Goal: Task Accomplishment & Management: Manage account settings

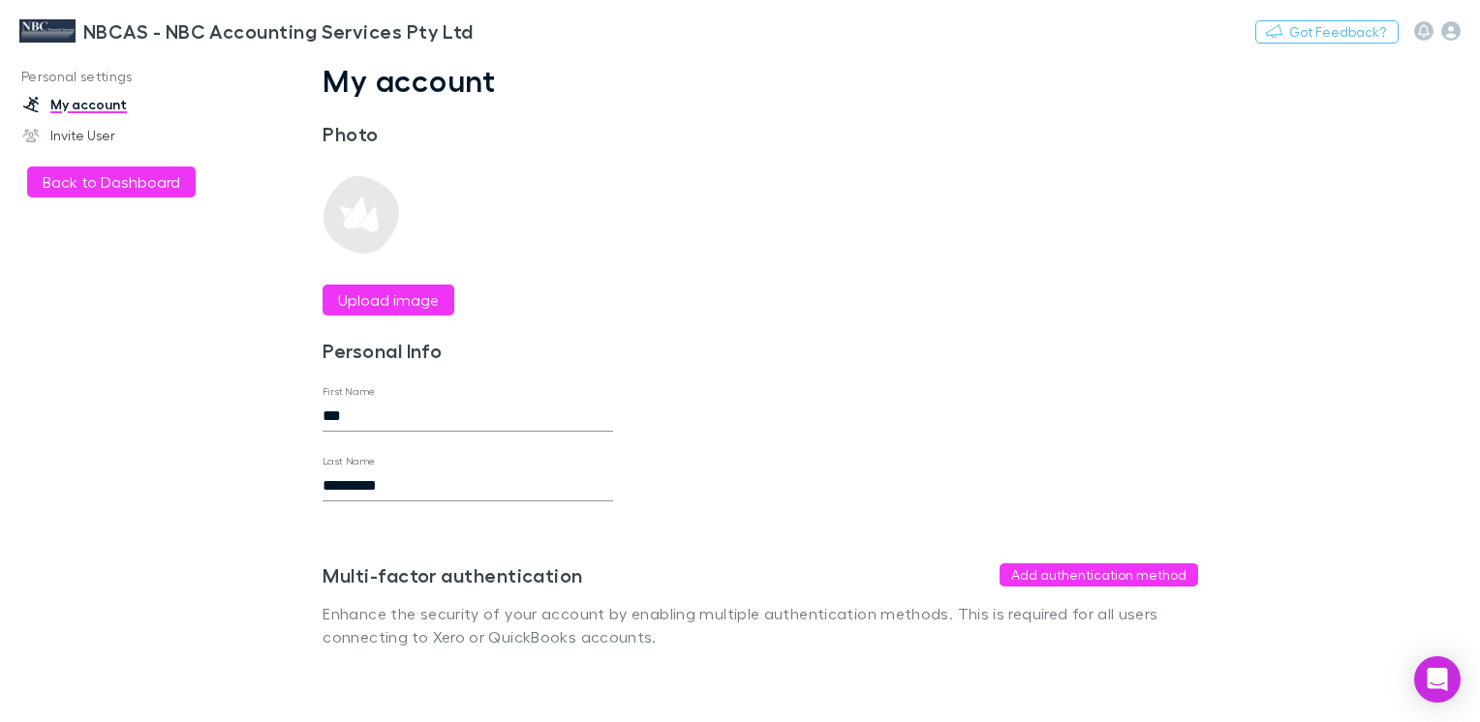
click at [241, 443] on div "Personal settings My account Invite User Back to Dashboard" at bounding box center [129, 383] width 258 height 645
click at [1084, 575] on button "Add authentication method" at bounding box center [1098, 575] width 199 height 23
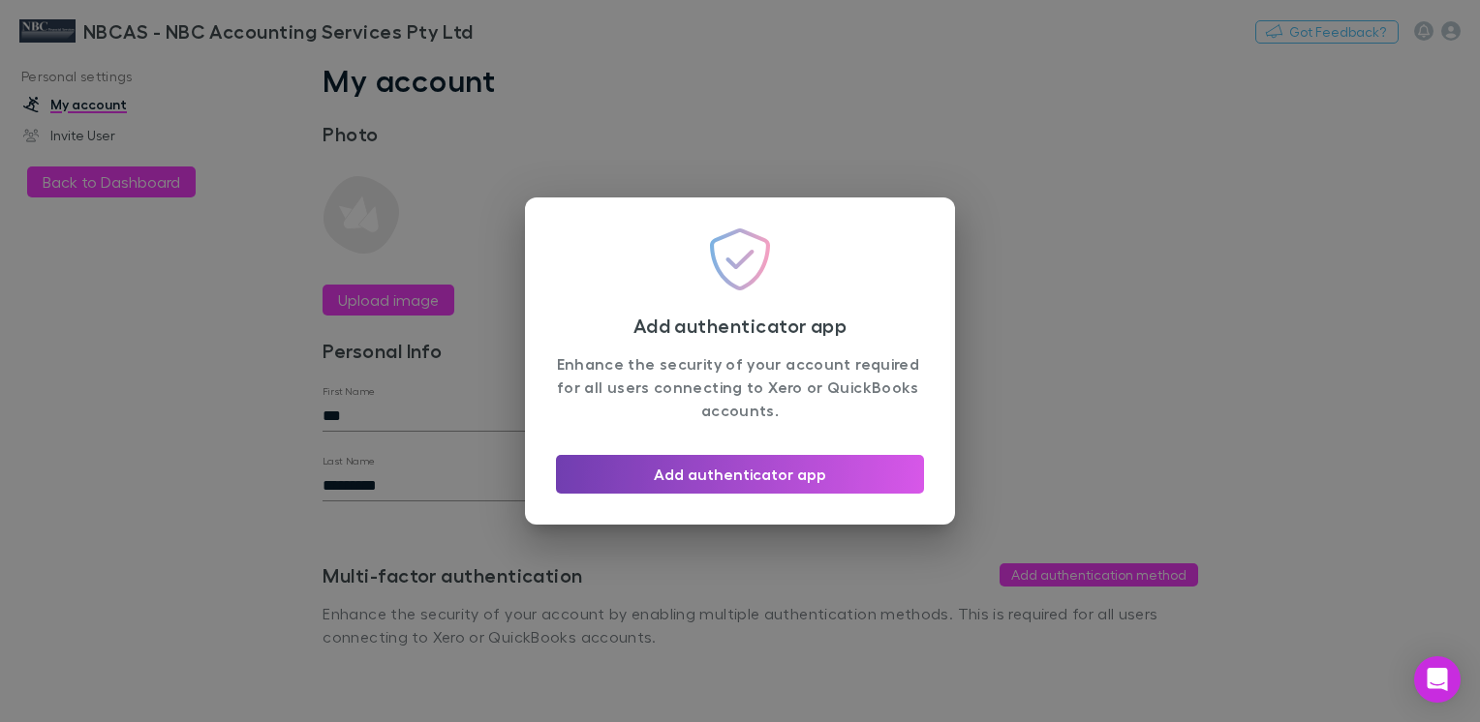
click at [721, 466] on button "Add authenticator app" at bounding box center [740, 474] width 368 height 39
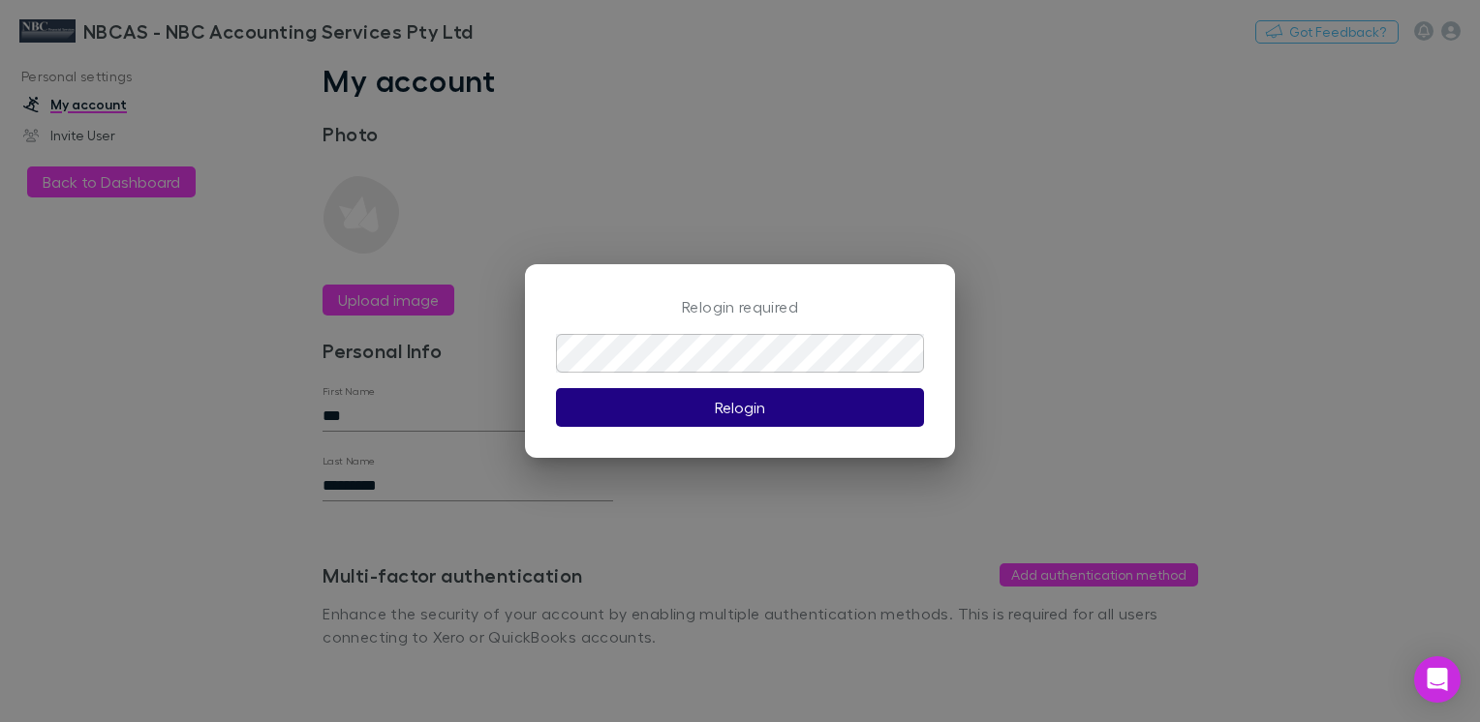
click at [713, 401] on button "Relogin" at bounding box center [740, 407] width 368 height 39
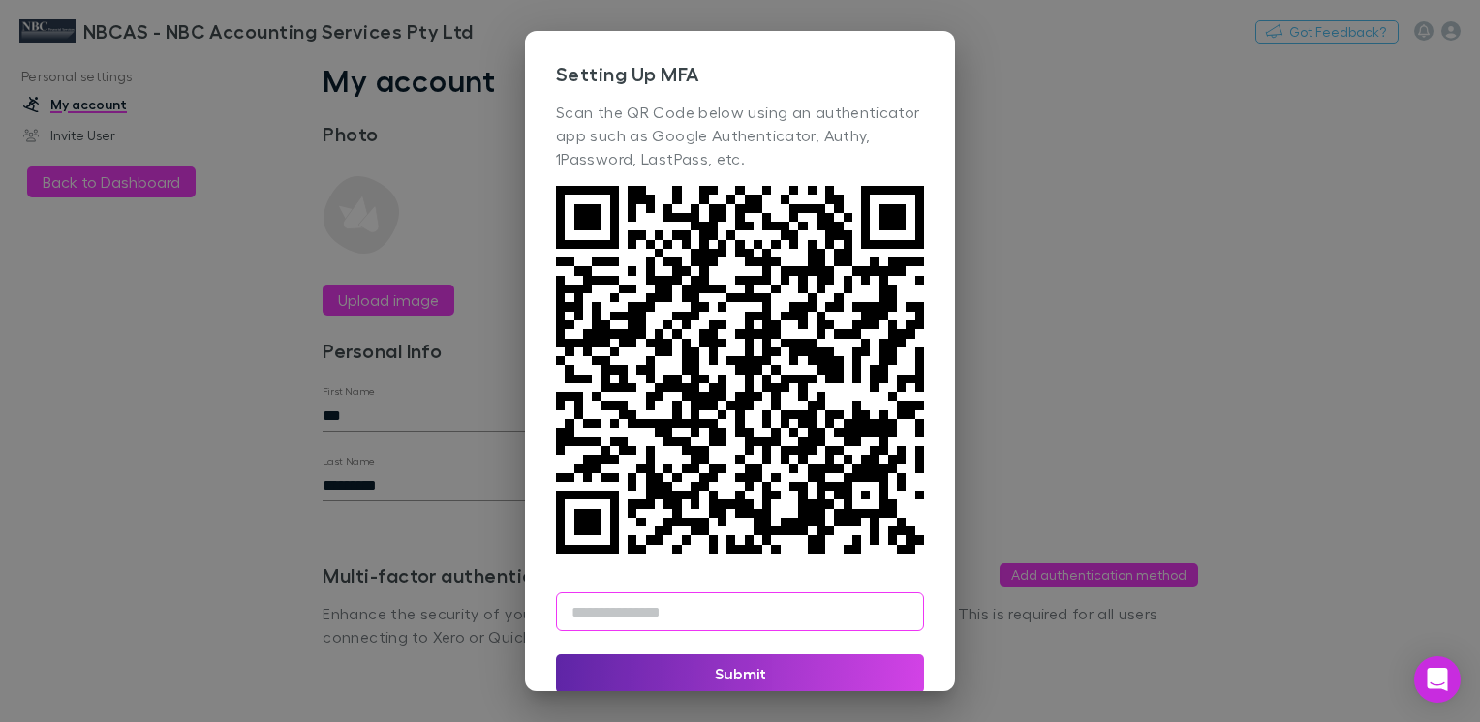
click at [624, 629] on input "text" at bounding box center [740, 612] width 368 height 39
click at [627, 627] on input "text" at bounding box center [740, 612] width 368 height 39
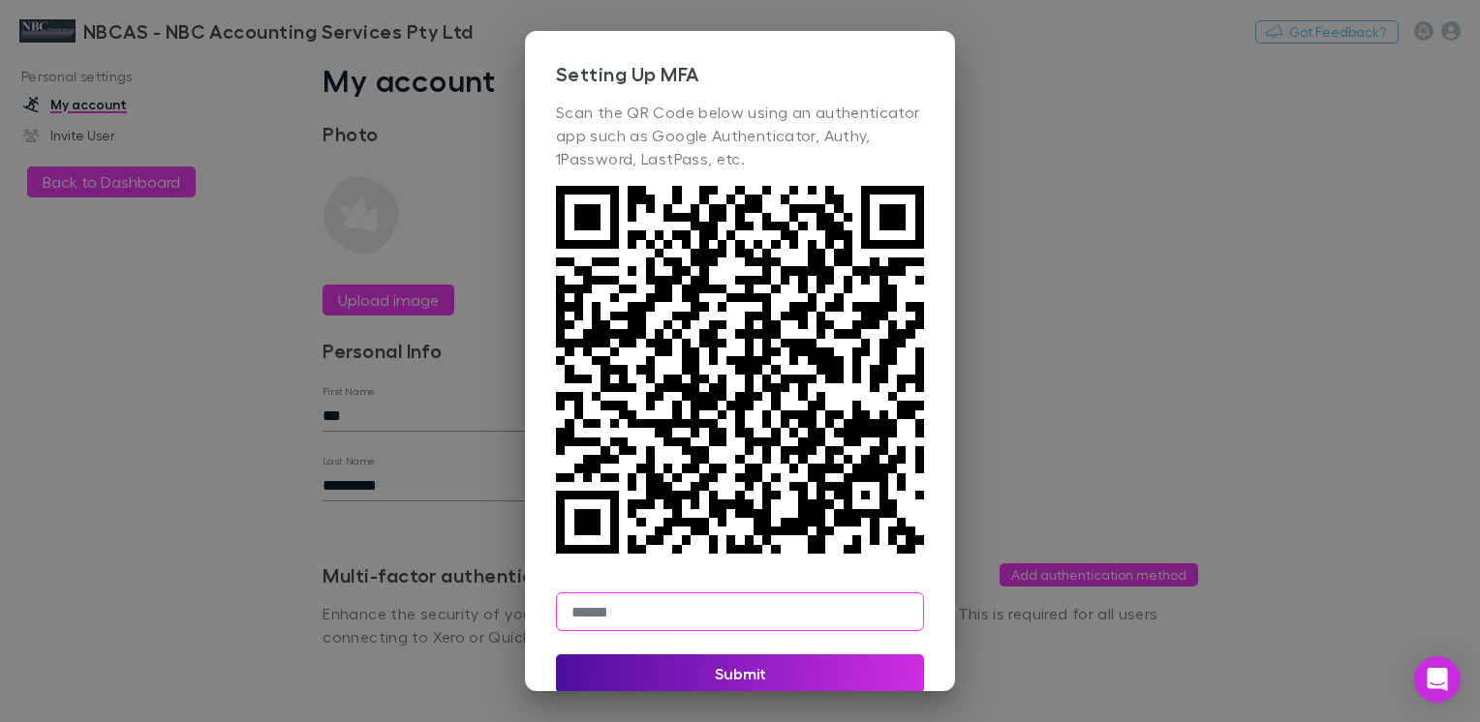
type input "******"
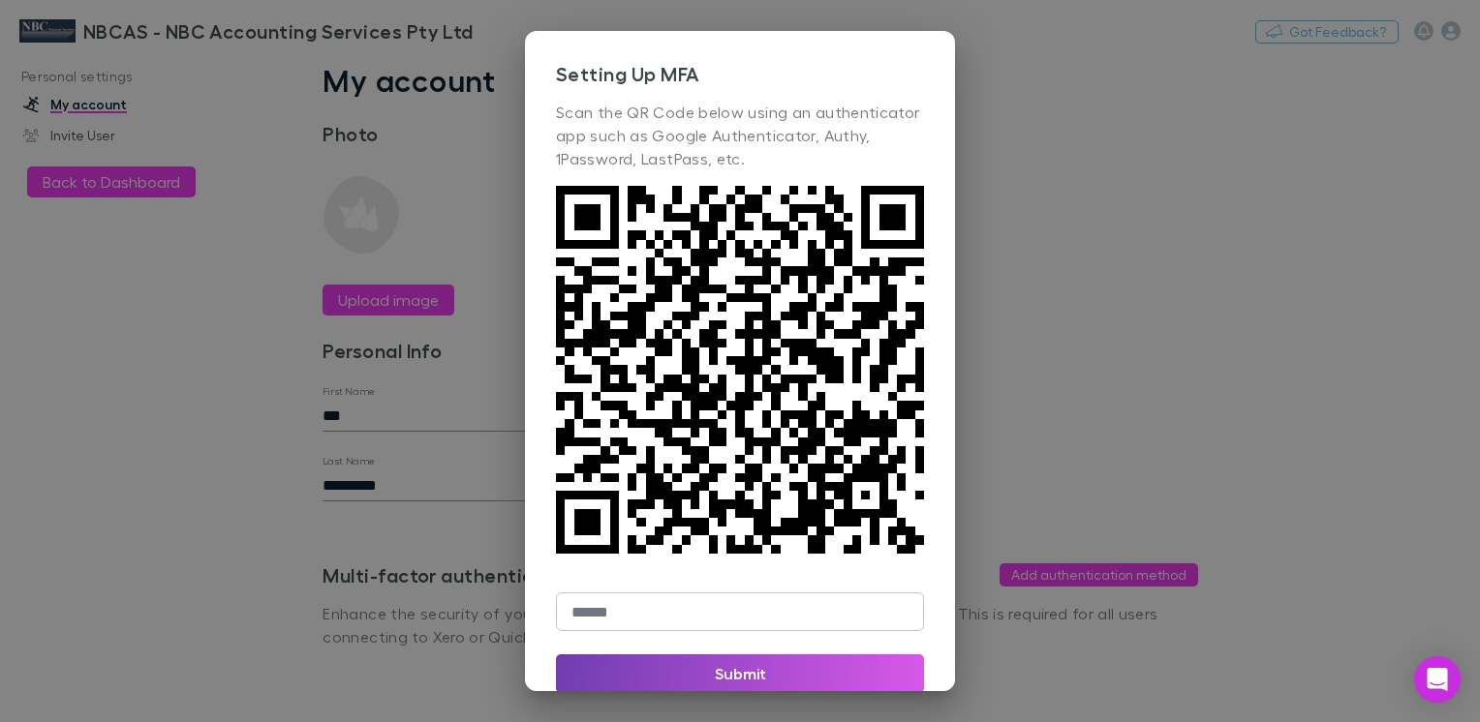
click at [726, 676] on button "Submit" at bounding box center [740, 674] width 368 height 39
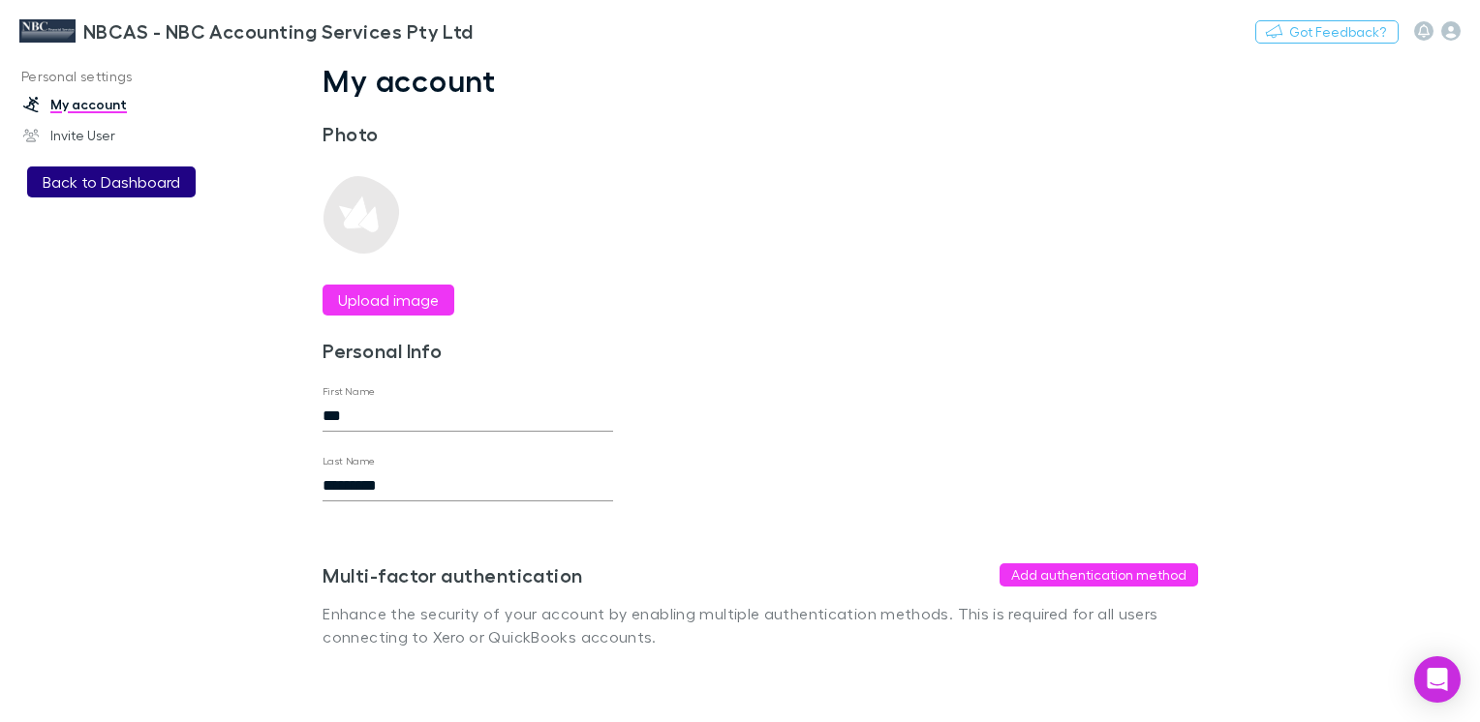
click at [97, 178] on button "Back to Dashboard" at bounding box center [111, 182] width 169 height 31
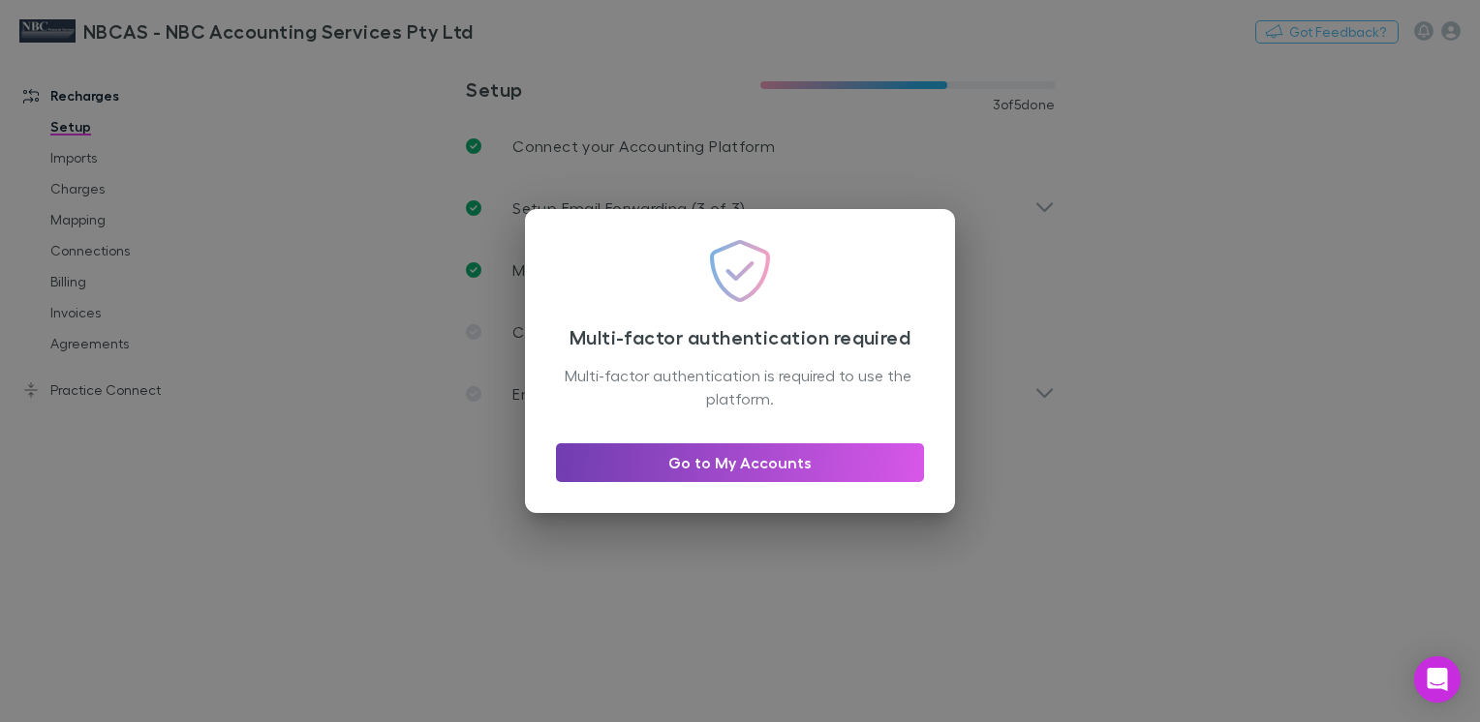
click at [762, 462] on link "Go to My Accounts" at bounding box center [740, 463] width 368 height 39
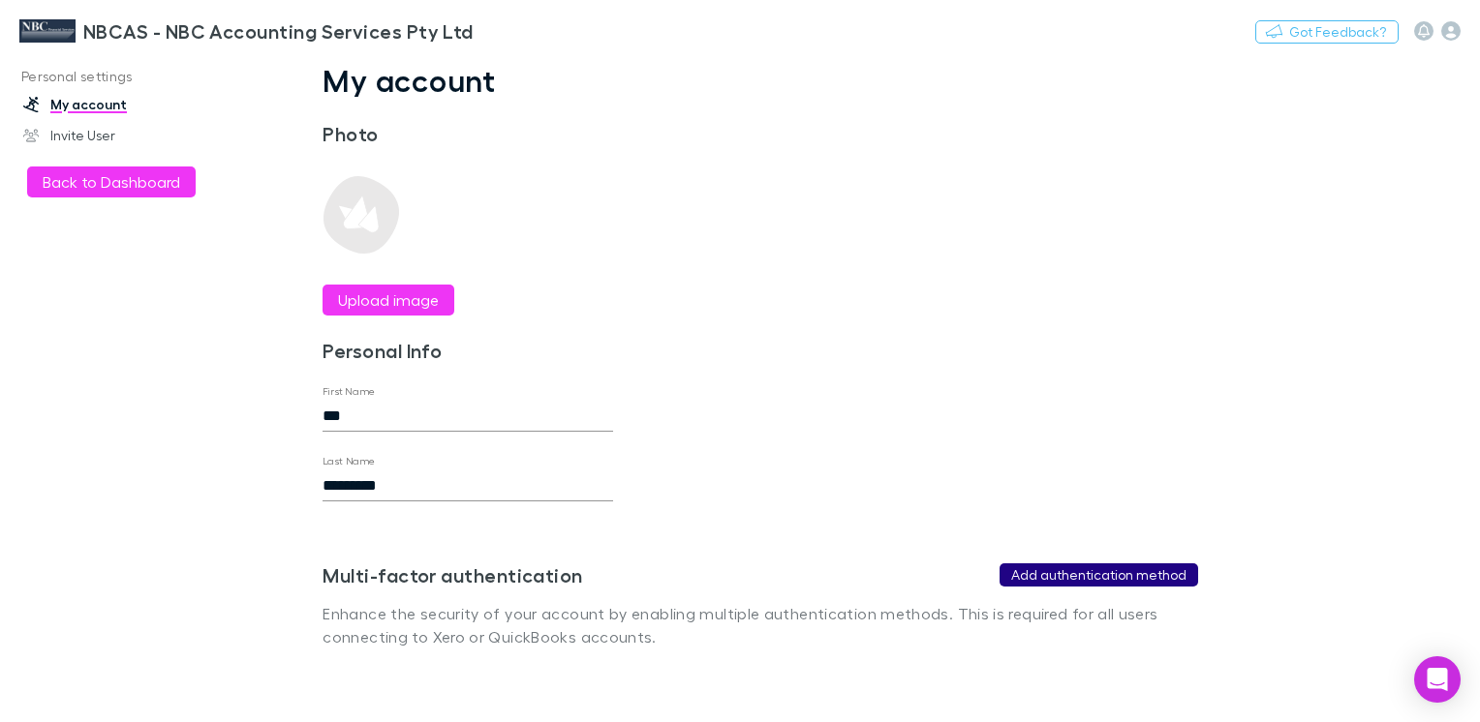
click at [1110, 571] on button "Add authentication method" at bounding box center [1098, 575] width 199 height 23
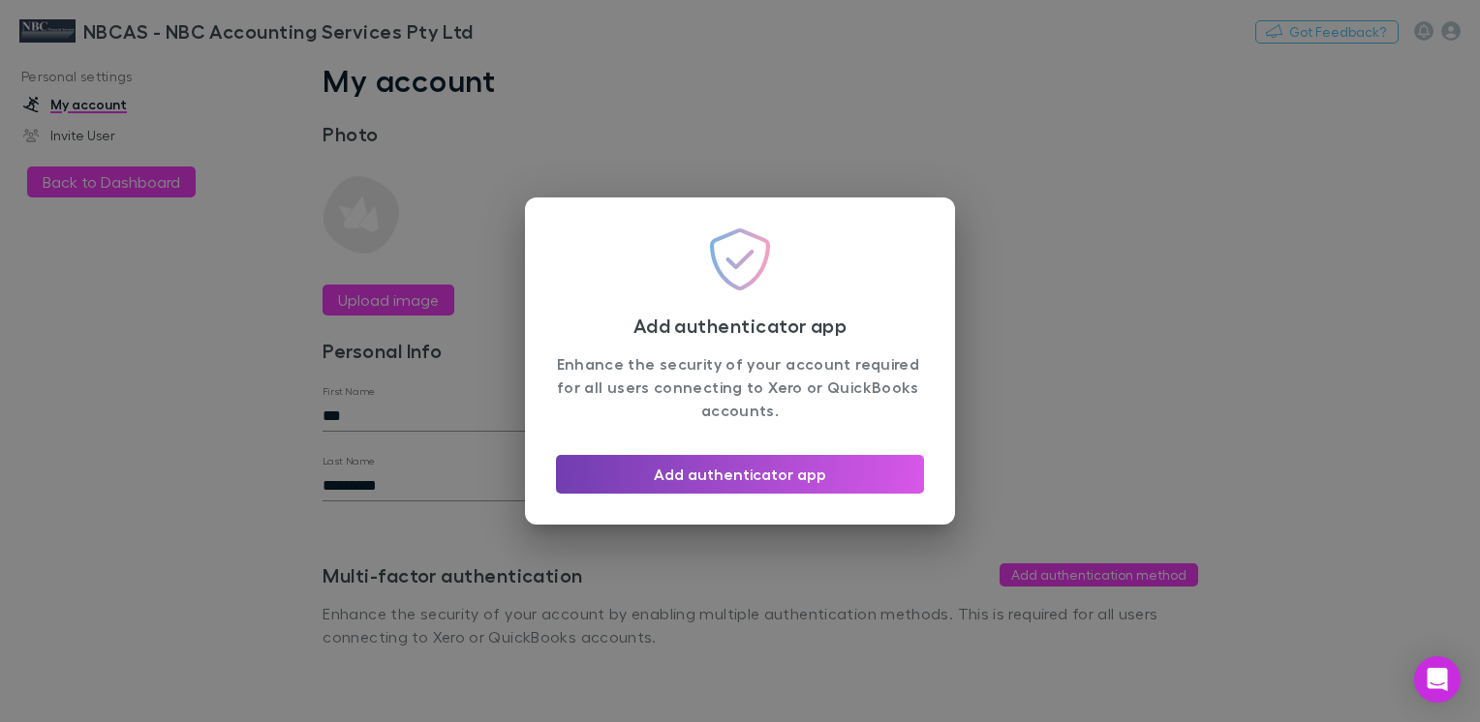
click at [791, 470] on button "Add authenticator app" at bounding box center [740, 474] width 368 height 39
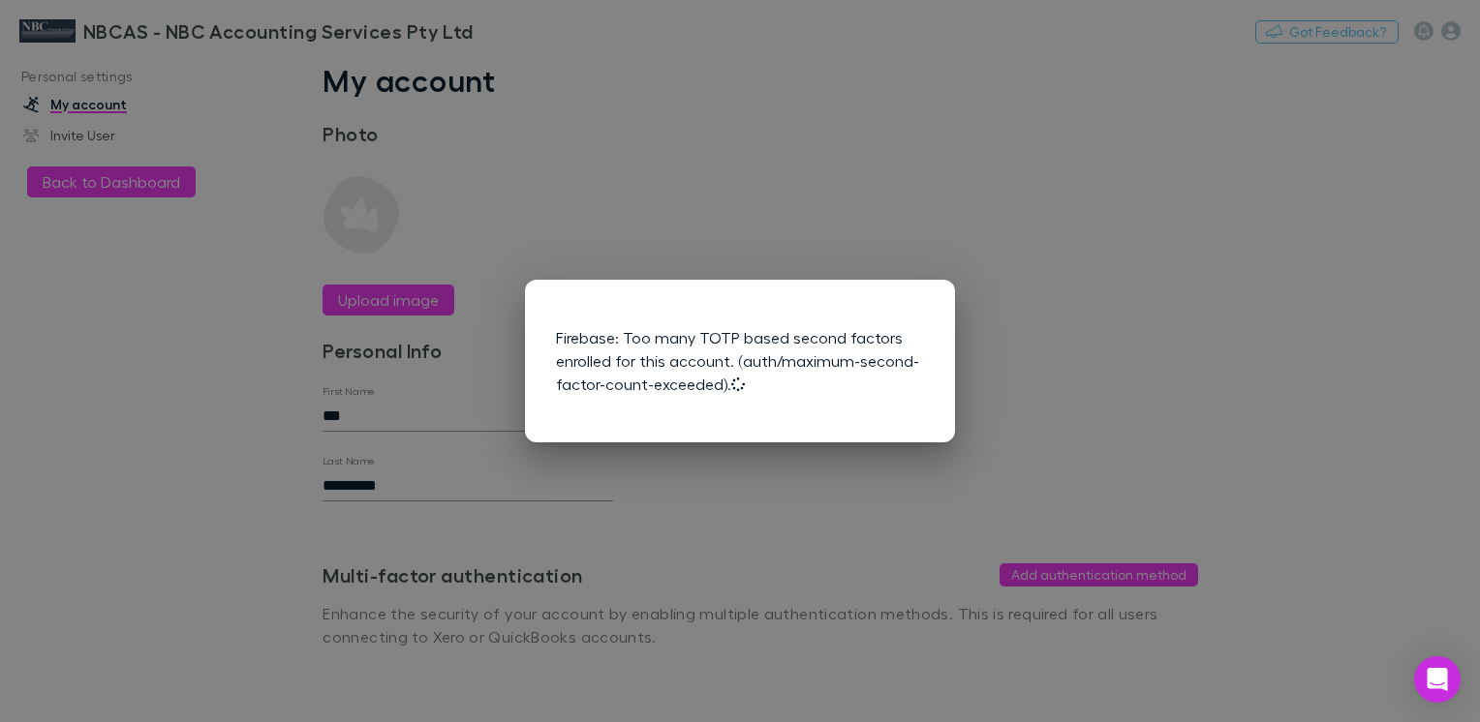
click at [221, 392] on div "Firebase: Too many TOTP based second factors enrolled for this account. (auth/m…" at bounding box center [740, 361] width 1480 height 722
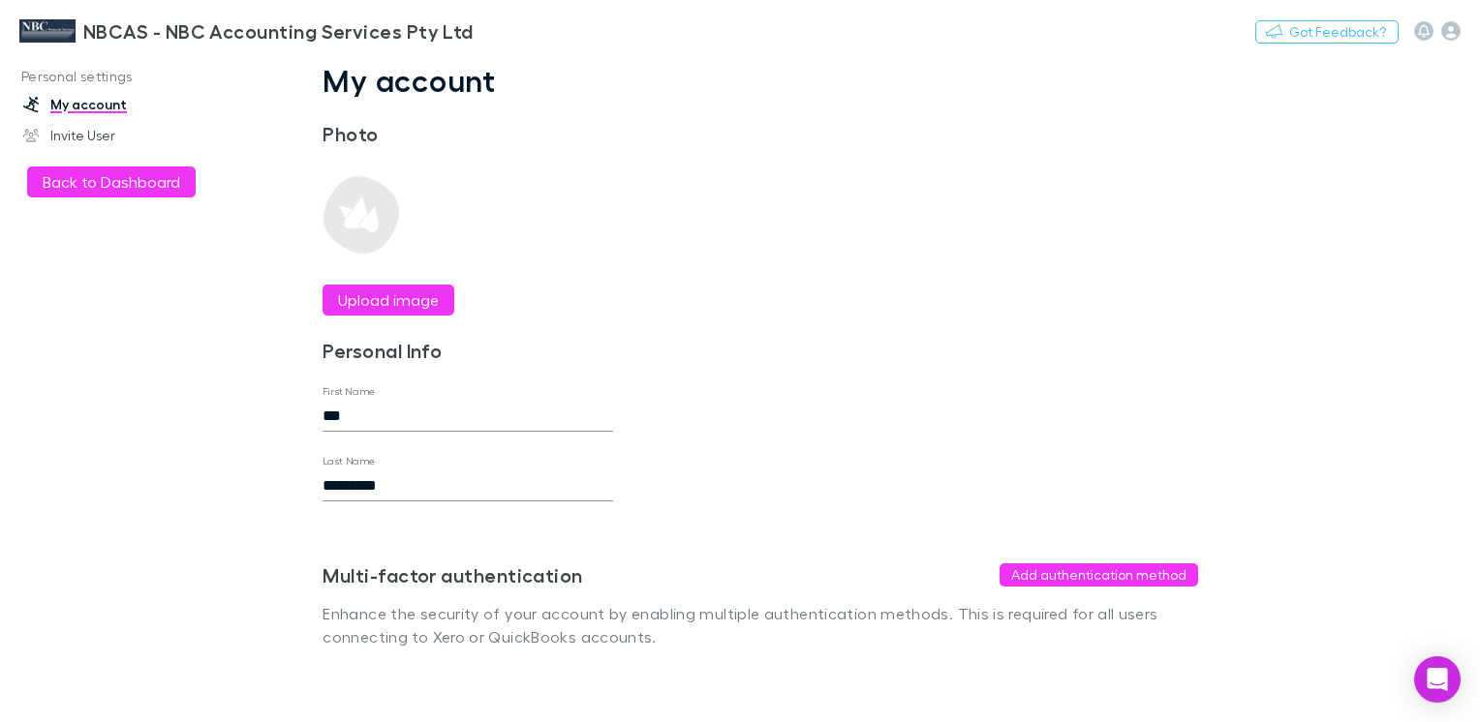
click at [76, 97] on link "My account" at bounding box center [129, 104] width 250 height 31
click at [116, 186] on button "Back to Dashboard" at bounding box center [111, 182] width 169 height 31
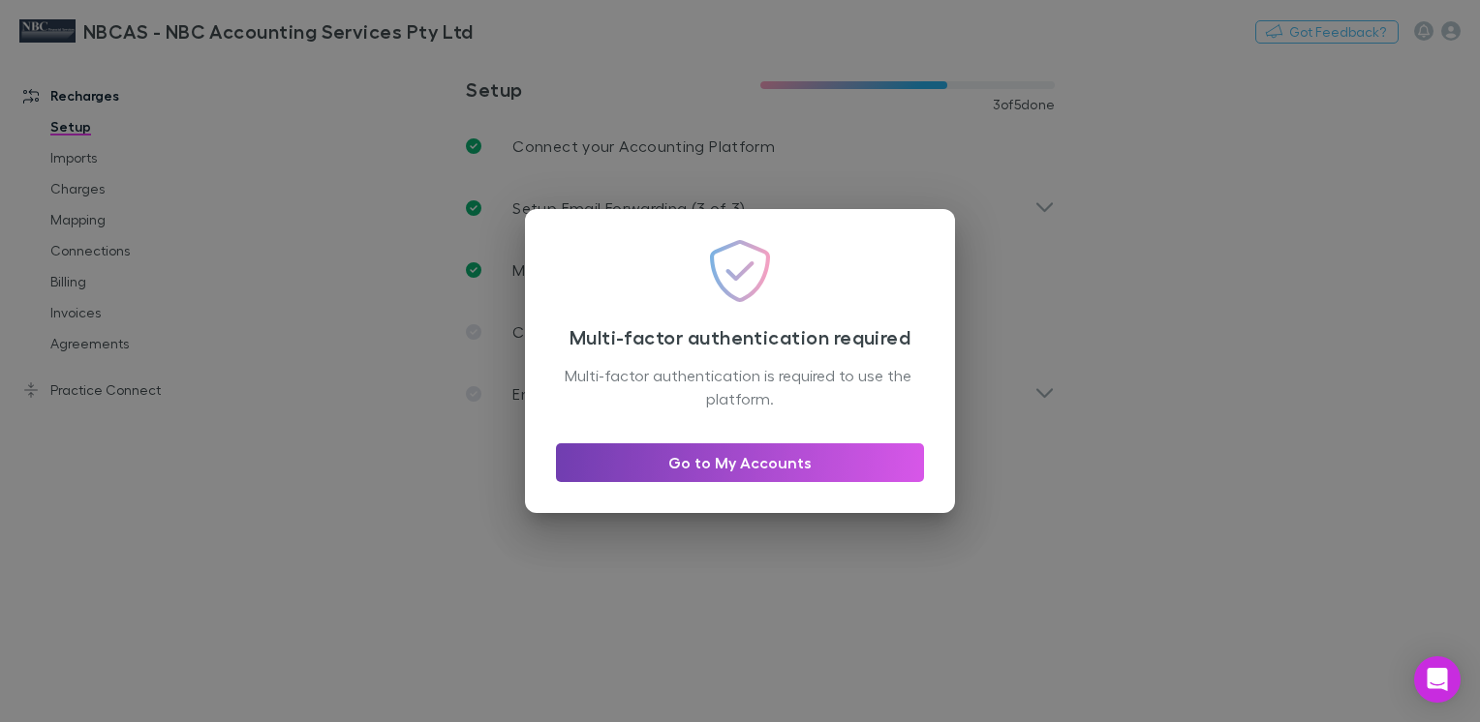
click at [728, 463] on link "Go to My Accounts" at bounding box center [740, 463] width 368 height 39
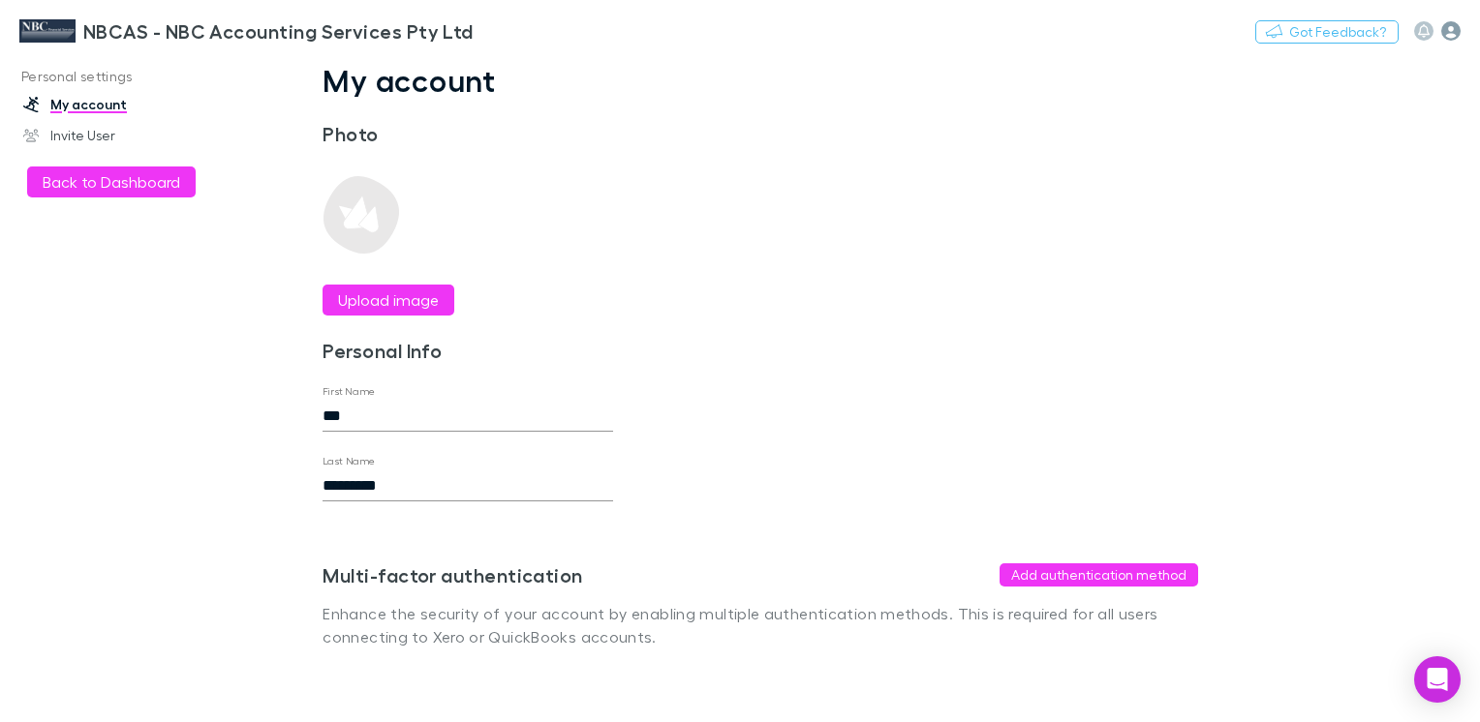
click at [1451, 34] on icon "button" at bounding box center [1450, 30] width 19 height 19
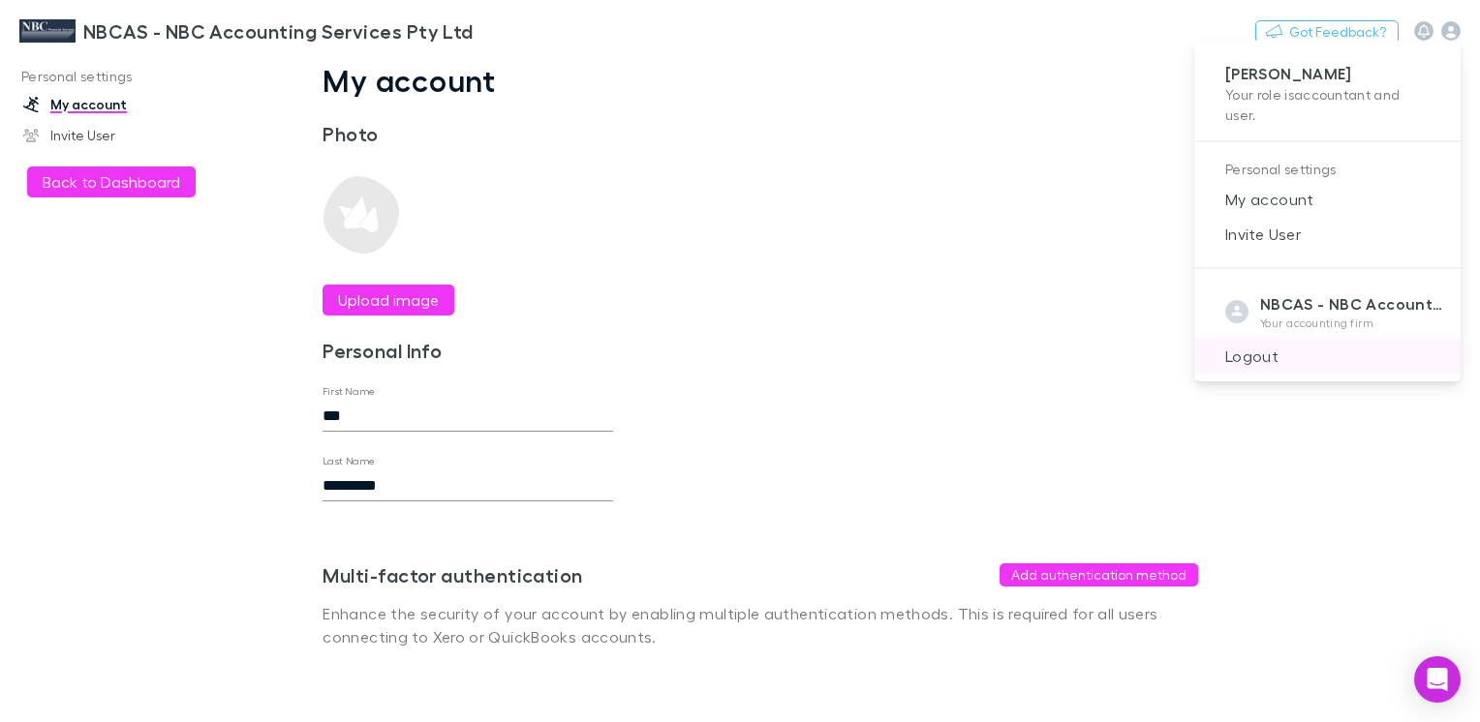
click at [1253, 351] on span "Logout" at bounding box center [1327, 356] width 235 height 23
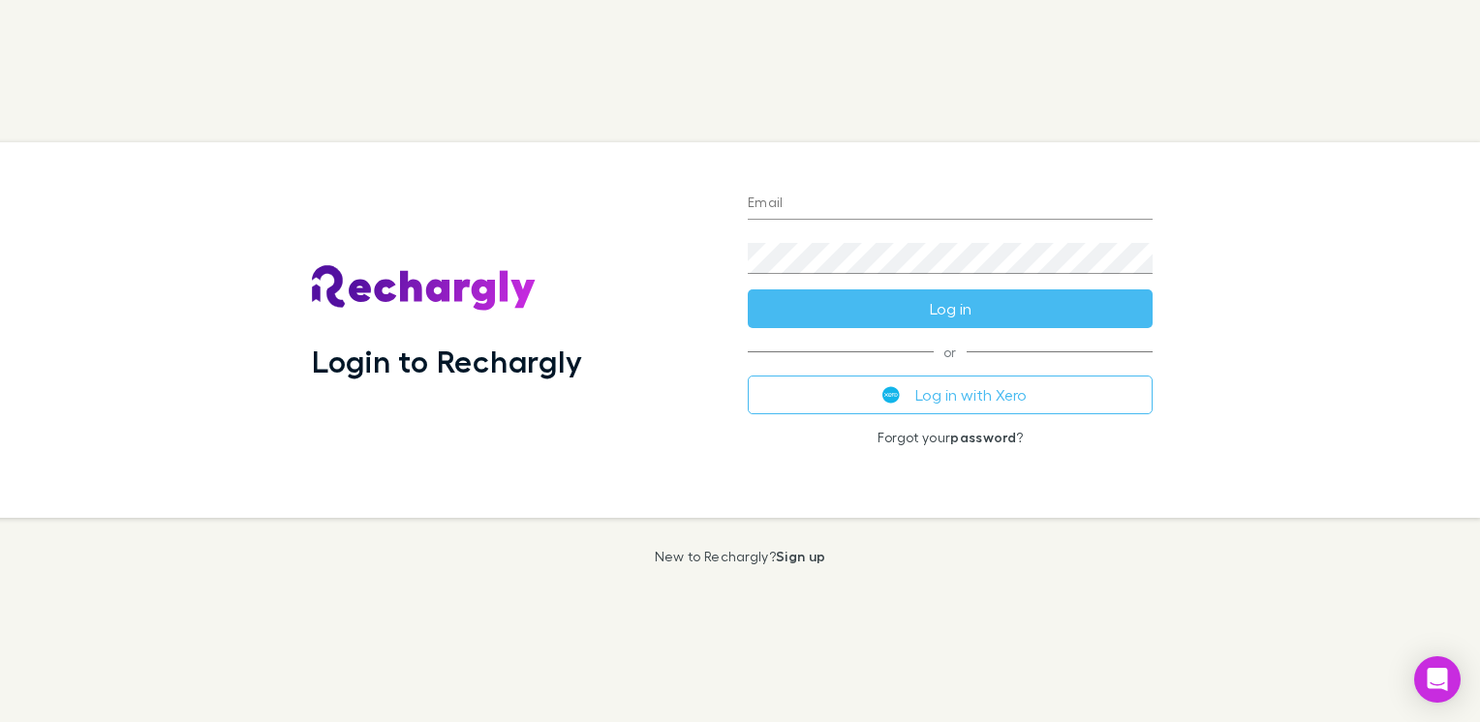
type input "**********"
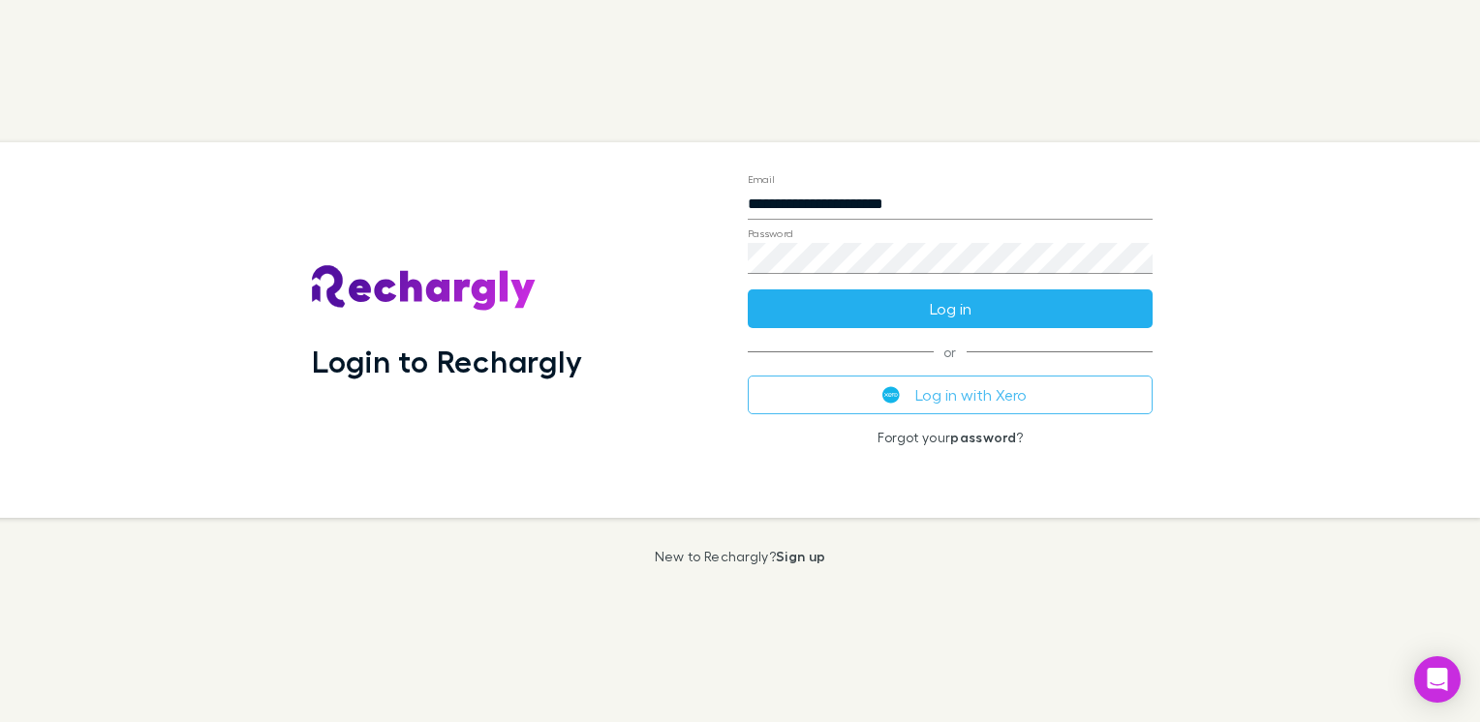
click at [953, 308] on button "Log in" at bounding box center [950, 309] width 405 height 39
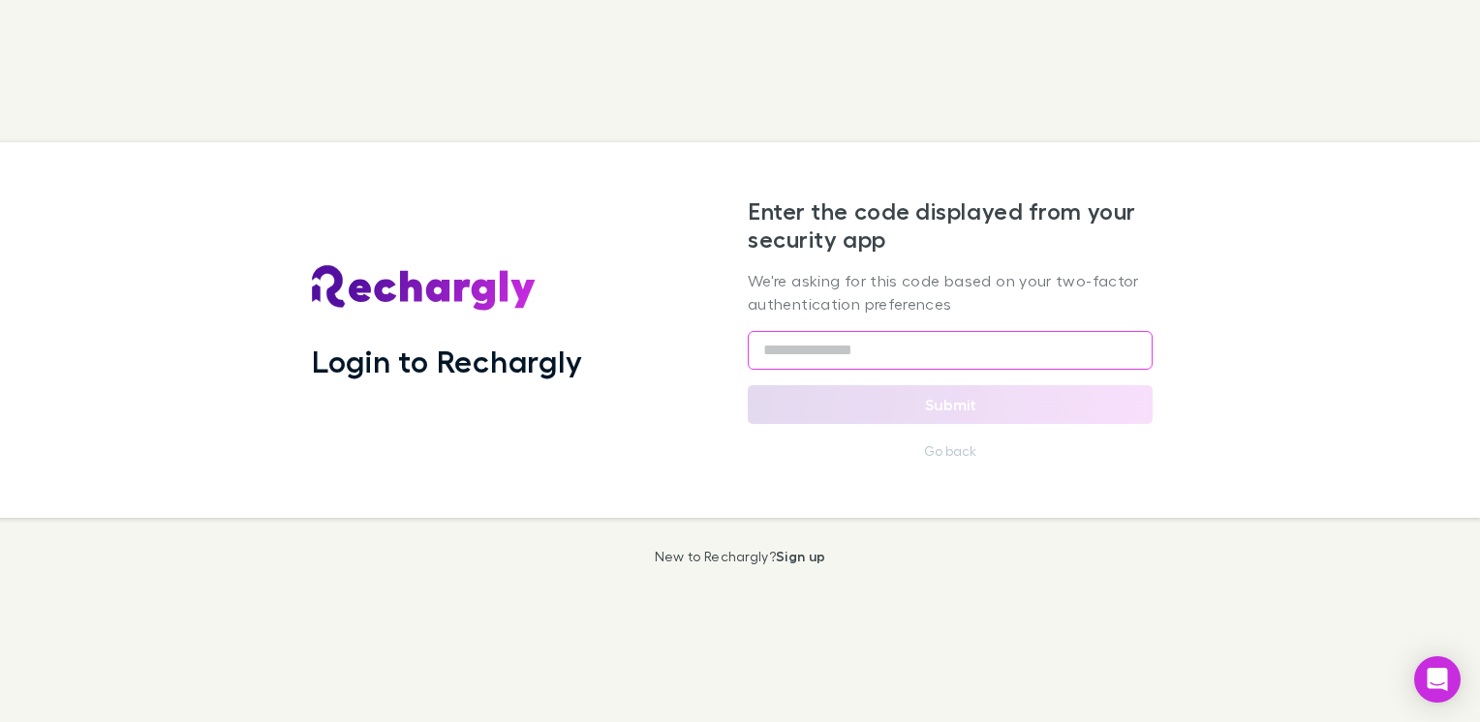
click at [827, 340] on input "text" at bounding box center [950, 350] width 405 height 39
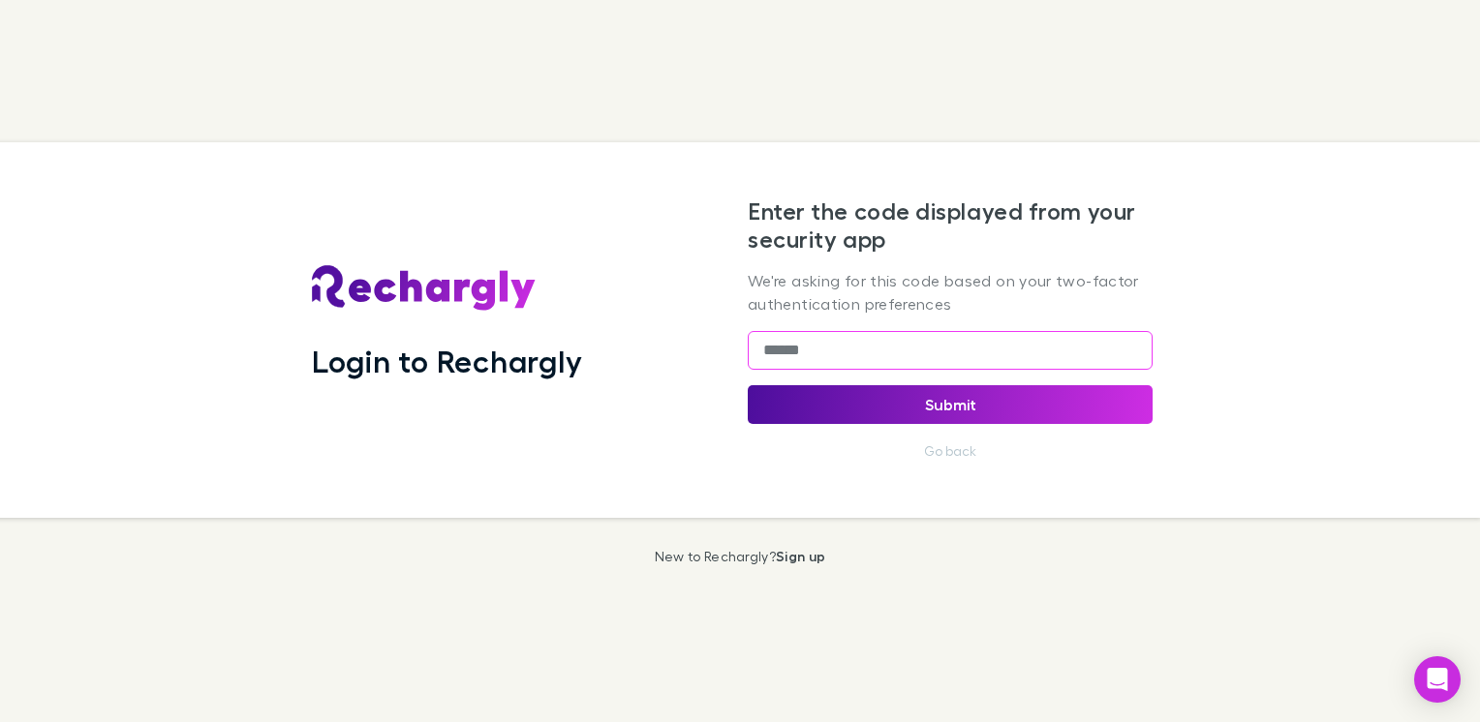
type input "******"
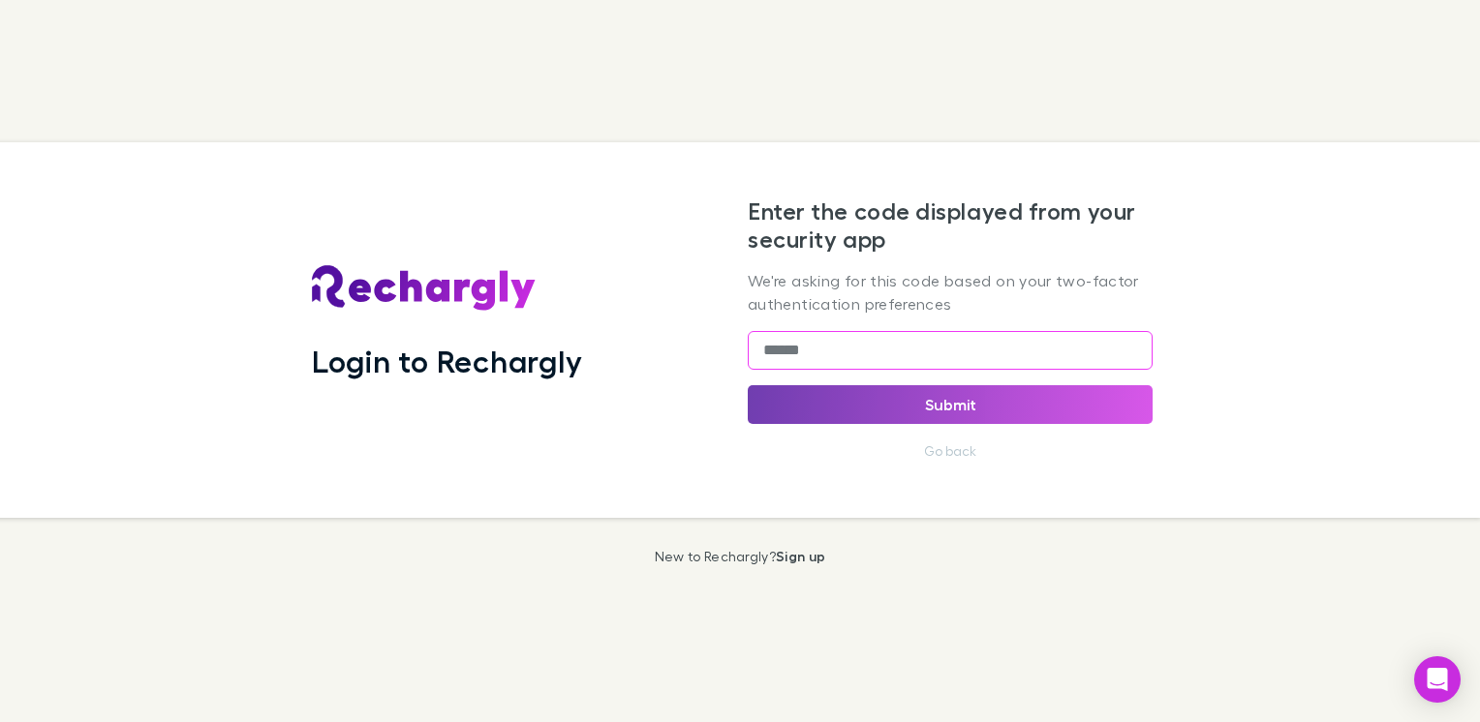
click at [959, 409] on button "Submit" at bounding box center [950, 404] width 405 height 39
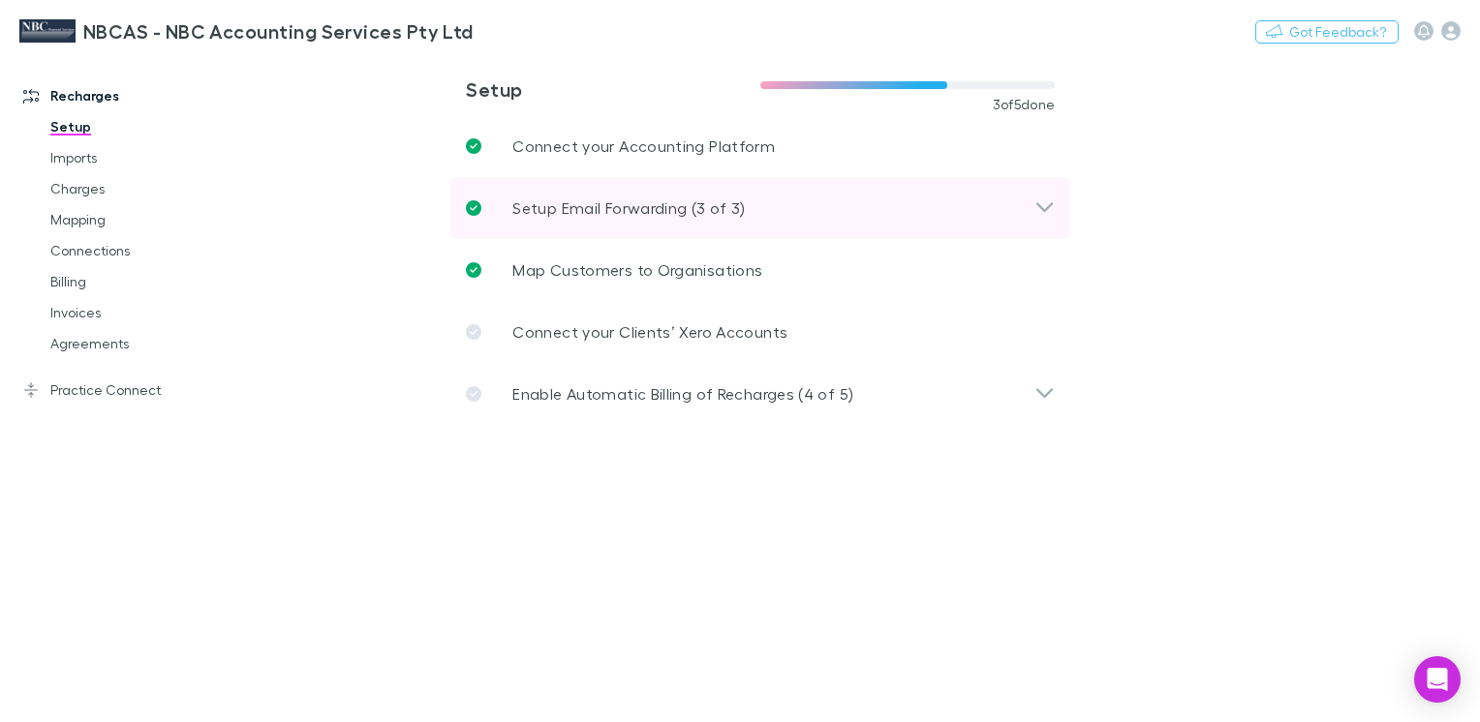
click at [1047, 207] on icon at bounding box center [1044, 207] width 16 height 10
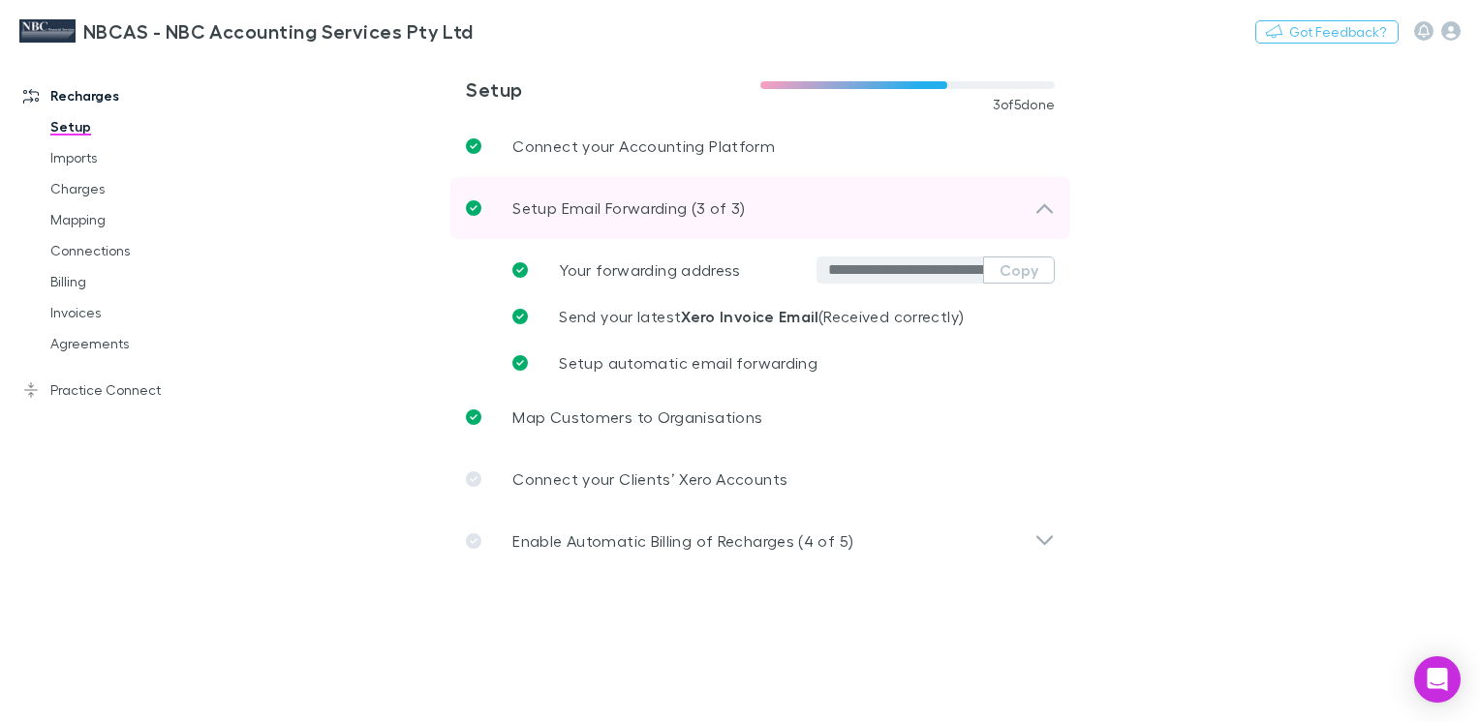
click at [1047, 206] on icon at bounding box center [1044, 209] width 16 height 10
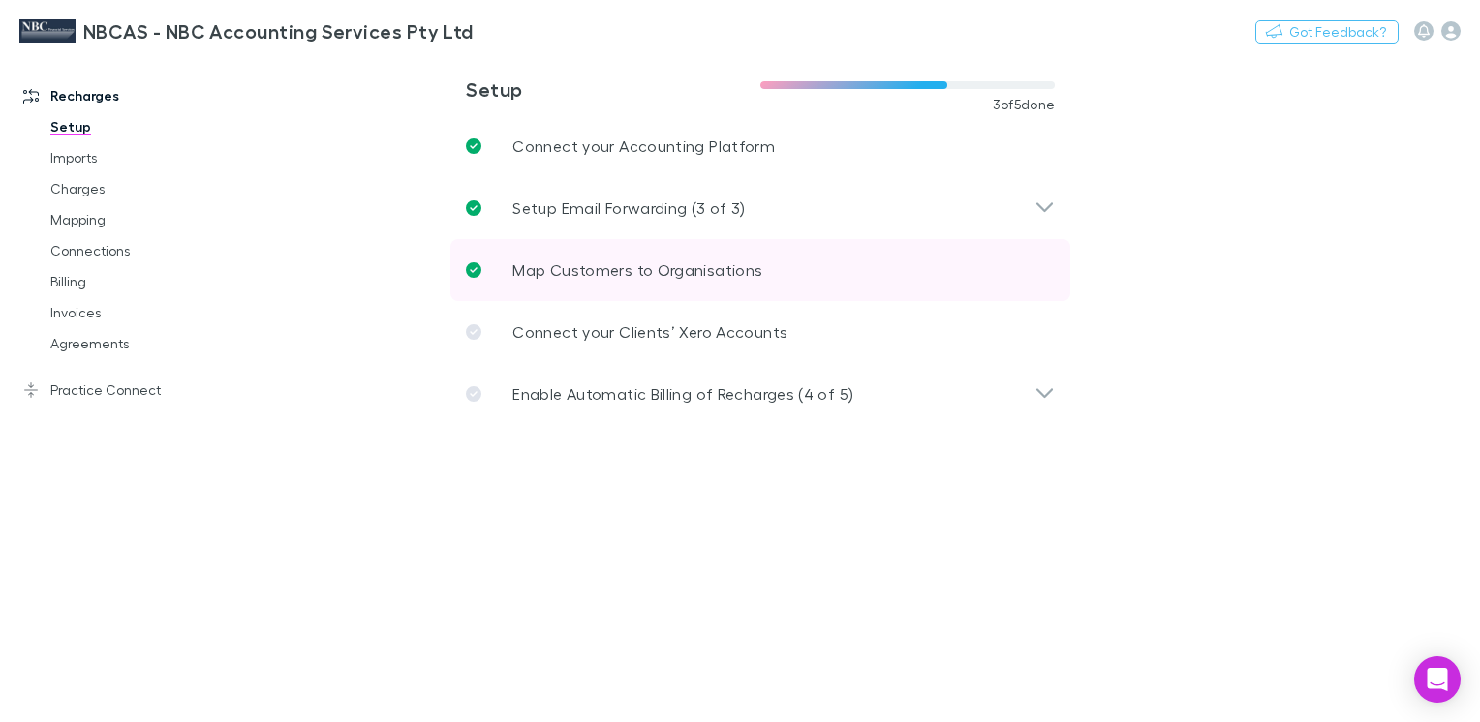
click at [671, 266] on p "Map Customers to Organisations" at bounding box center [637, 270] width 250 height 23
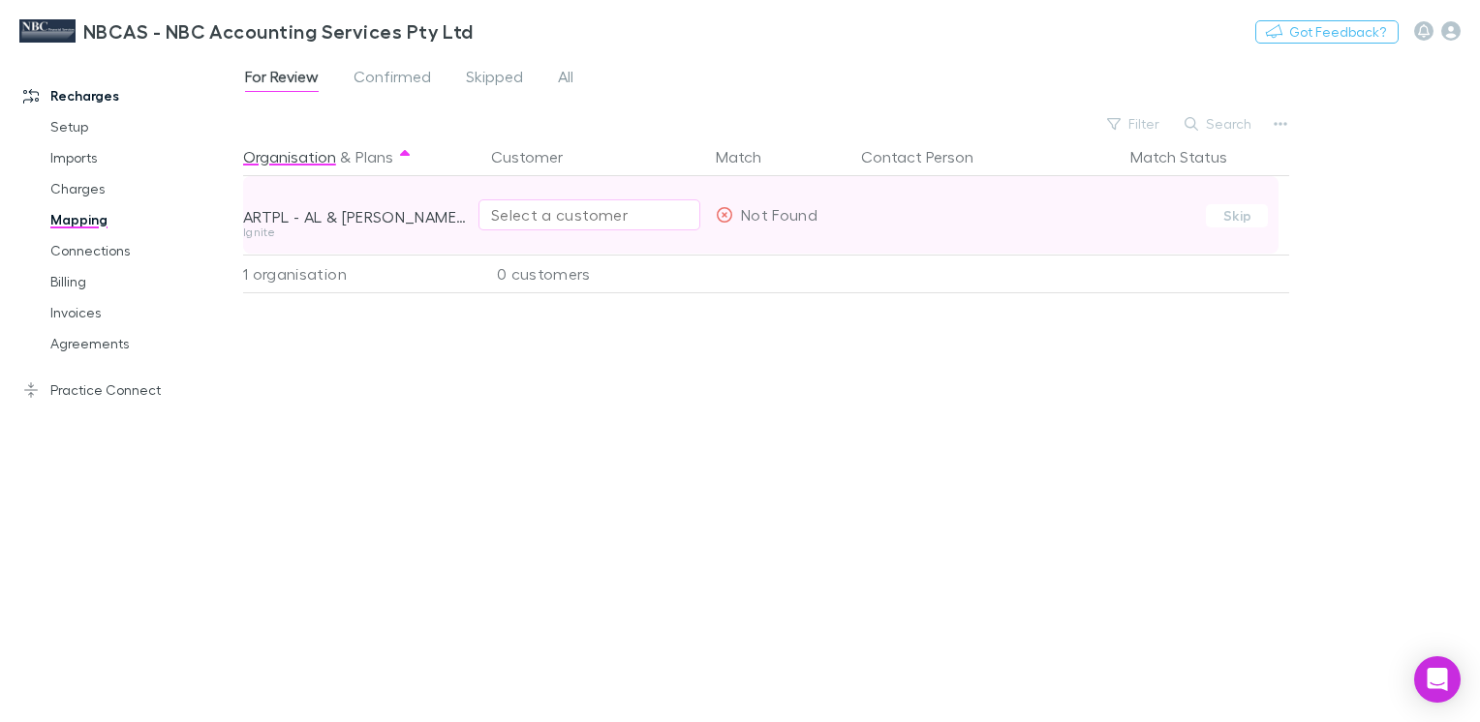
click at [615, 223] on div "Select a customer" at bounding box center [589, 214] width 197 height 23
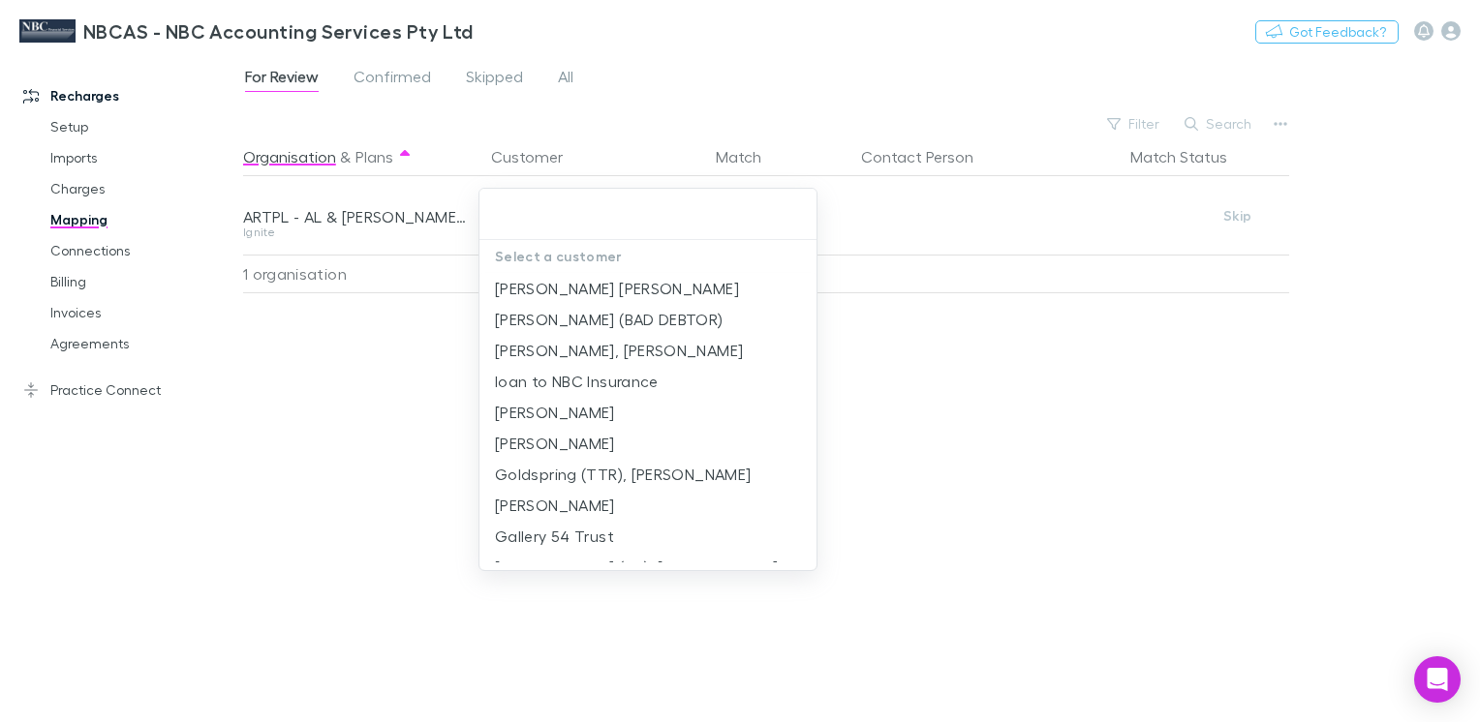
click at [369, 376] on div at bounding box center [740, 361] width 1480 height 722
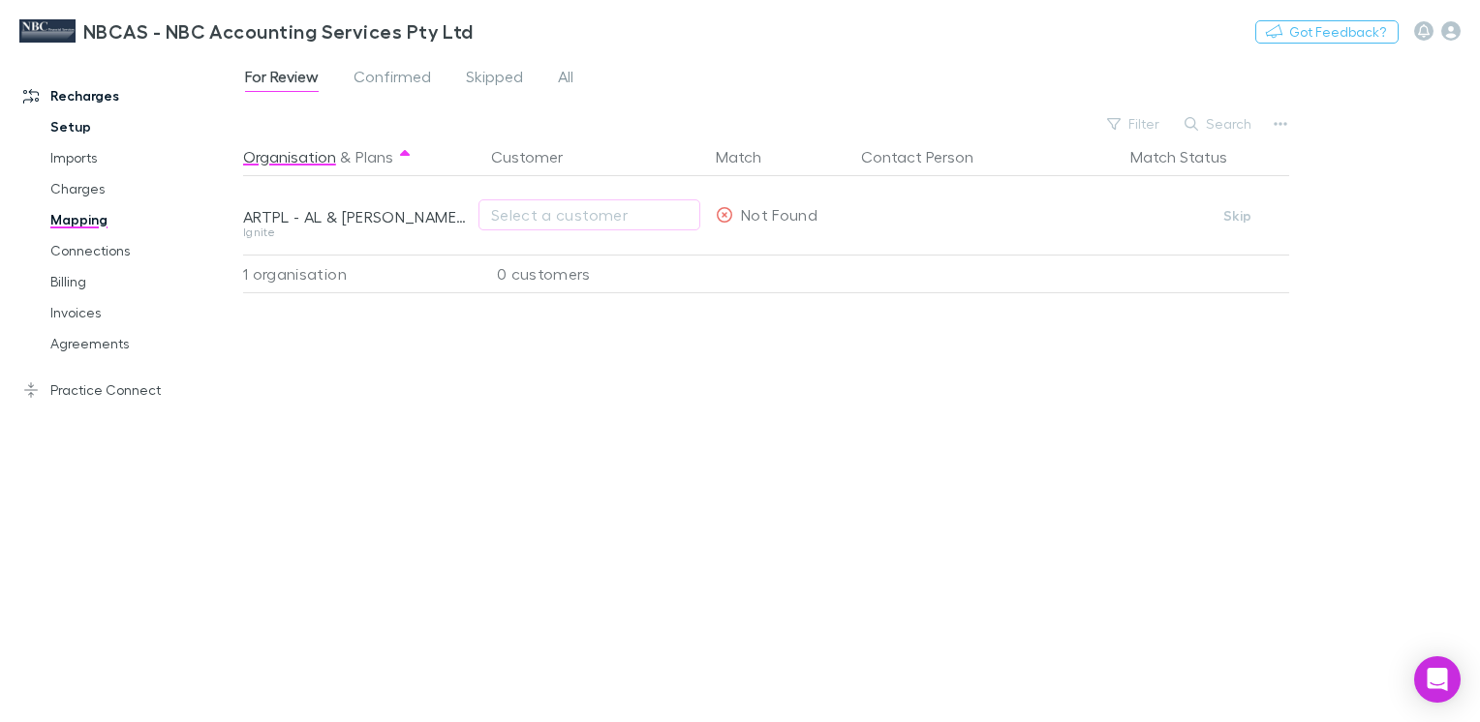
click at [66, 125] on link "Setup" at bounding box center [142, 126] width 223 height 31
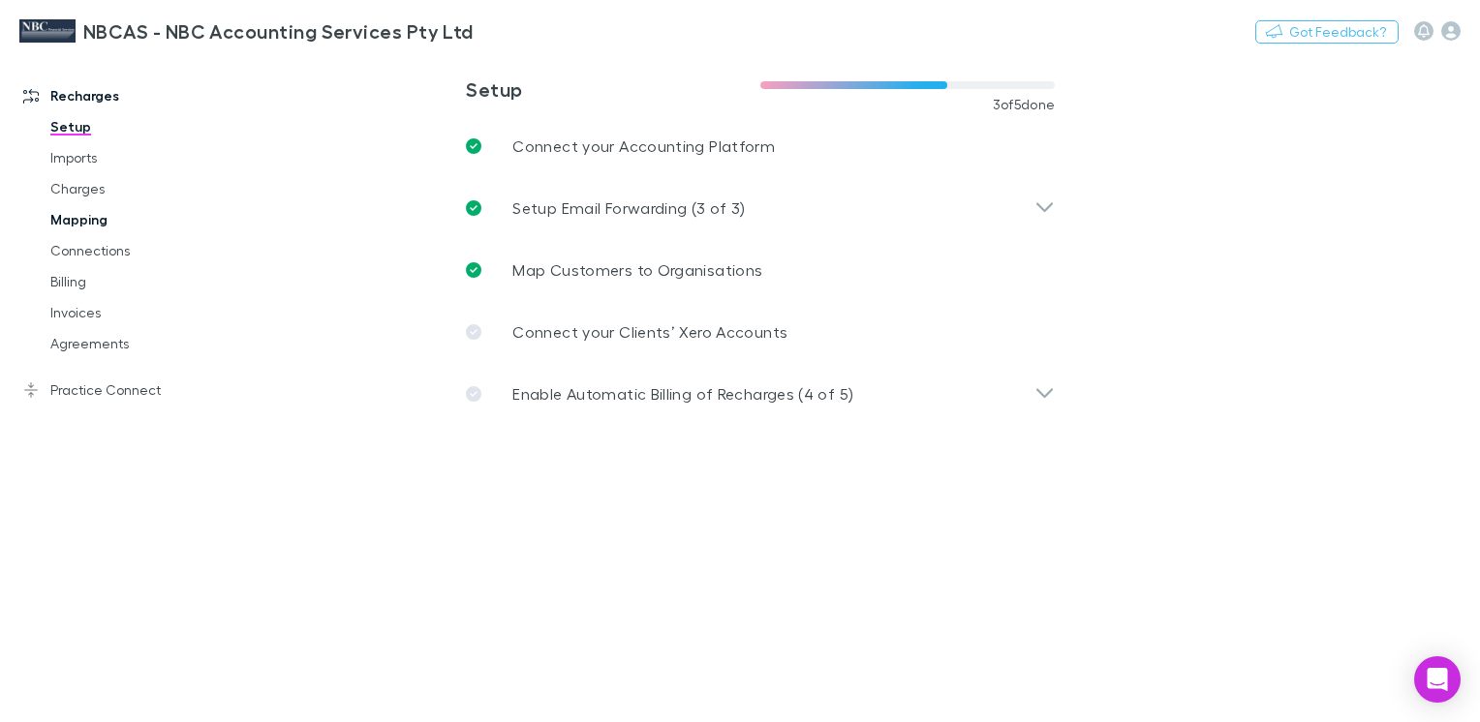
click at [90, 216] on link "Mapping" at bounding box center [142, 219] width 223 height 31
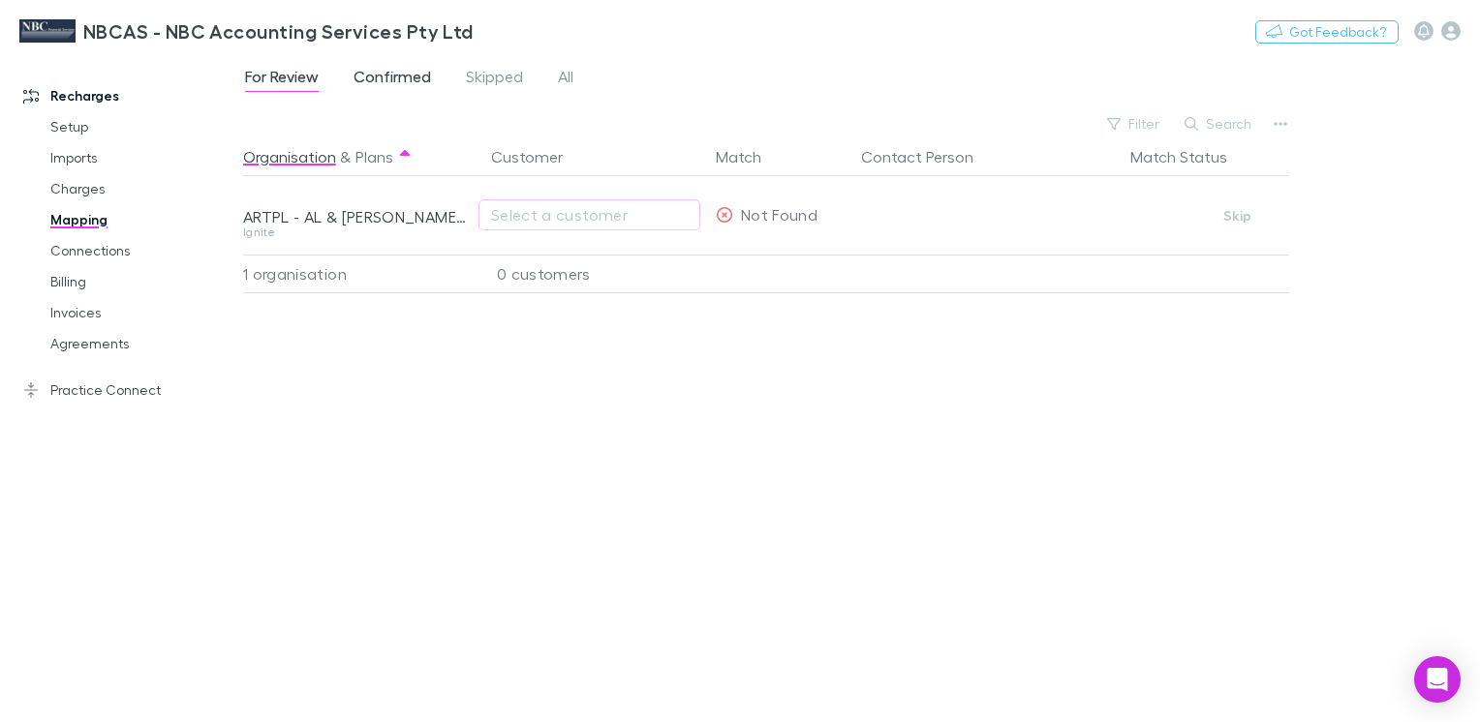
click at [392, 74] on span "Confirmed" at bounding box center [391, 79] width 77 height 25
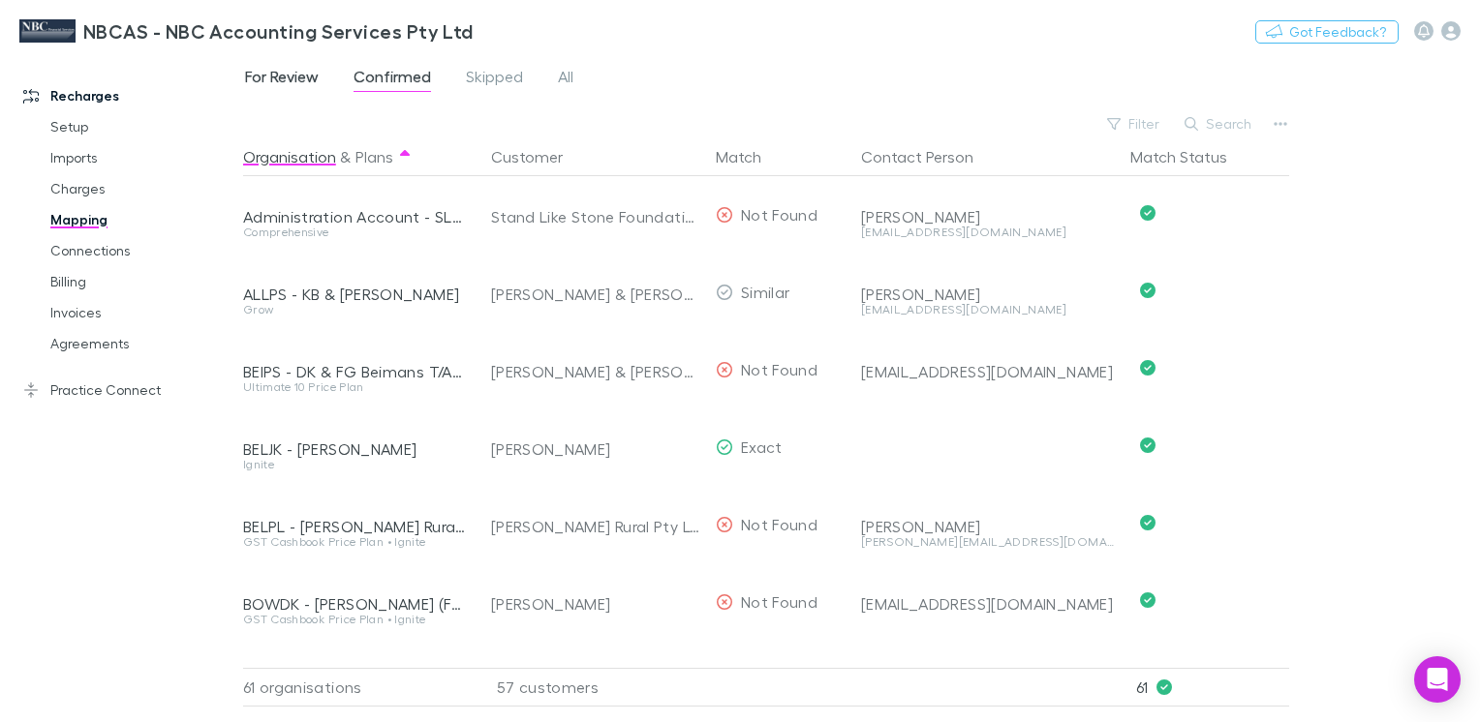
click at [287, 80] on span "For Review" at bounding box center [282, 79] width 74 height 25
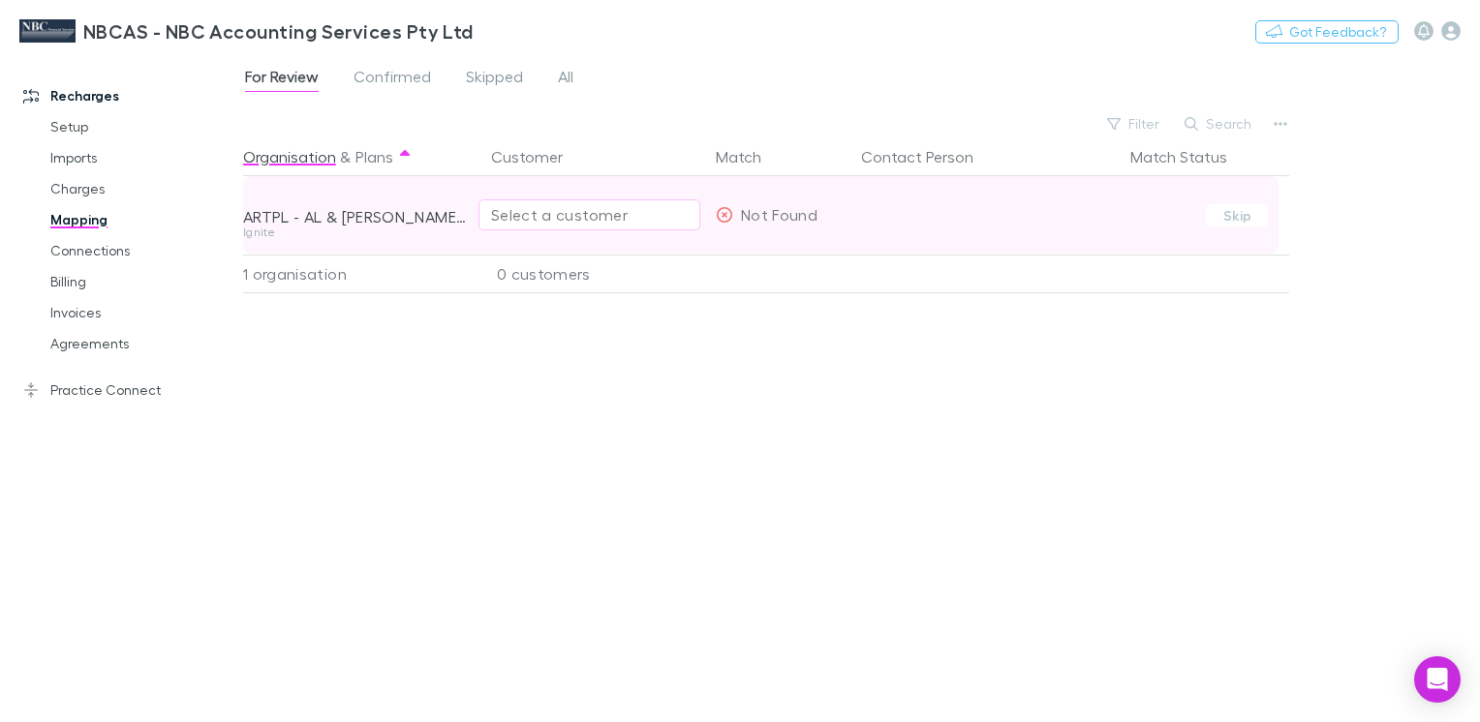
click at [509, 209] on div "Select a customer" at bounding box center [589, 214] width 197 height 23
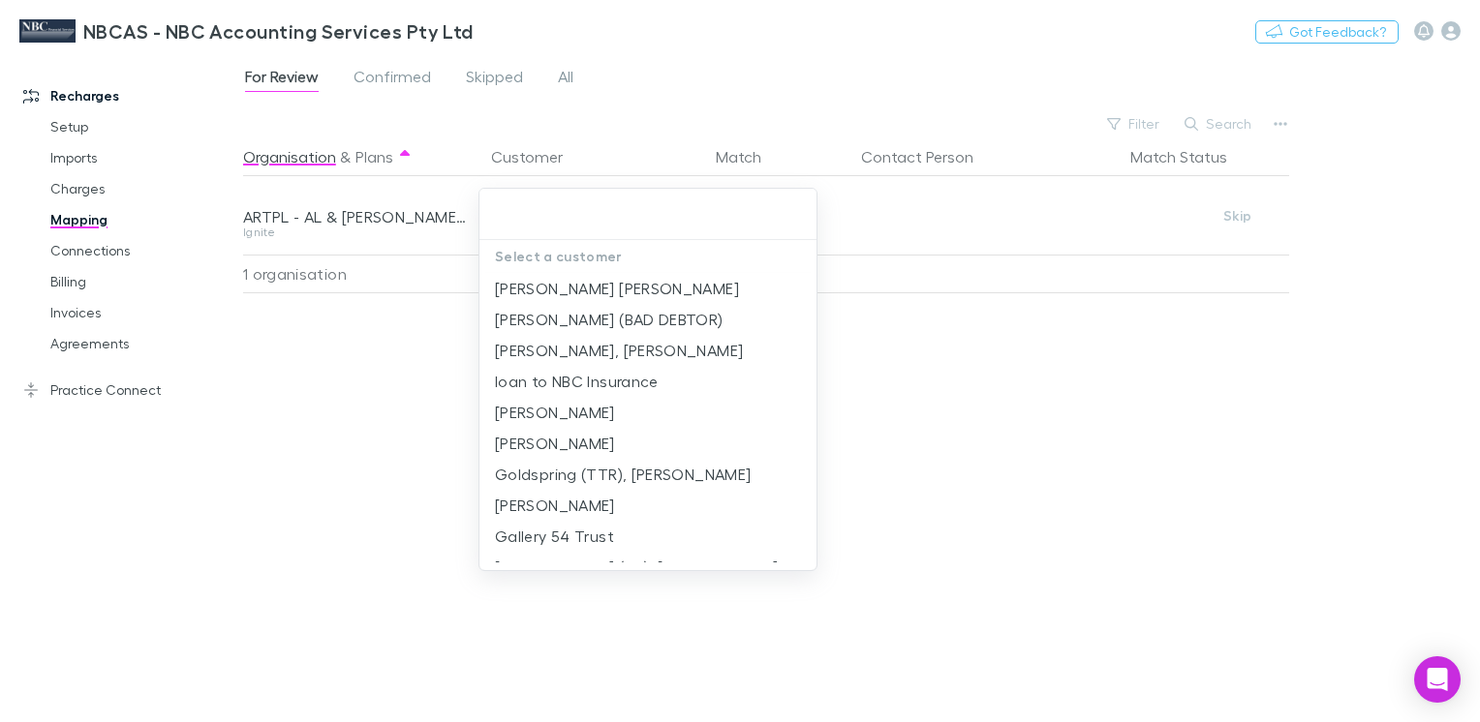
click at [322, 399] on div at bounding box center [740, 361] width 1480 height 722
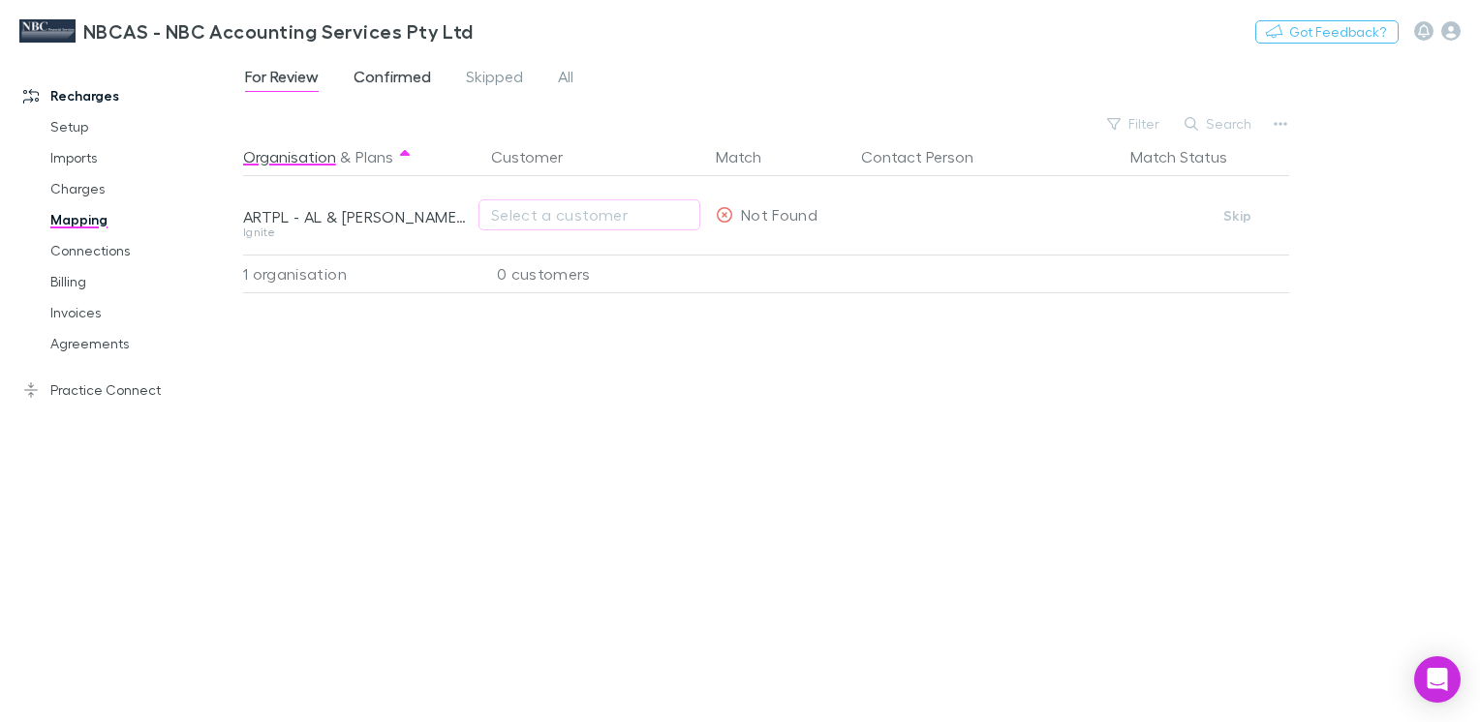
click at [403, 84] on span "Confirmed" at bounding box center [391, 79] width 77 height 25
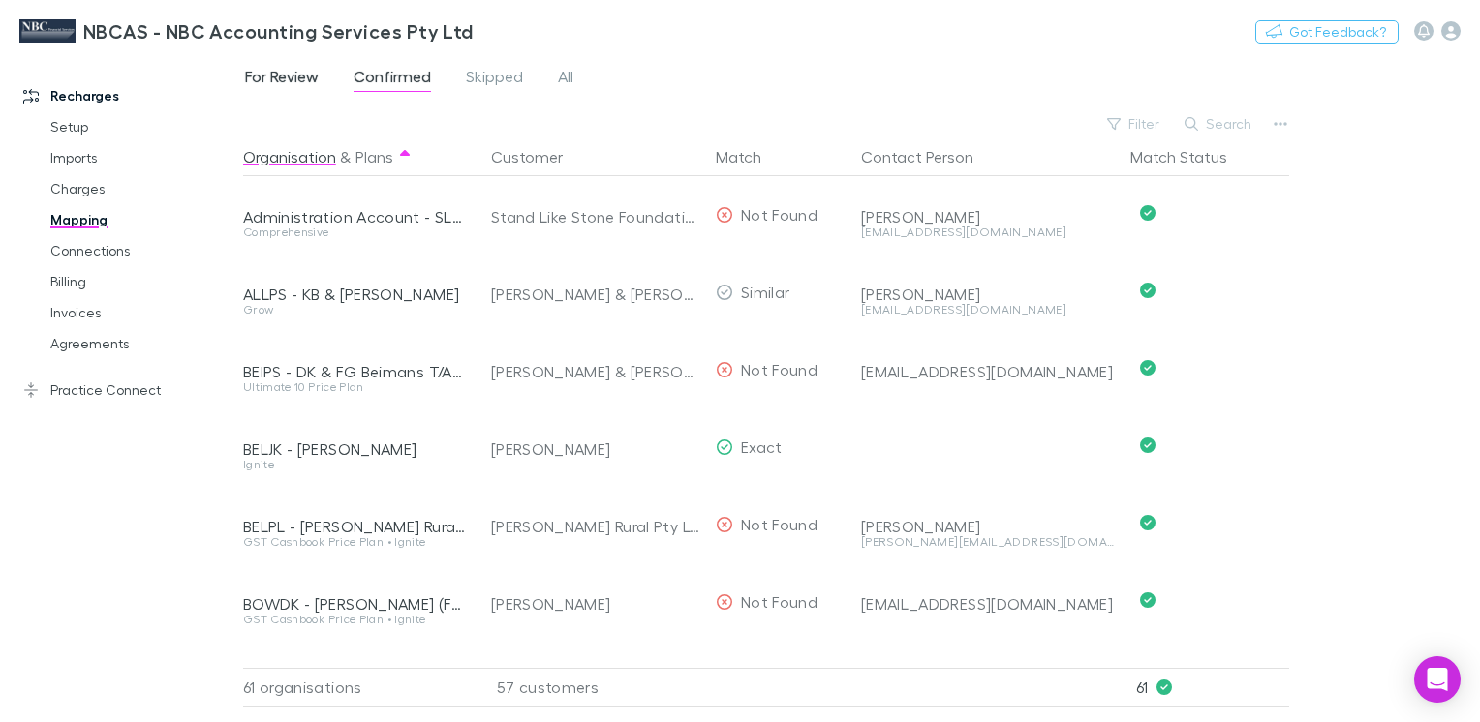
click at [283, 80] on span "For Review" at bounding box center [282, 79] width 74 height 25
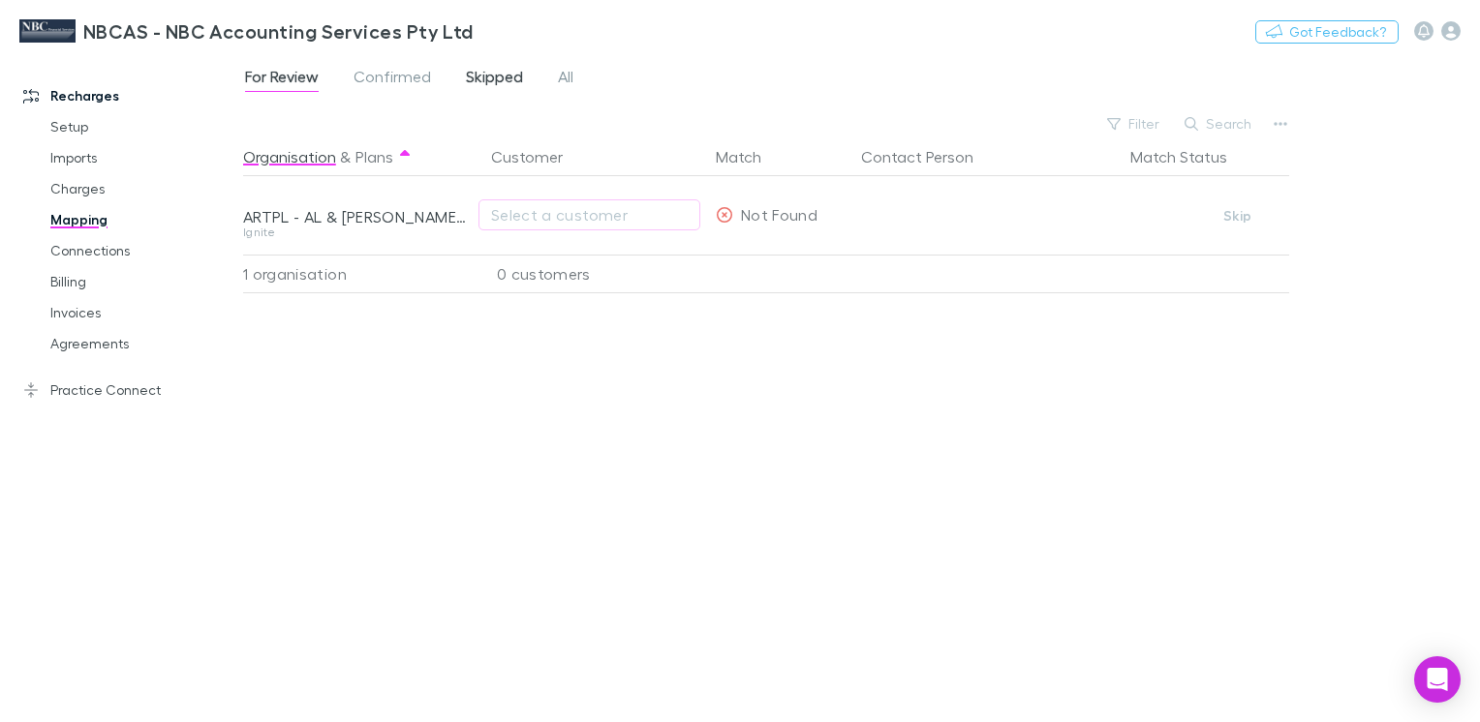
click at [514, 77] on span "Skipped" at bounding box center [494, 79] width 57 height 25
click at [278, 76] on span "For Review" at bounding box center [282, 79] width 74 height 25
click at [1282, 123] on icon "button" at bounding box center [1280, 123] width 14 height 15
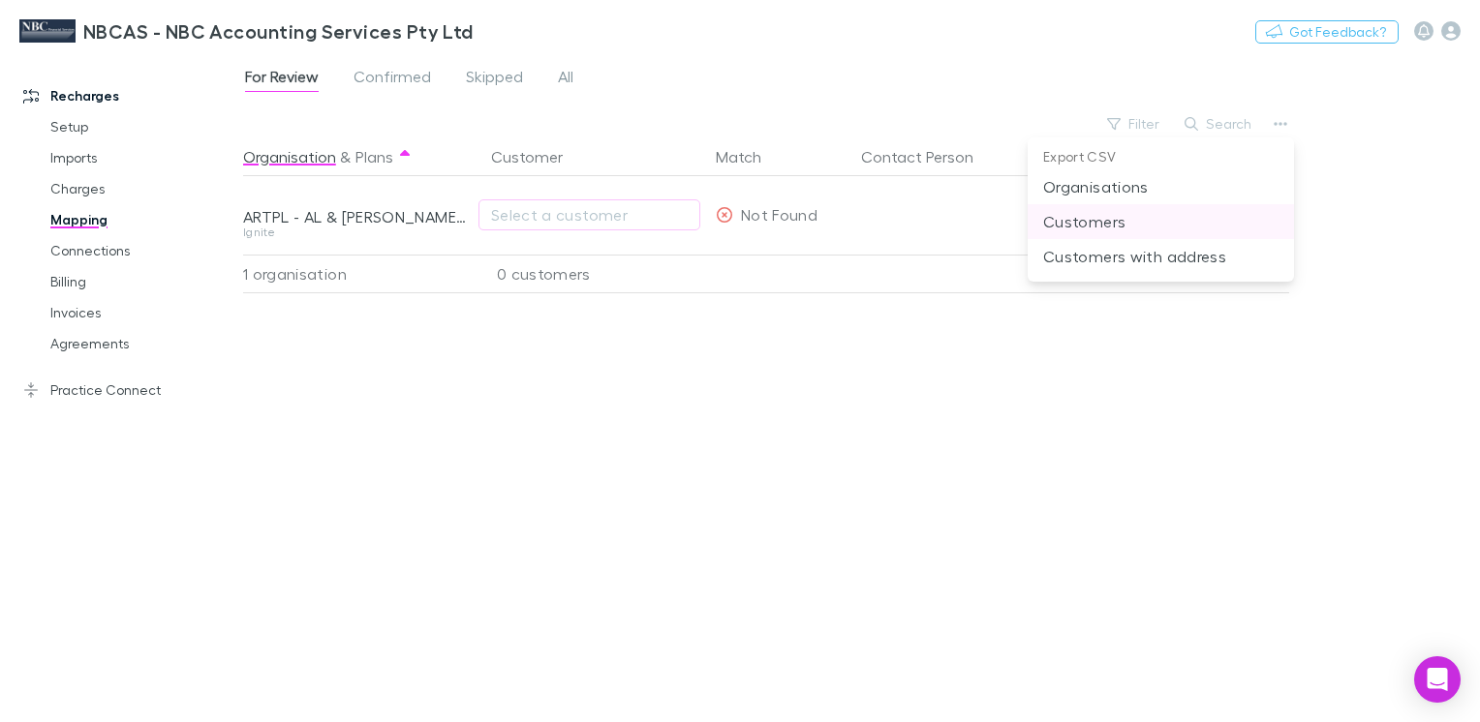
click at [1058, 217] on p "Customers" at bounding box center [1160, 221] width 235 height 23
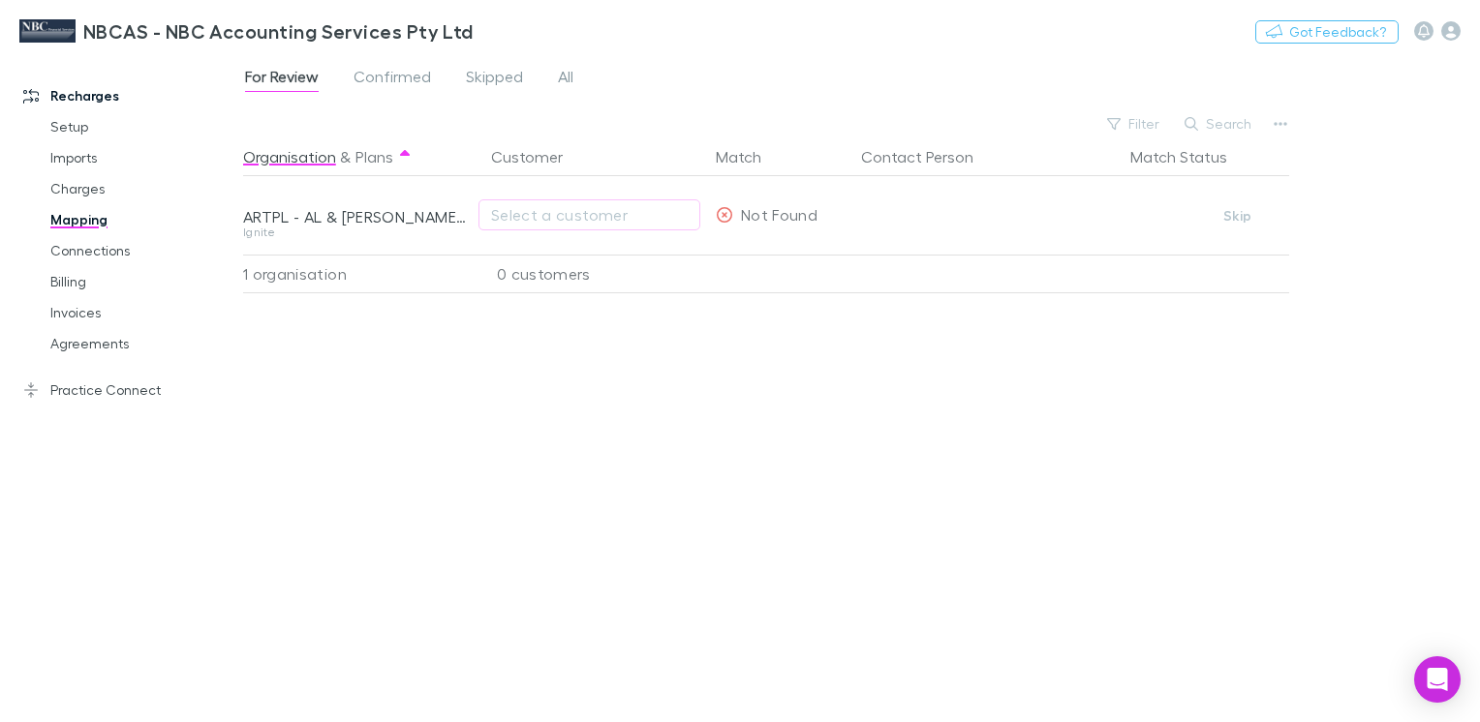
click at [1406, 351] on div "For Review Confirmed Skipped All Filter Search Organisation & Plans Customer Ma…" at bounding box center [861, 388] width 1237 height 668
click at [60, 160] on link "Imports" at bounding box center [142, 157] width 223 height 31
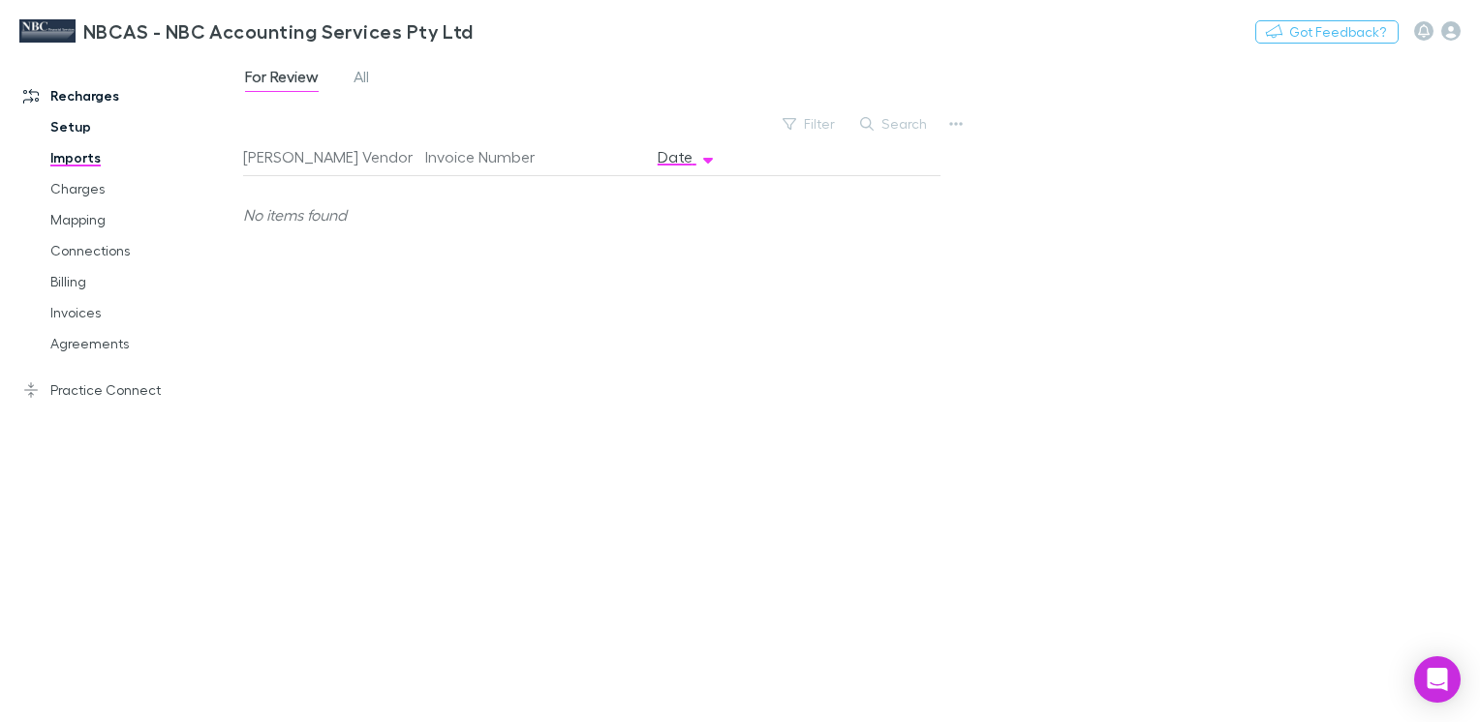
click at [61, 127] on link "Setup" at bounding box center [142, 126] width 223 height 31
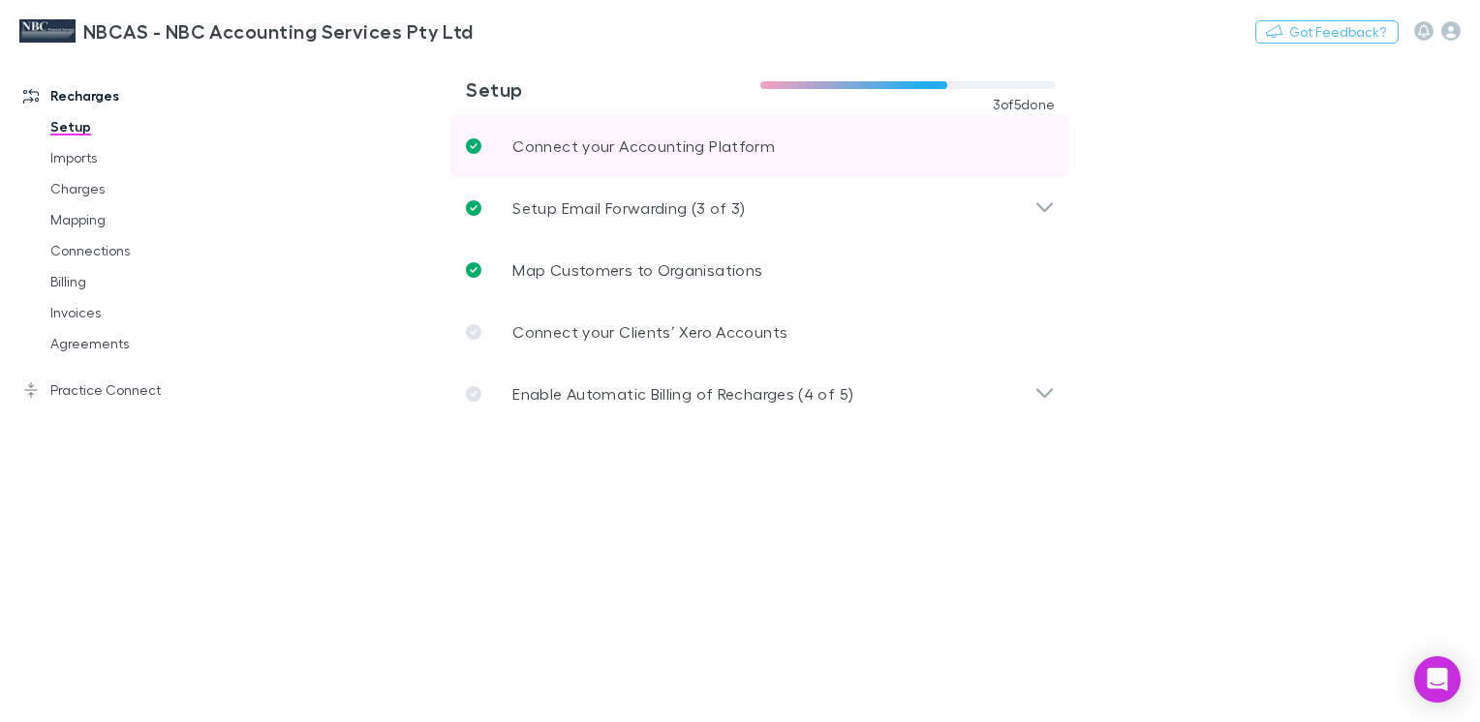
click at [690, 155] on p "Connect your Accounting Platform" at bounding box center [643, 146] width 262 height 23
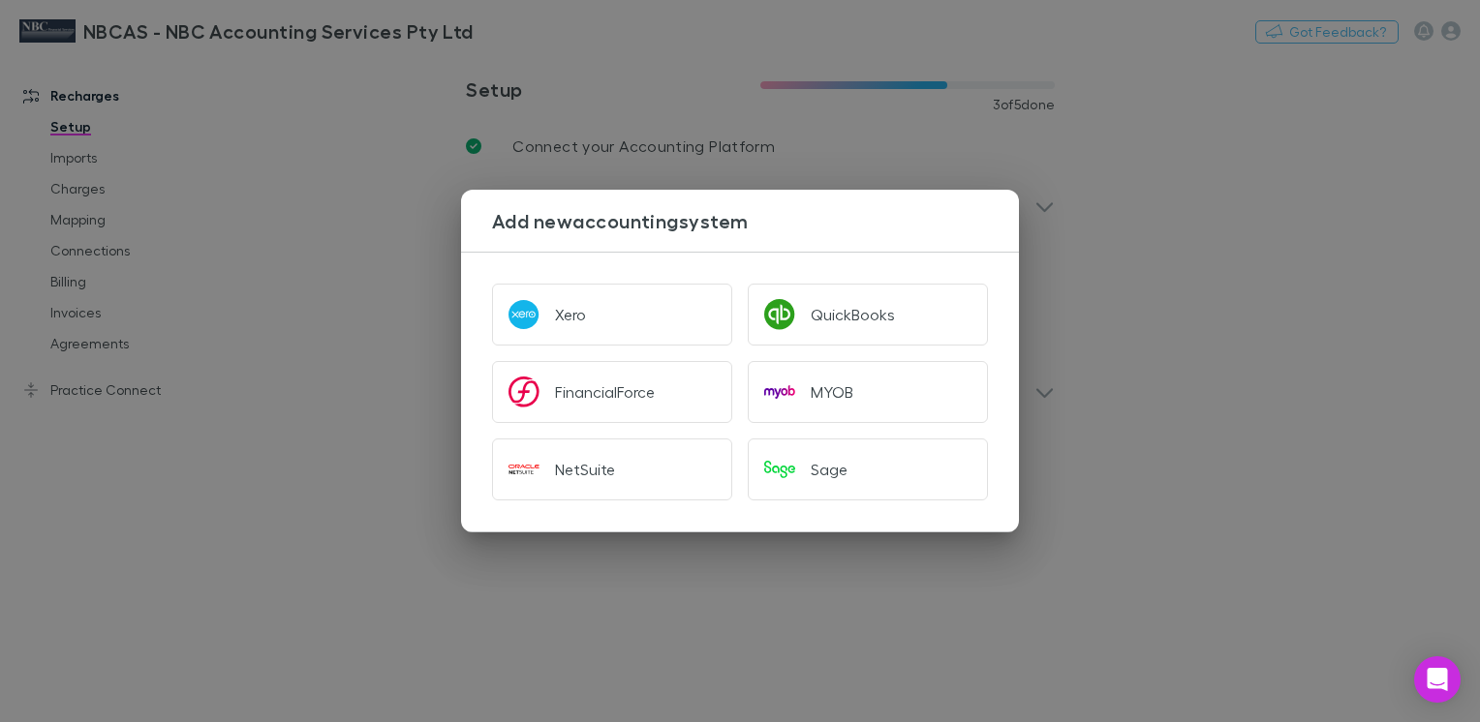
click at [375, 461] on div "Add new accounting system Xero QuickBooks FinancialForce MYOB NetSuite Sage" at bounding box center [740, 361] width 1480 height 722
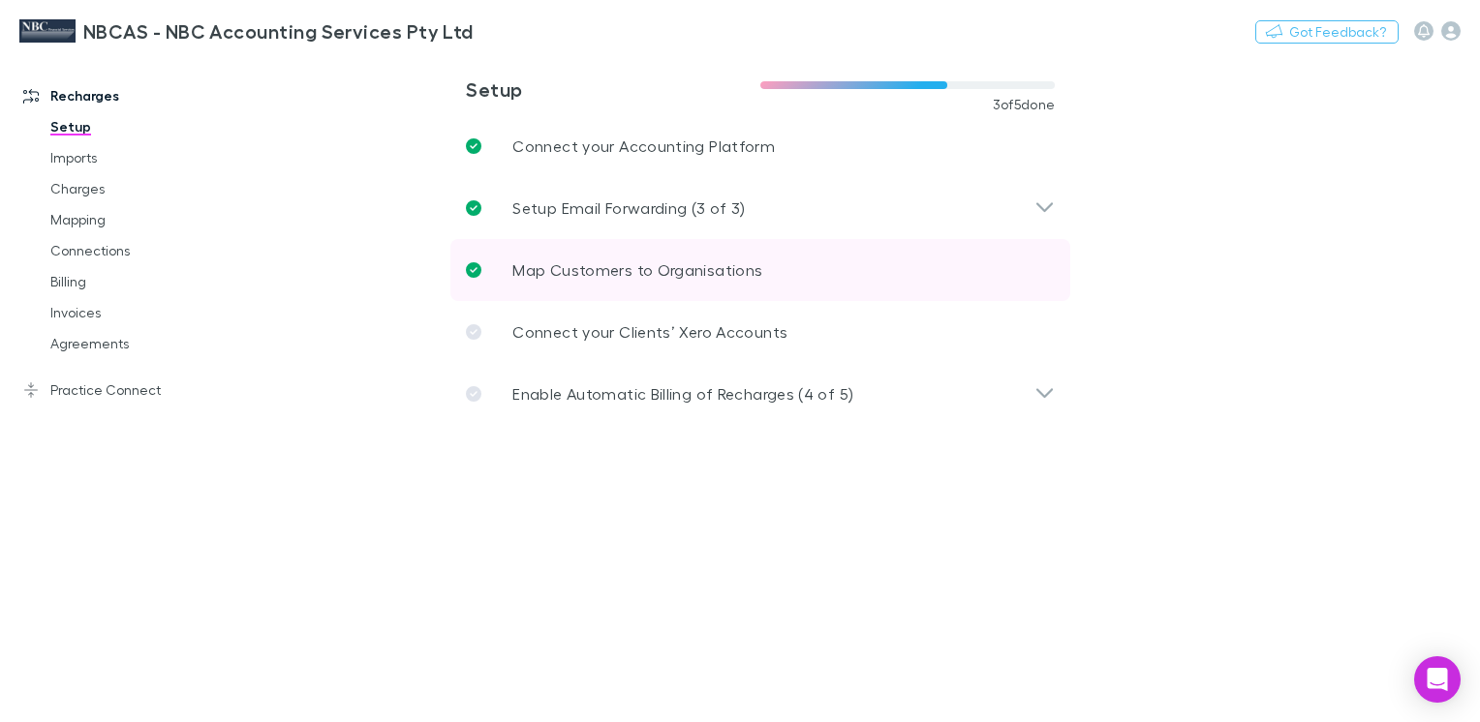
click at [610, 261] on p "Map Customers to Organisations" at bounding box center [637, 270] width 250 height 23
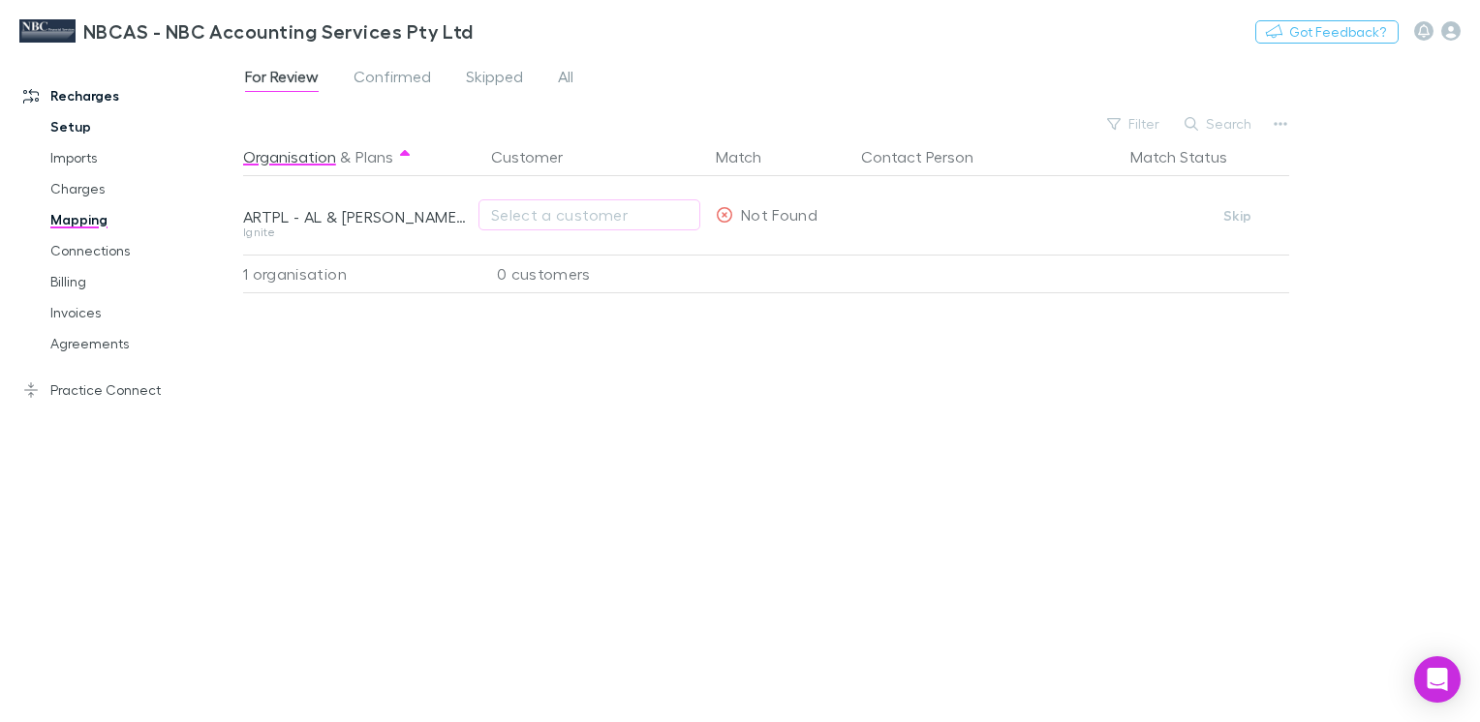
click at [62, 124] on link "Setup" at bounding box center [142, 126] width 223 height 31
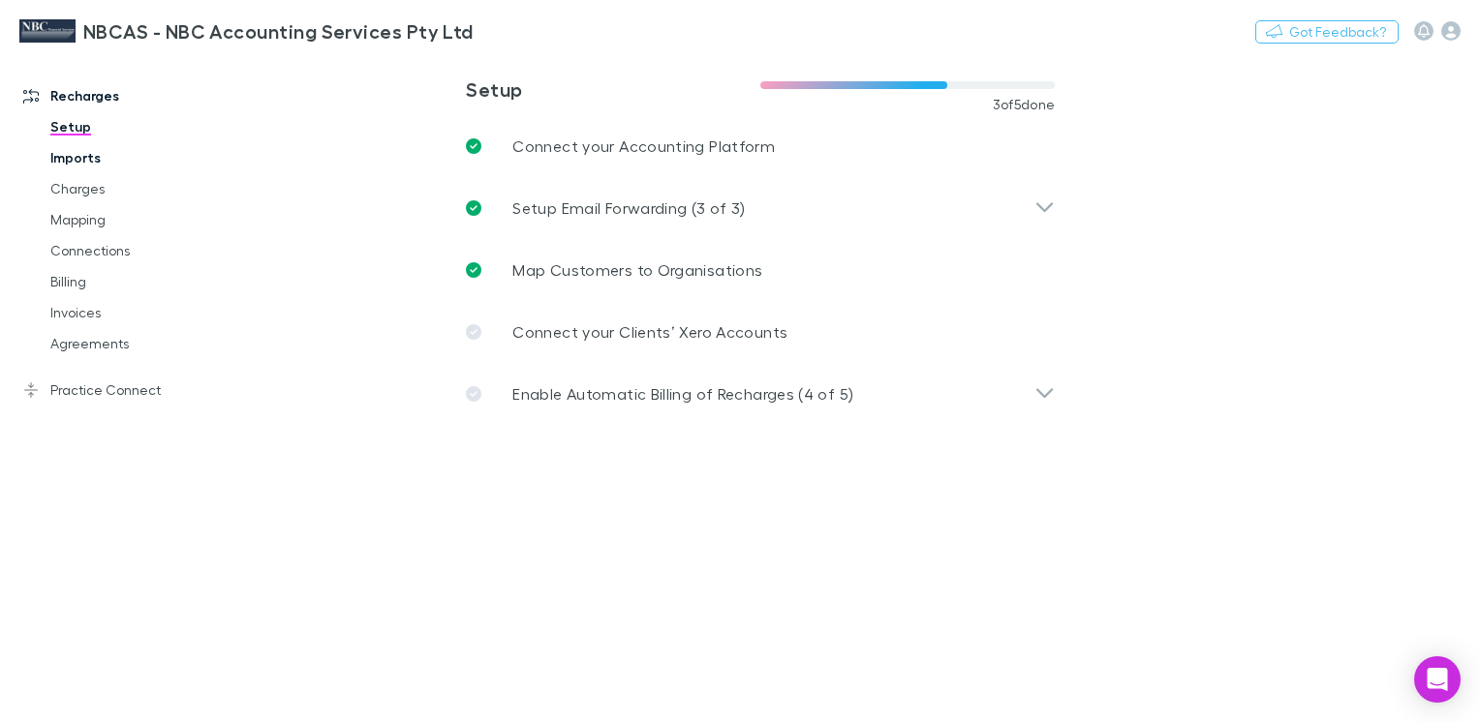
click at [91, 155] on link "Imports" at bounding box center [142, 157] width 223 height 31
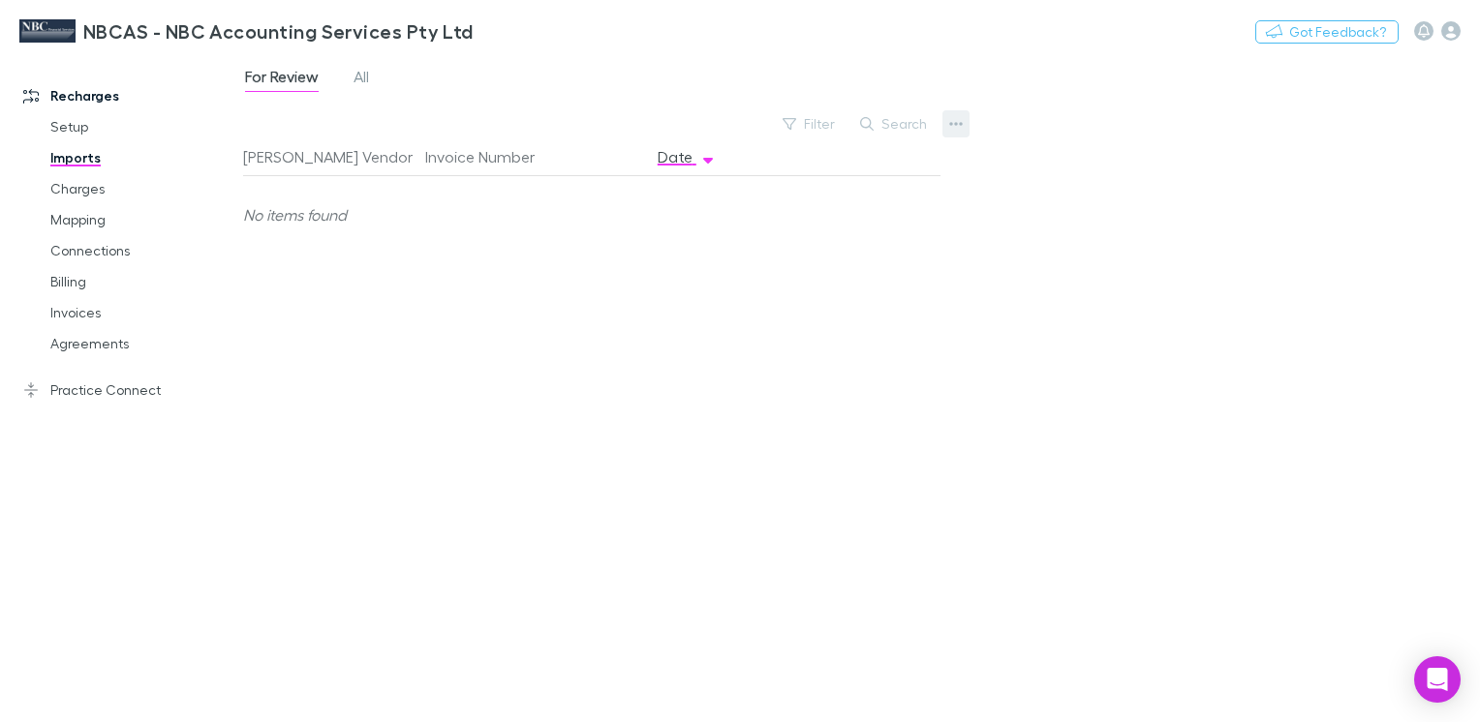
click at [950, 120] on icon "button" at bounding box center [956, 123] width 14 height 15
click at [953, 118] on div at bounding box center [740, 361] width 1480 height 722
click at [80, 219] on link "Mapping" at bounding box center [142, 219] width 223 height 31
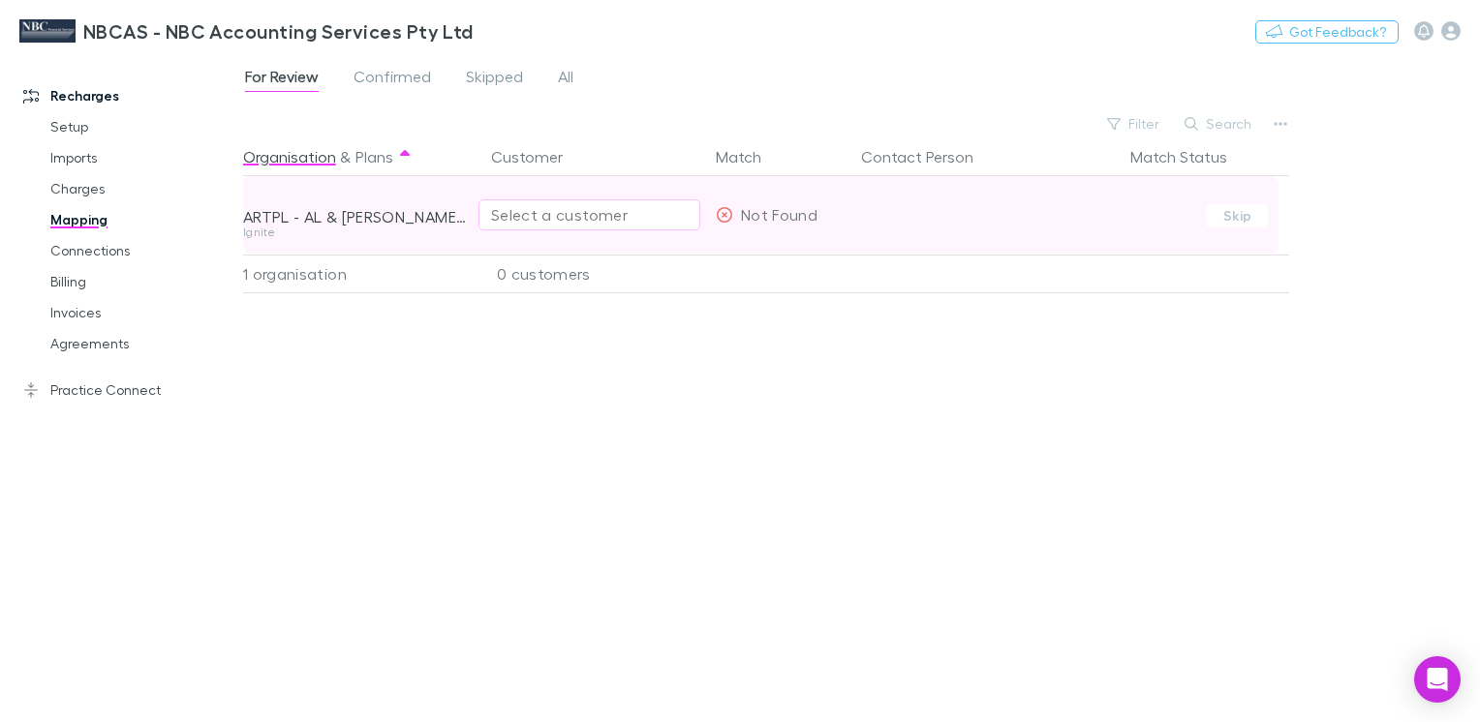
click at [567, 215] on div "Select a customer" at bounding box center [589, 214] width 197 height 23
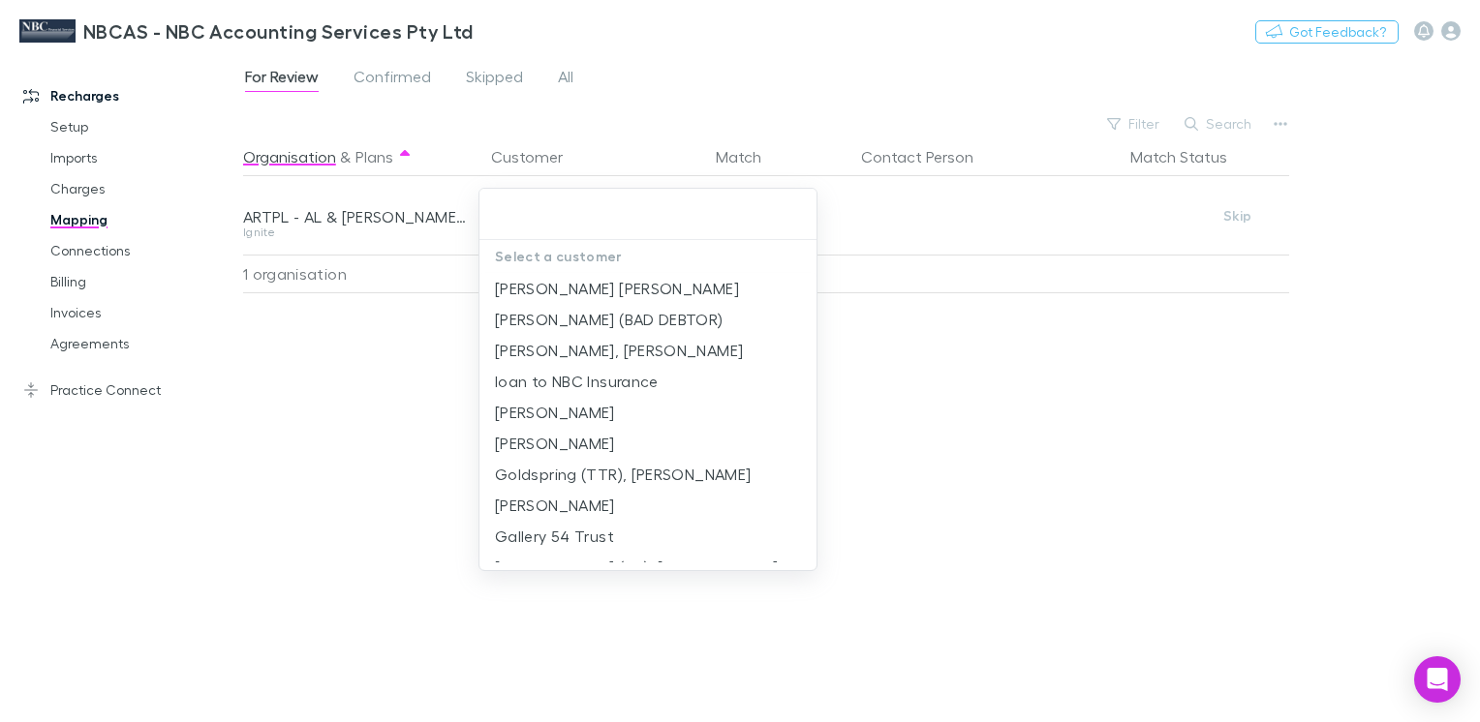
click at [376, 403] on div at bounding box center [740, 361] width 1480 height 722
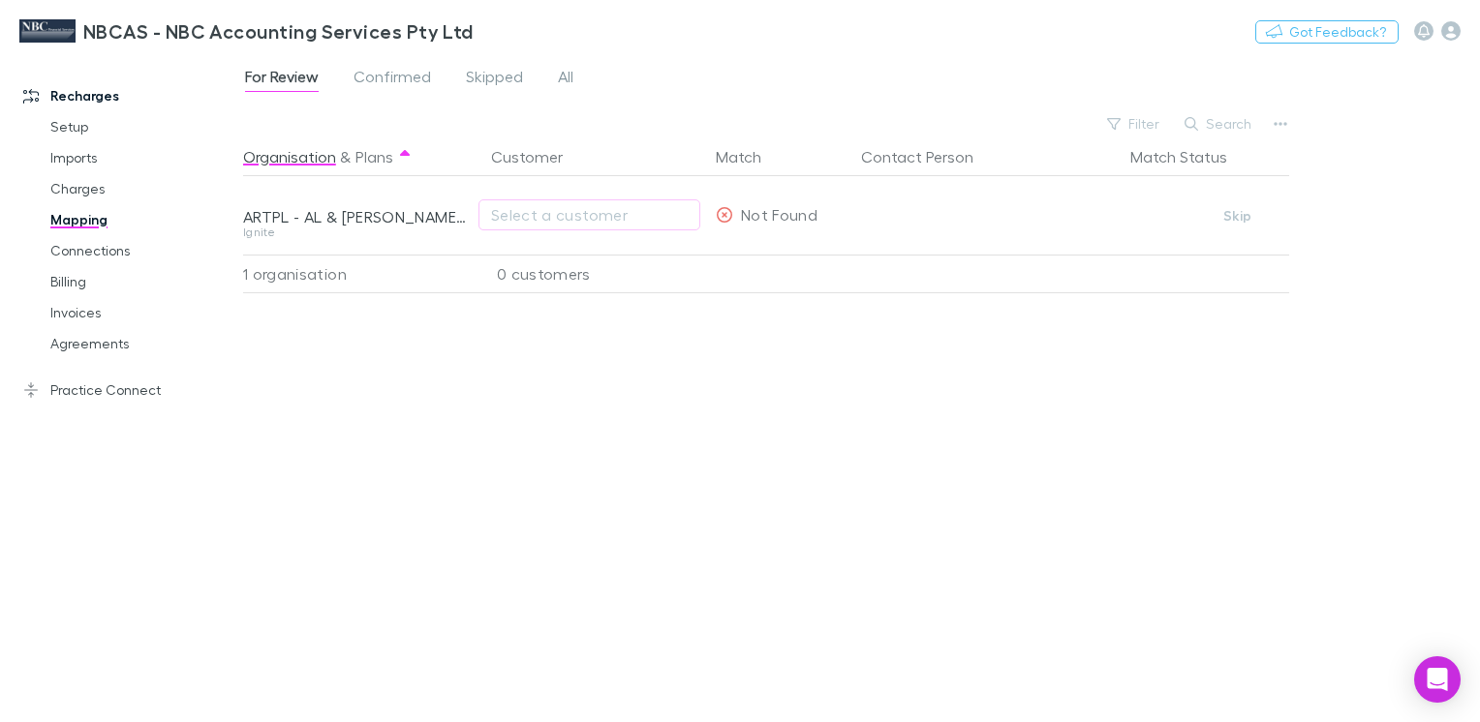
click at [1267, 110] on div "Filter Search" at bounding box center [768, 123] width 1051 height 27
click at [1273, 117] on icon "button" at bounding box center [1280, 123] width 14 height 15
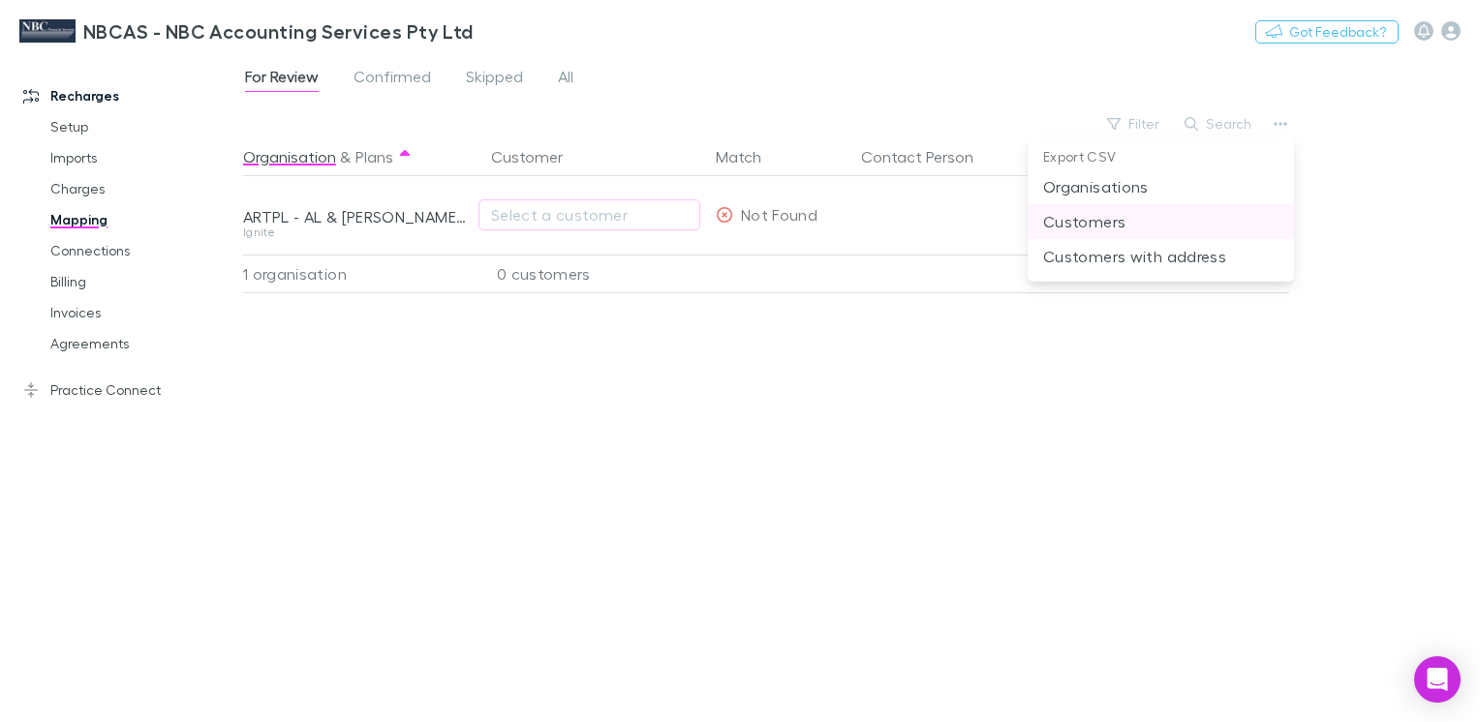
click at [1109, 225] on p "Customers" at bounding box center [1160, 221] width 235 height 23
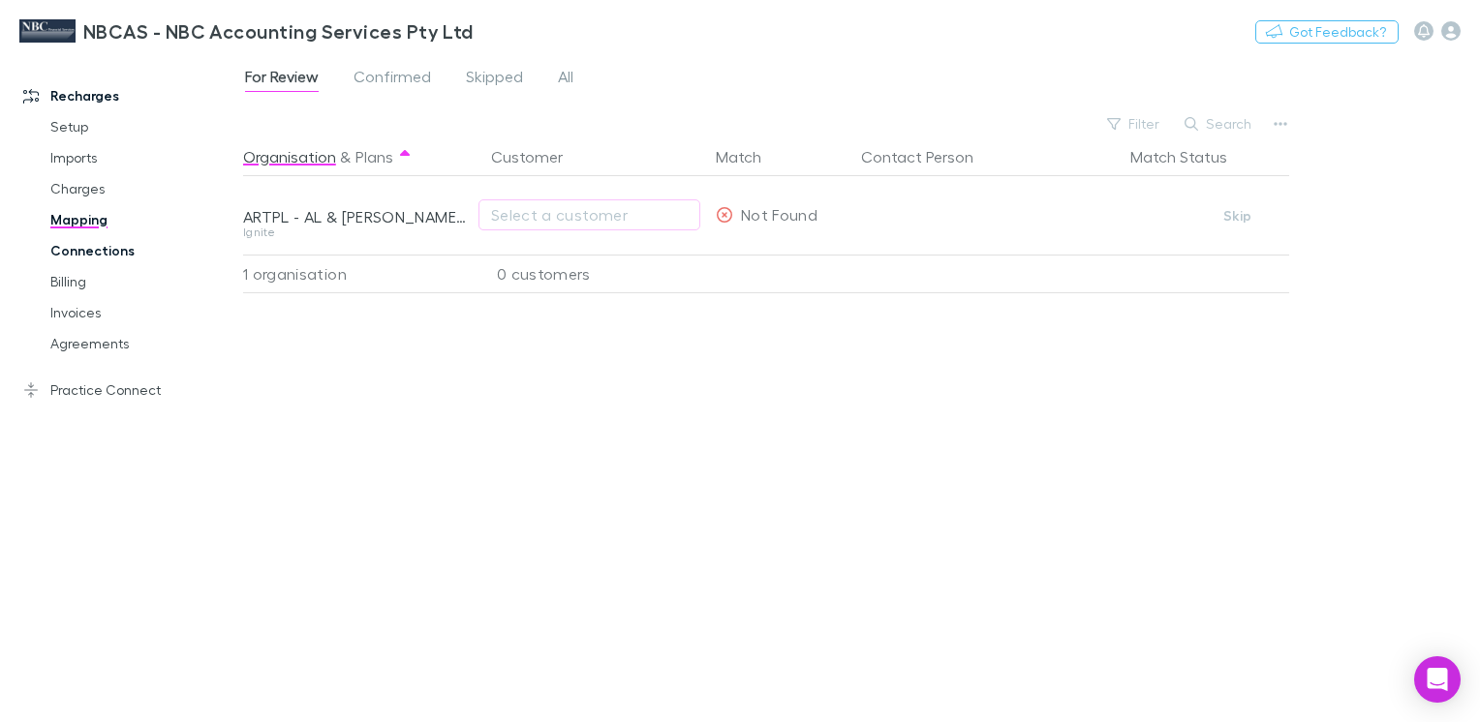
click at [89, 246] on link "Connections" at bounding box center [142, 250] width 223 height 31
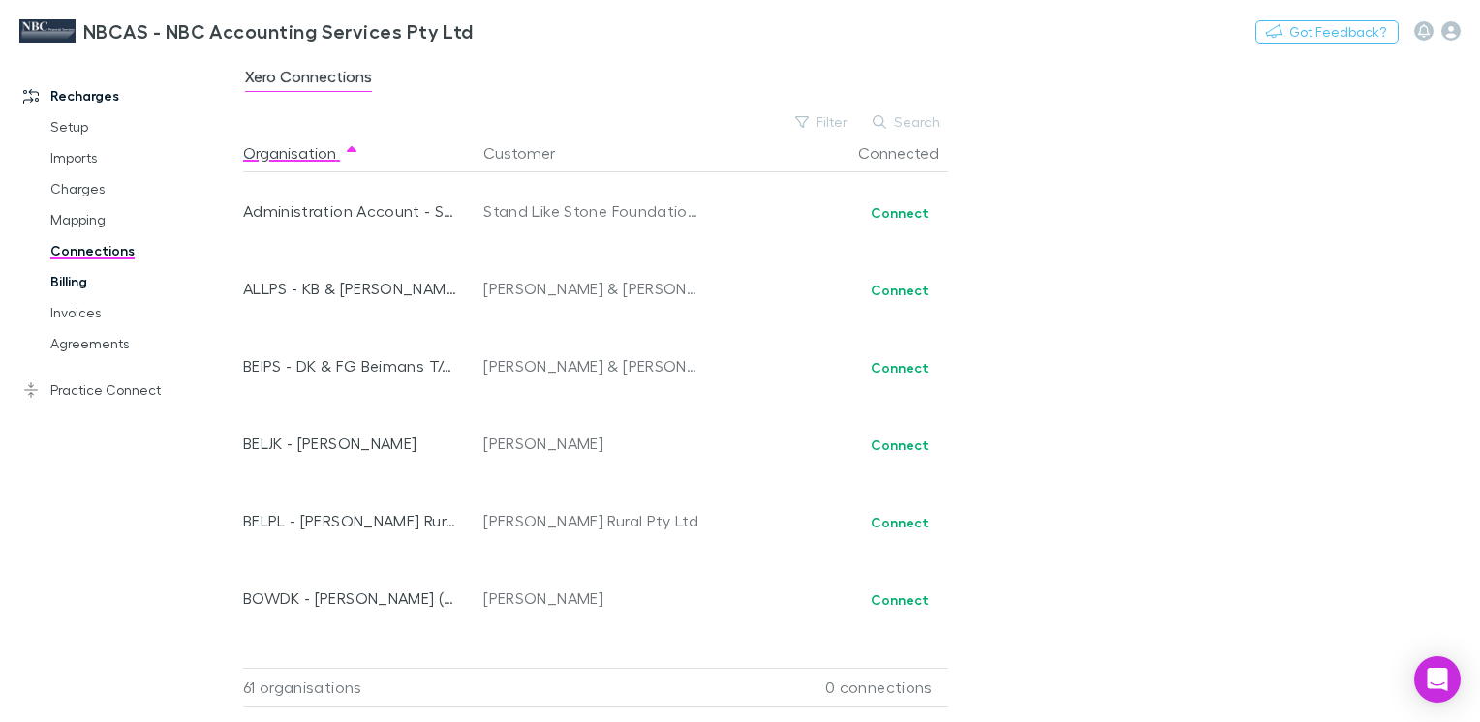
click at [70, 280] on link "Billing" at bounding box center [142, 281] width 223 height 31
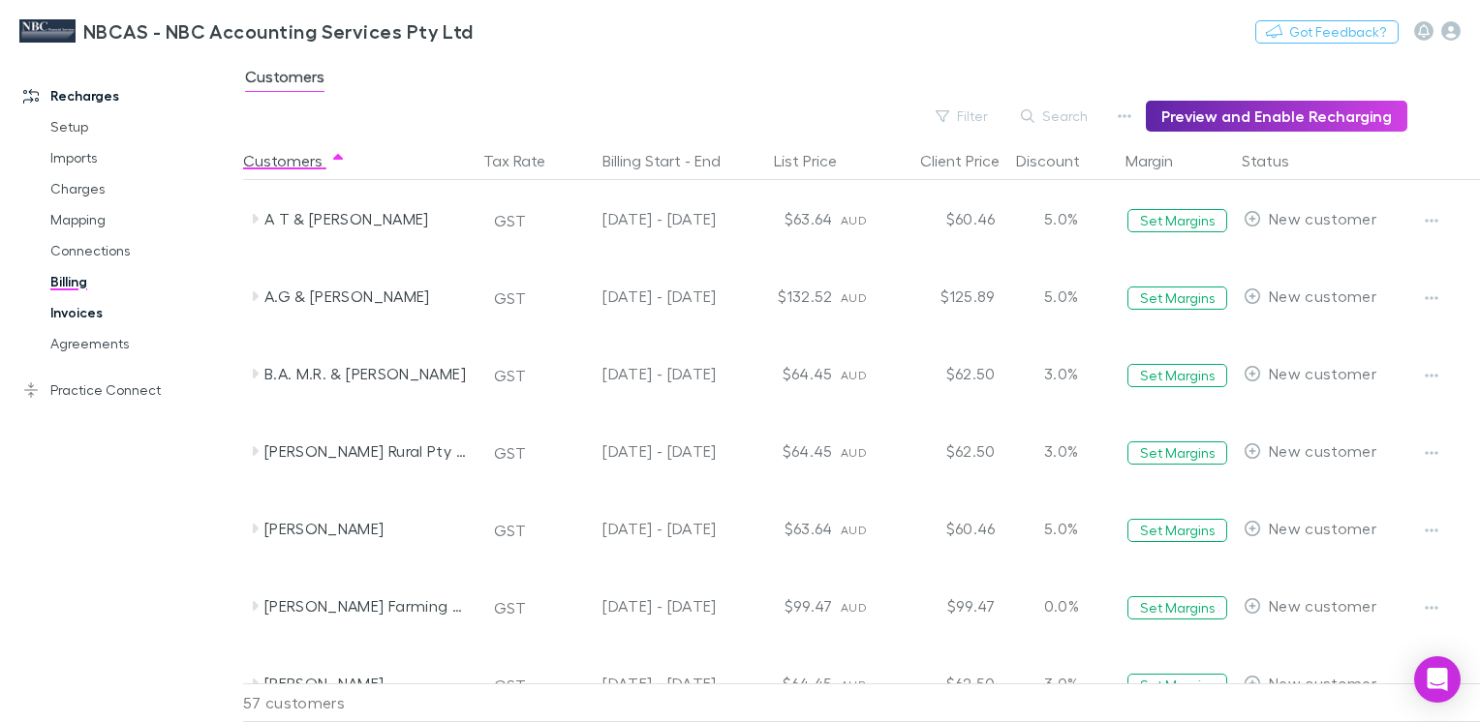
click at [79, 304] on link "Invoices" at bounding box center [142, 312] width 223 height 31
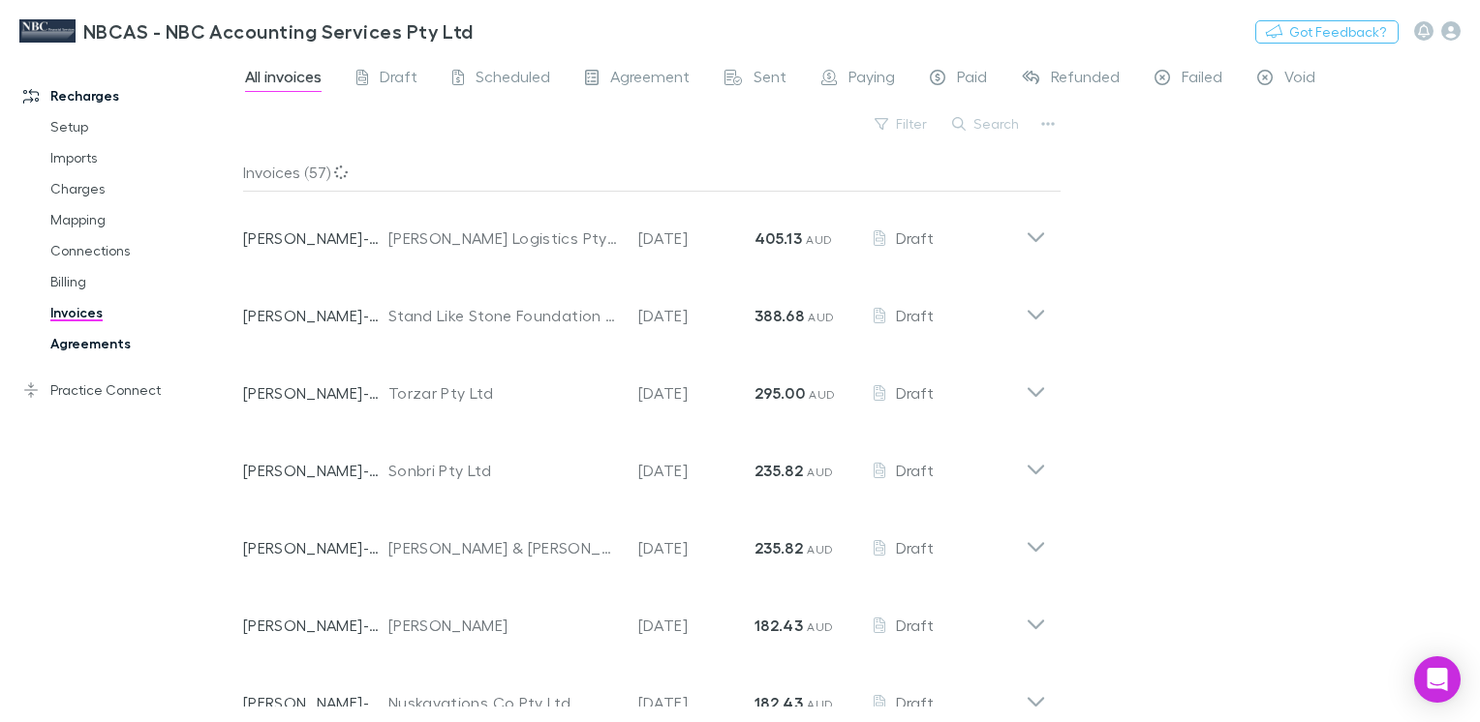
click at [91, 340] on link "Agreements" at bounding box center [142, 343] width 223 height 31
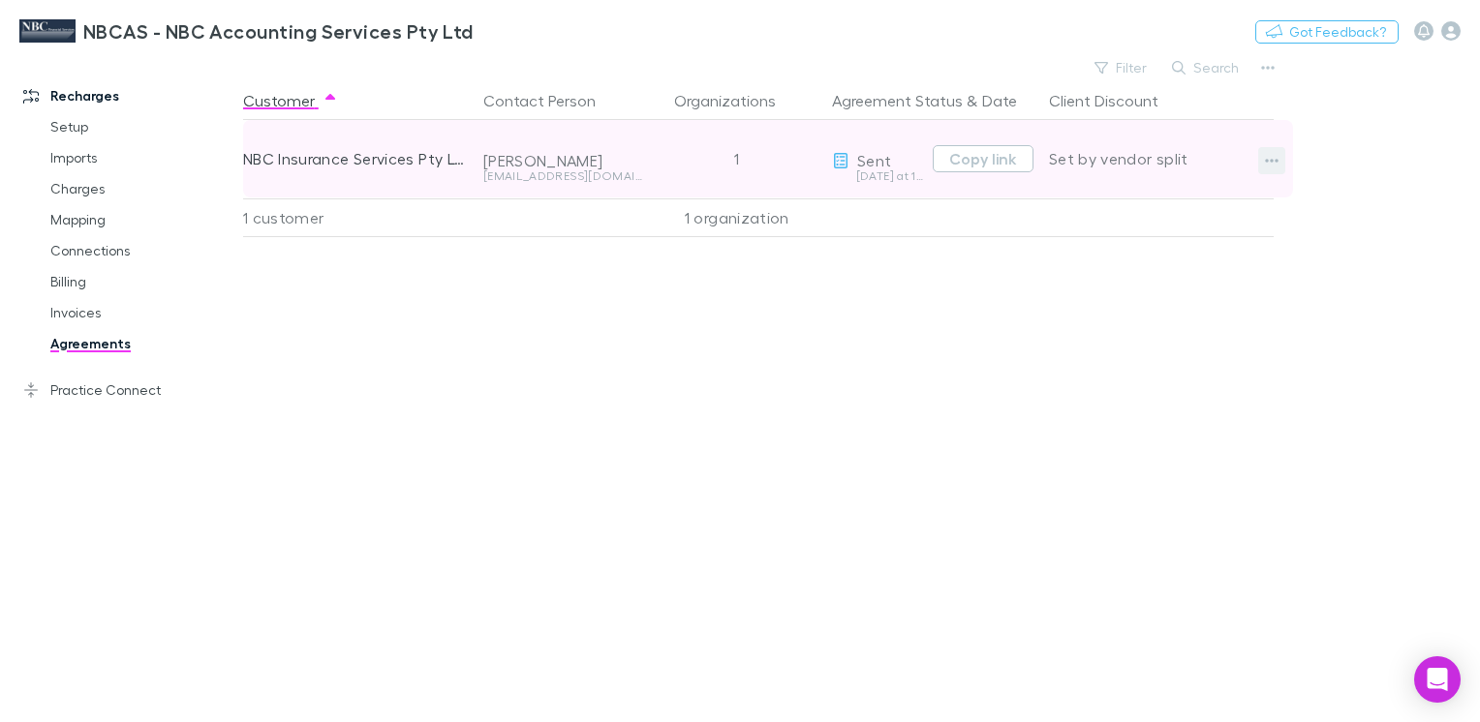
click at [1279, 164] on button "button" at bounding box center [1271, 160] width 27 height 27
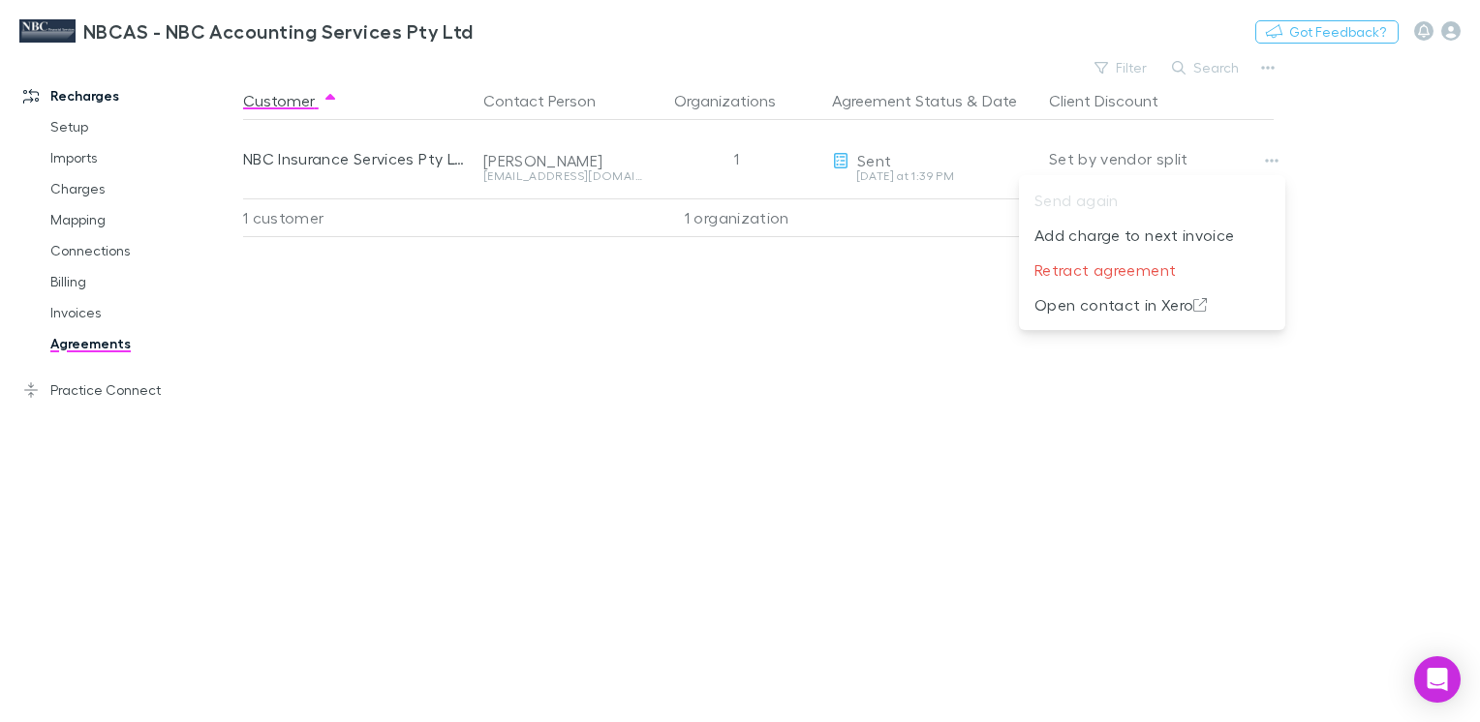
click at [527, 408] on div at bounding box center [740, 361] width 1480 height 722
click at [77, 125] on link "Setup" at bounding box center [142, 126] width 223 height 31
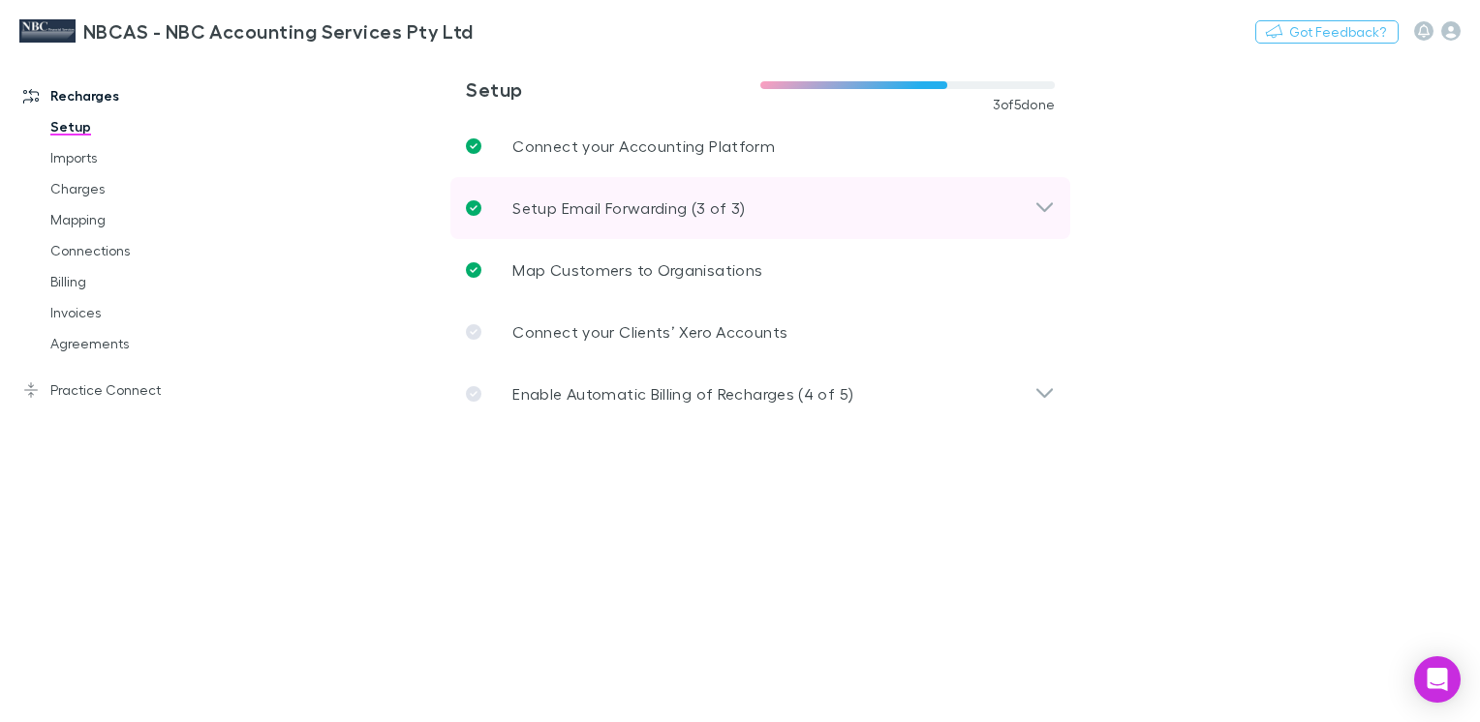
click at [664, 201] on p "Setup Email Forwarding (3 of 3)" at bounding box center [628, 208] width 232 height 23
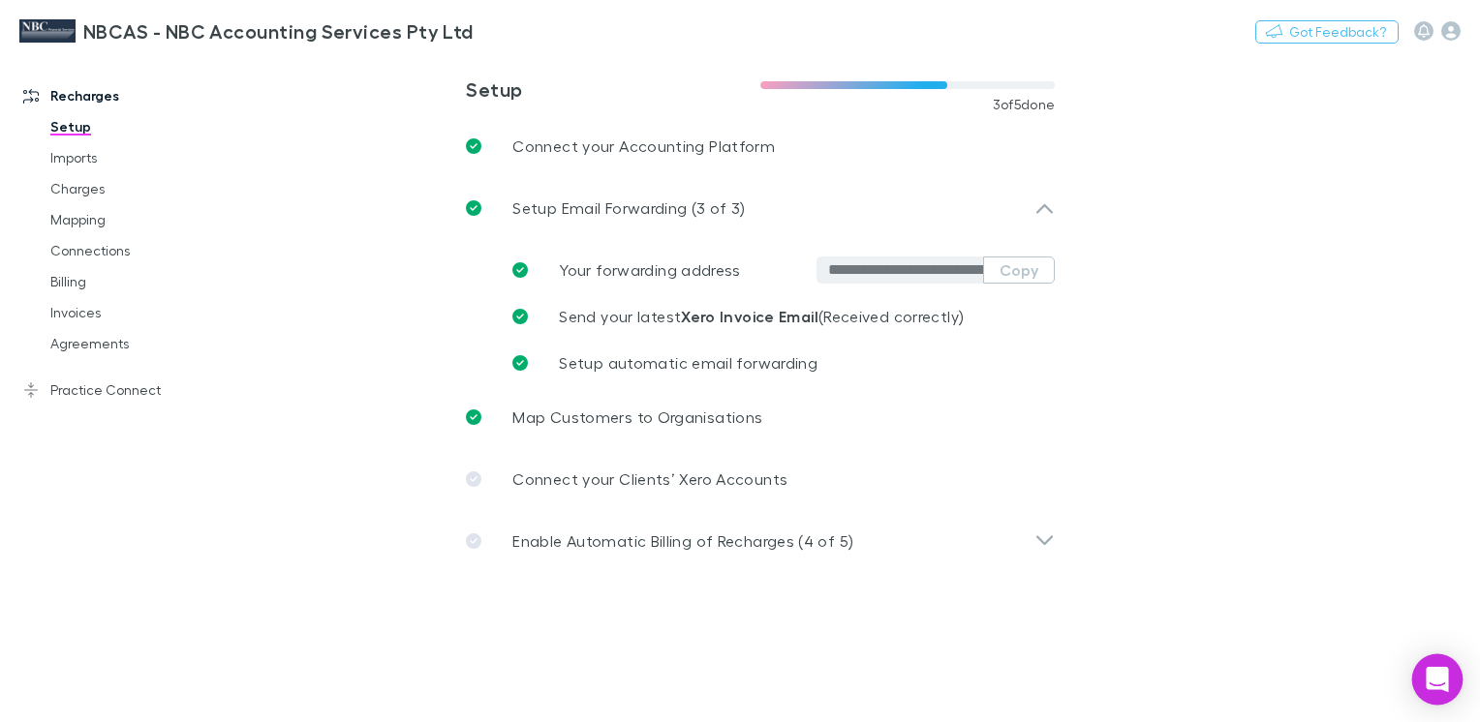
click at [1435, 684] on icon "Open Intercom Messenger" at bounding box center [1437, 679] width 25 height 25
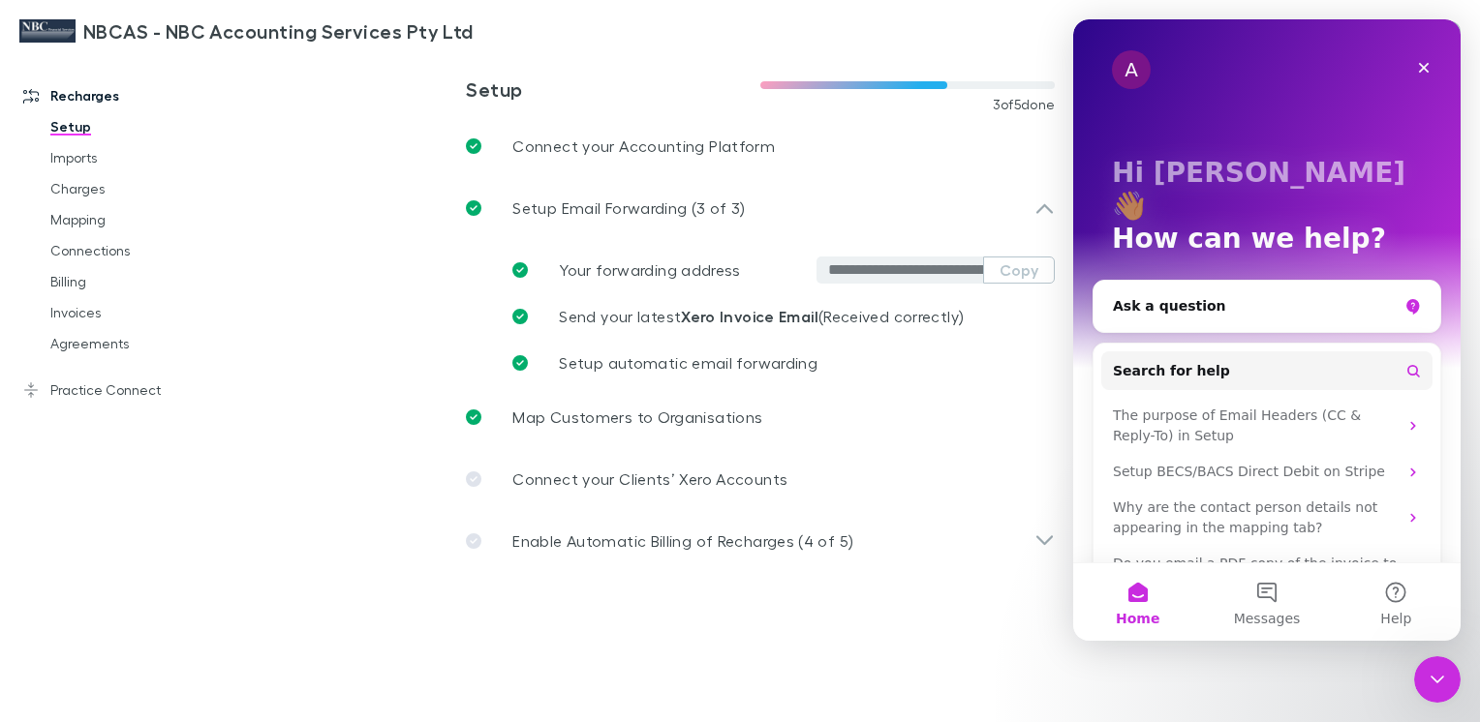
click at [1281, 684] on main "**********" at bounding box center [861, 388] width 1237 height 668
click at [333, 274] on main "**********" at bounding box center [861, 388] width 1237 height 668
click at [1418, 59] on div "Close" at bounding box center [1423, 67] width 35 height 35
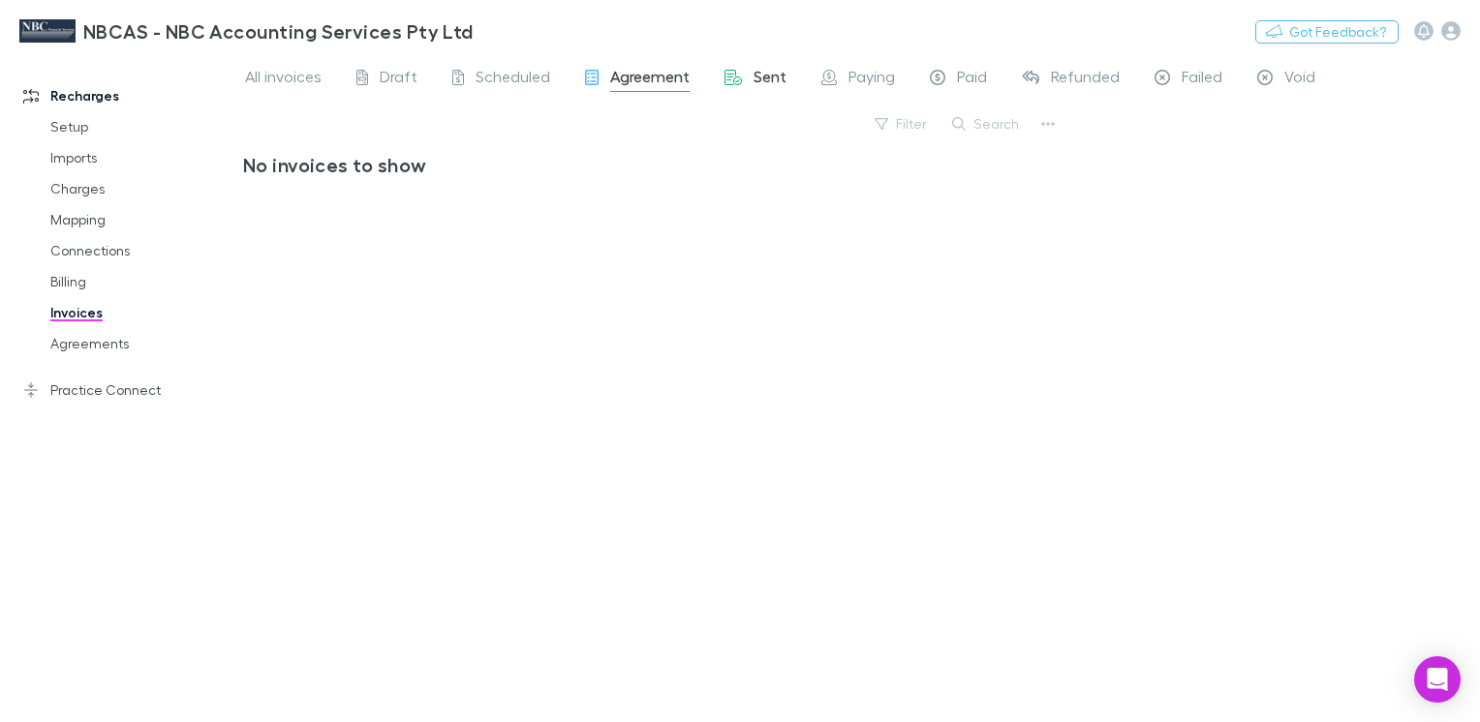
click at [753, 72] on span "Sent" at bounding box center [769, 79] width 33 height 25
click at [772, 76] on span "Sent" at bounding box center [769, 79] width 33 height 25
click at [503, 77] on span "Scheduled" at bounding box center [512, 79] width 75 height 25
click at [497, 76] on span "Scheduled" at bounding box center [512, 79] width 75 height 25
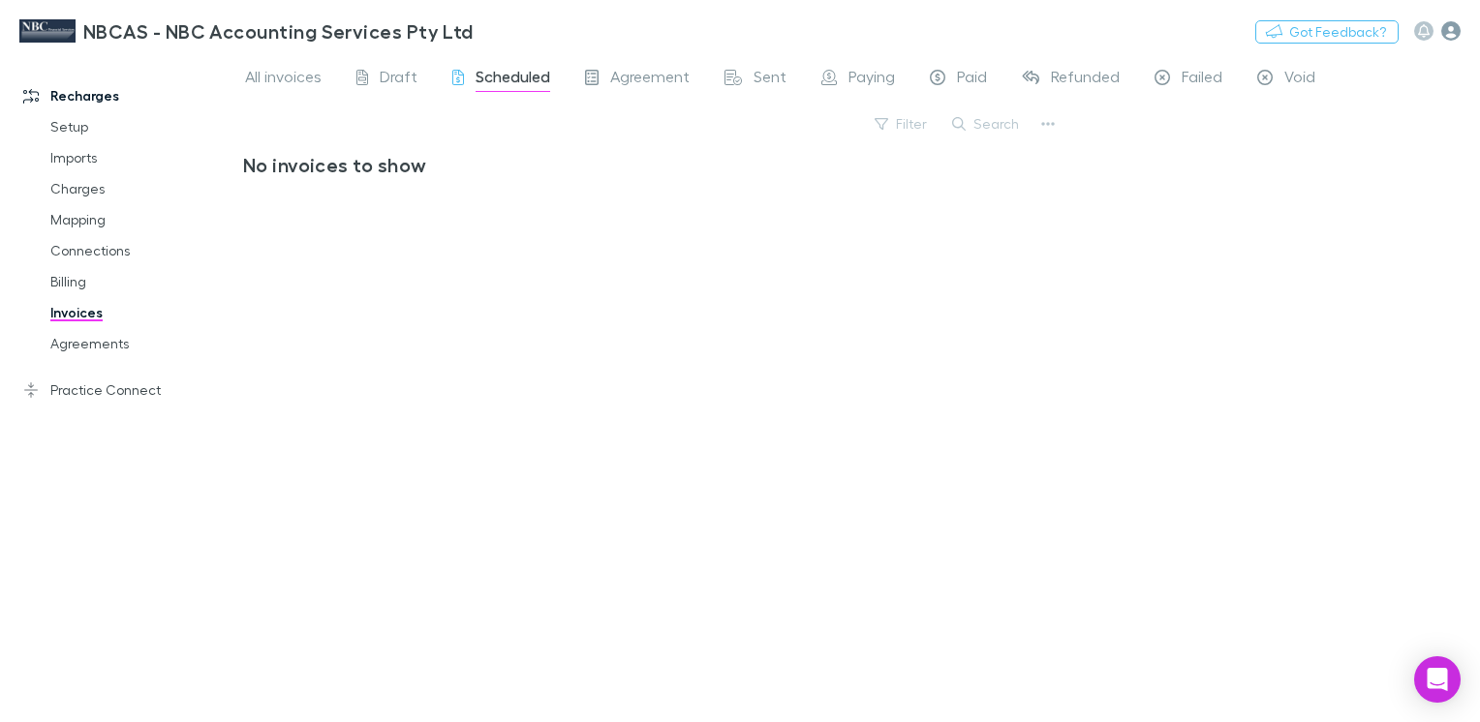
click at [1453, 25] on icon "button" at bounding box center [1450, 30] width 19 height 19
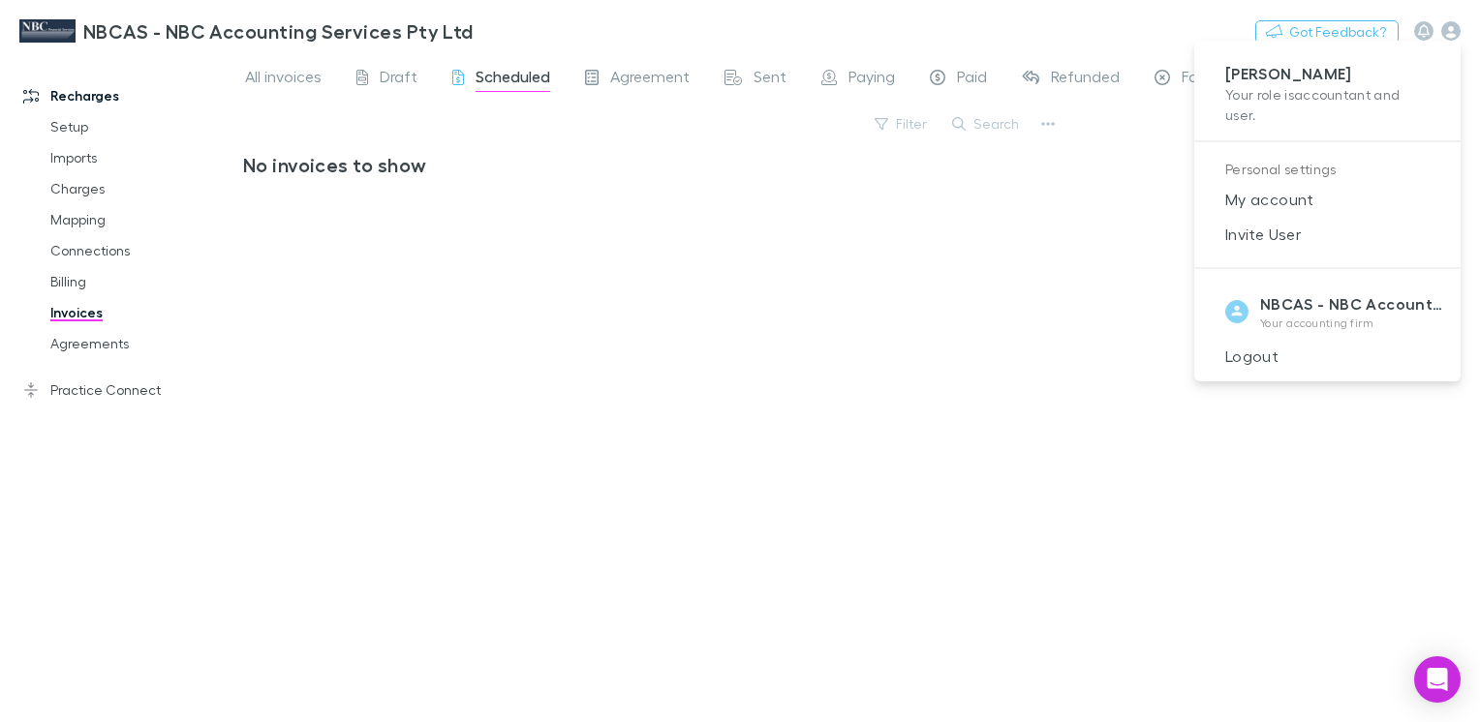
click at [557, 265] on div at bounding box center [740, 361] width 1480 height 722
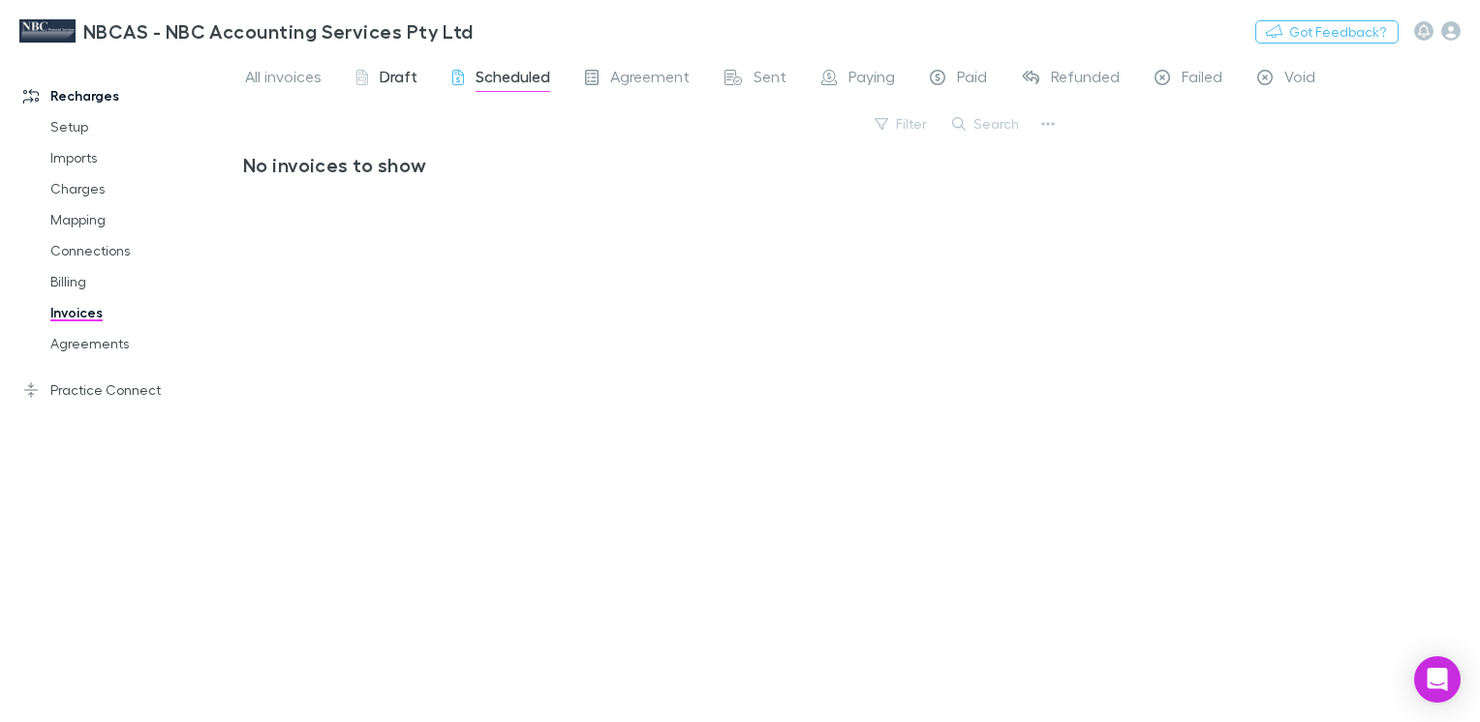
click at [380, 77] on span "Draft" at bounding box center [399, 79] width 38 height 25
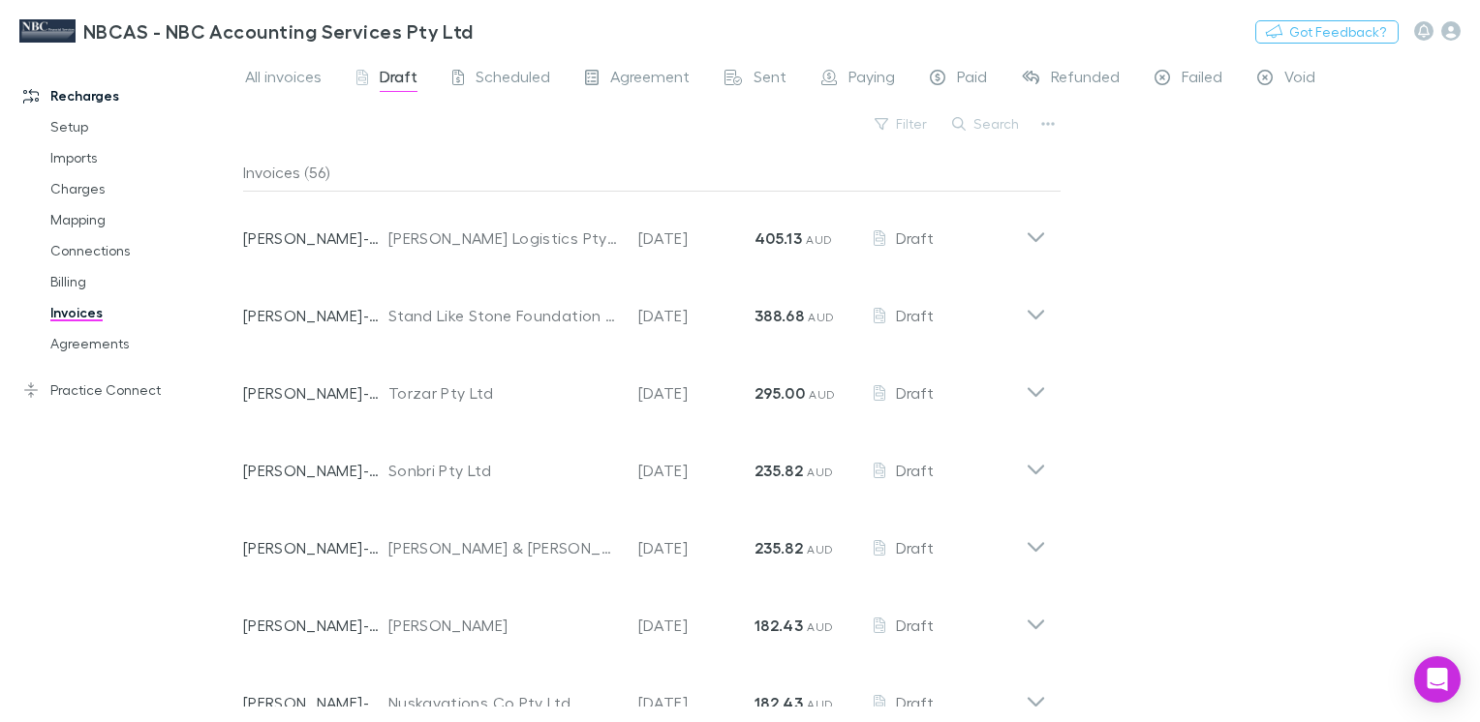
click at [284, 76] on span "All invoices" at bounding box center [283, 79] width 77 height 25
click at [396, 64] on link "Draft" at bounding box center [386, 79] width 65 height 31
click at [516, 79] on span "Scheduled" at bounding box center [512, 79] width 75 height 25
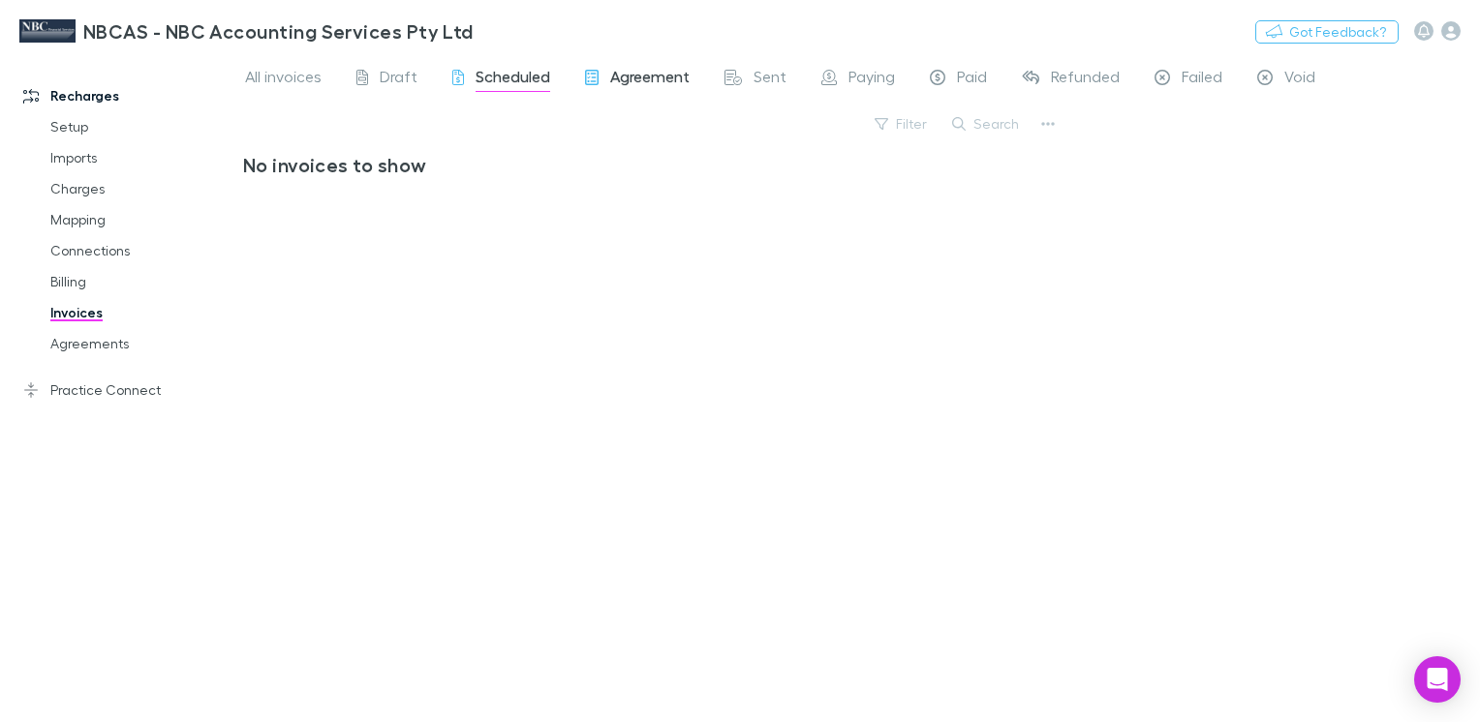
click at [653, 72] on span "Agreement" at bounding box center [649, 79] width 79 height 25
click at [743, 76] on div "Sent" at bounding box center [755, 79] width 62 height 25
click at [848, 76] on span "Paying" at bounding box center [871, 79] width 46 height 25
click at [957, 76] on span "Paid" at bounding box center [972, 79] width 30 height 25
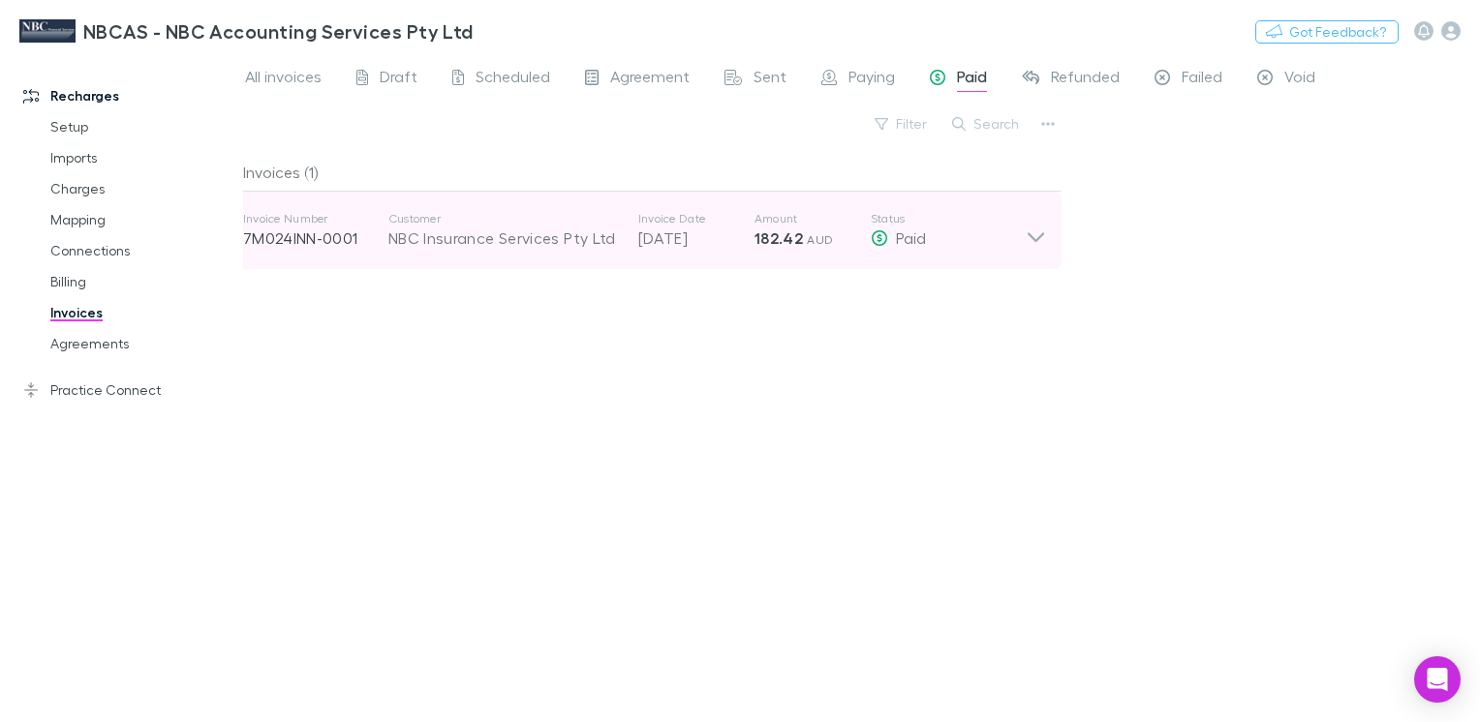
click at [1033, 234] on icon at bounding box center [1036, 230] width 20 height 39
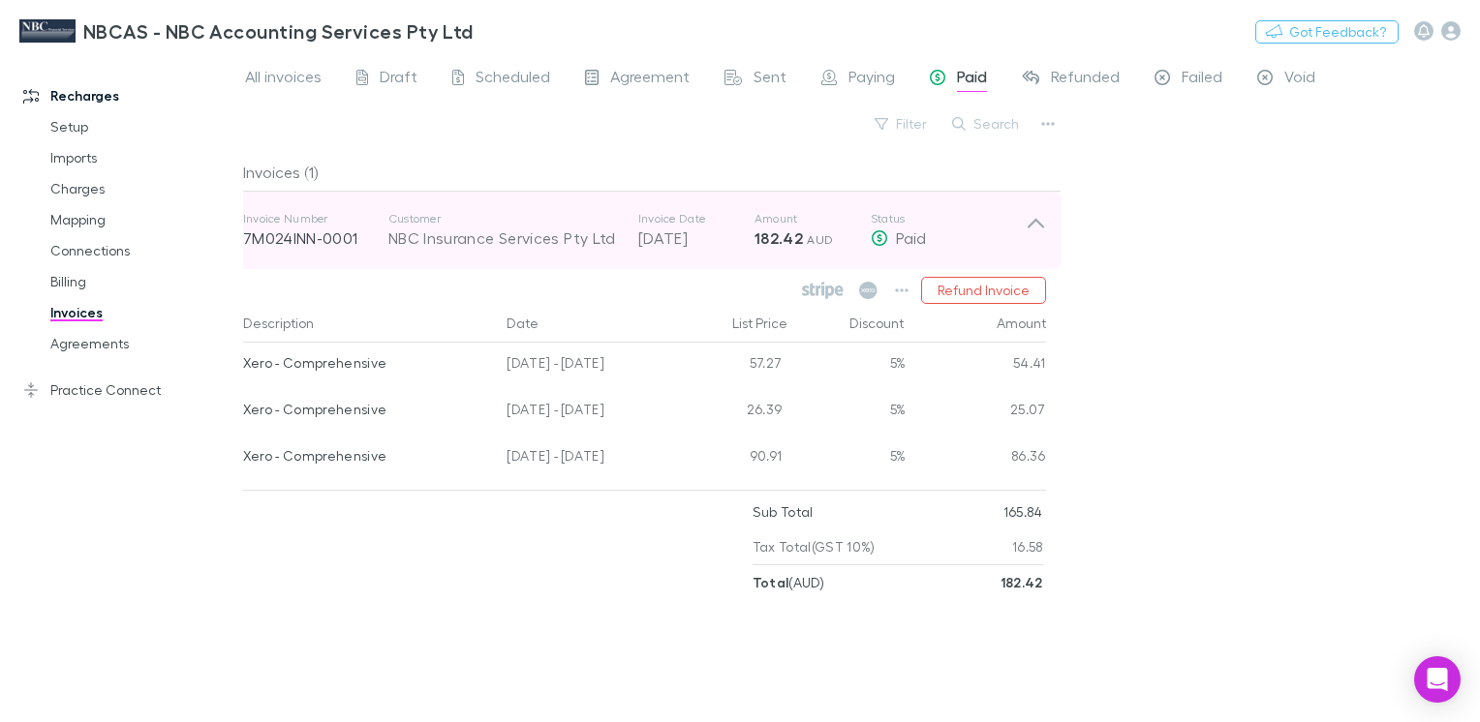
click at [1040, 219] on icon at bounding box center [1036, 230] width 20 height 39
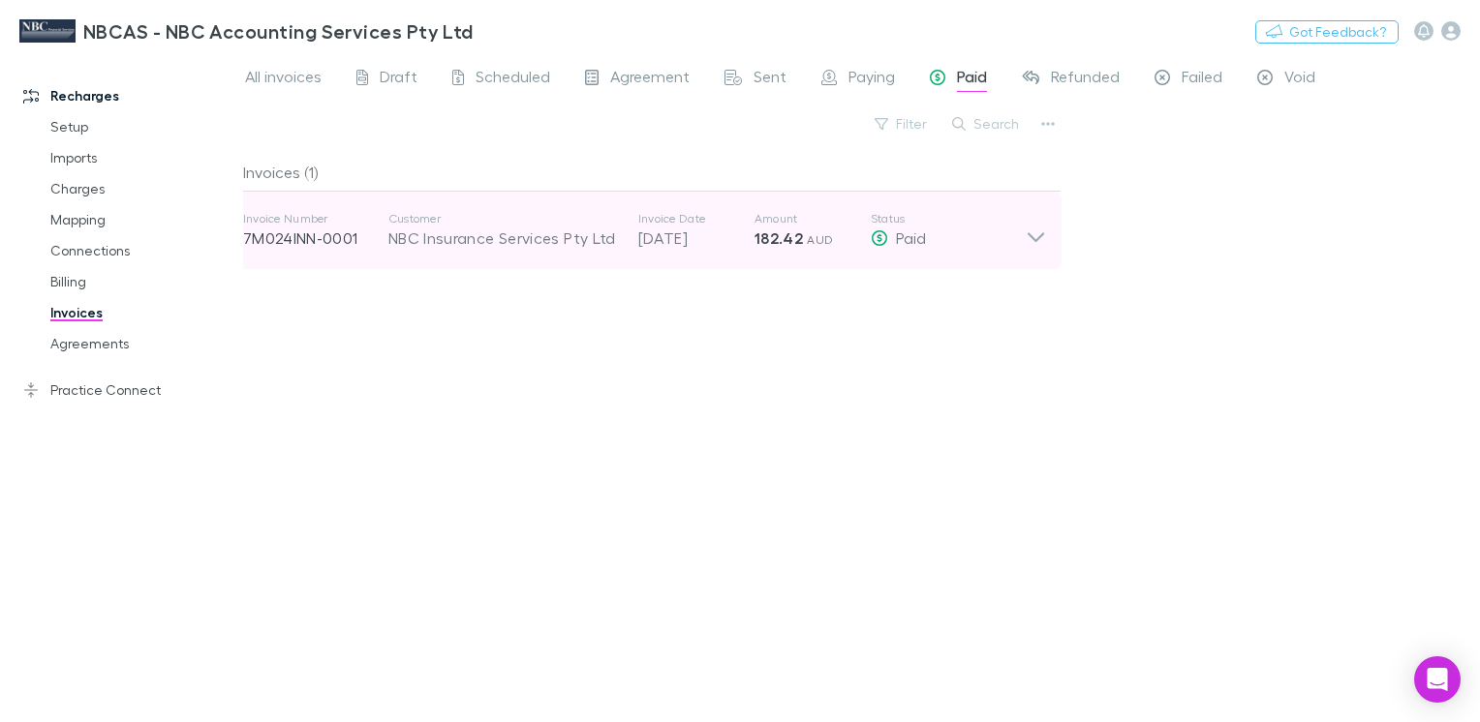
click at [411, 234] on div "NBC Insurance Services Pty Ltd" at bounding box center [503, 238] width 230 height 23
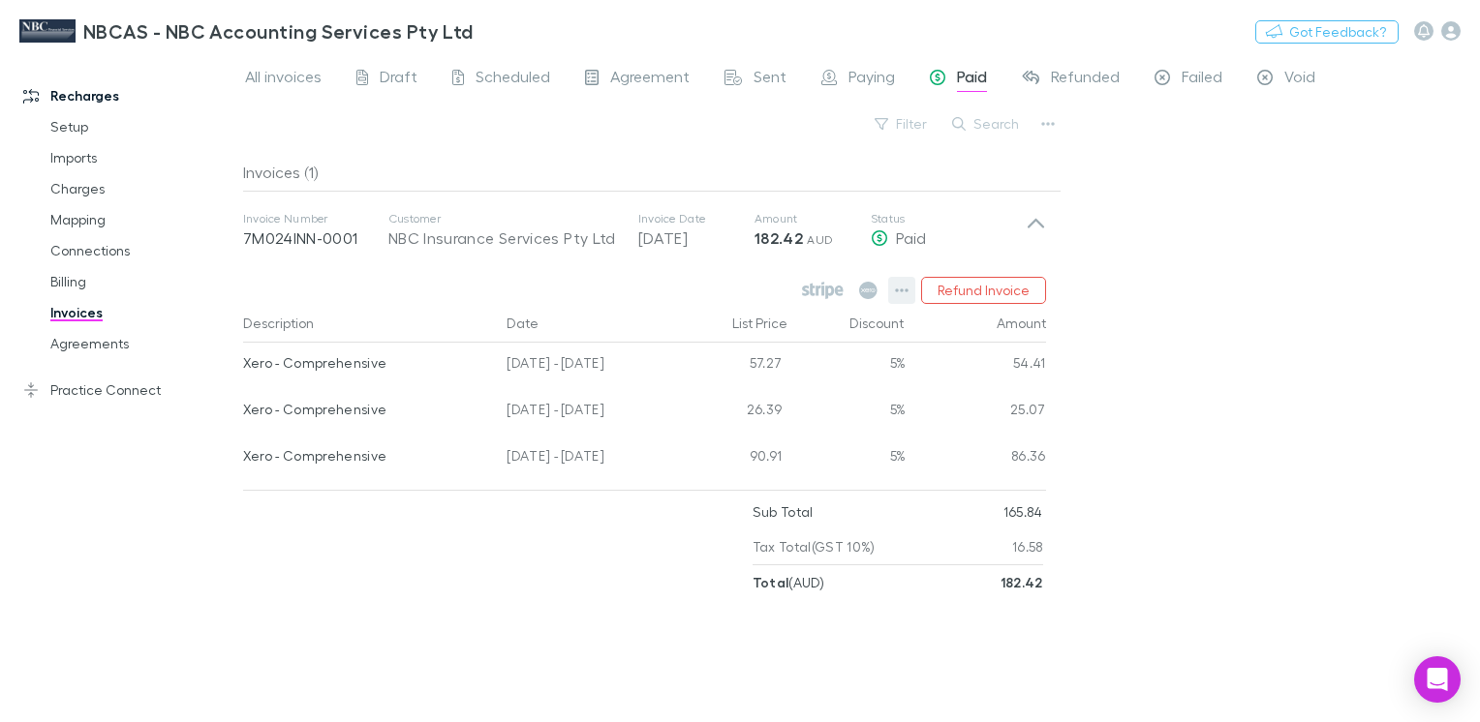
click at [902, 291] on icon "button" at bounding box center [902, 290] width 14 height 15
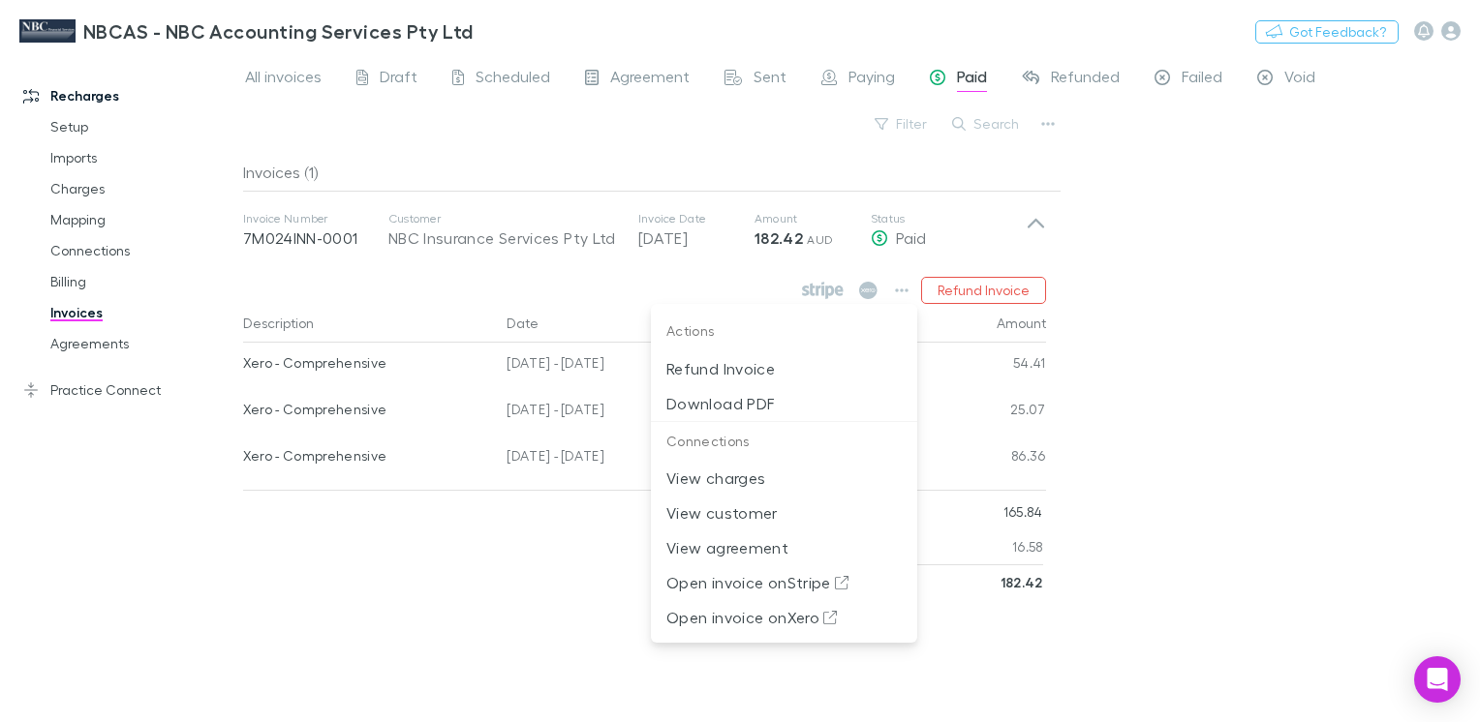
click at [706, 281] on div at bounding box center [740, 361] width 1480 height 722
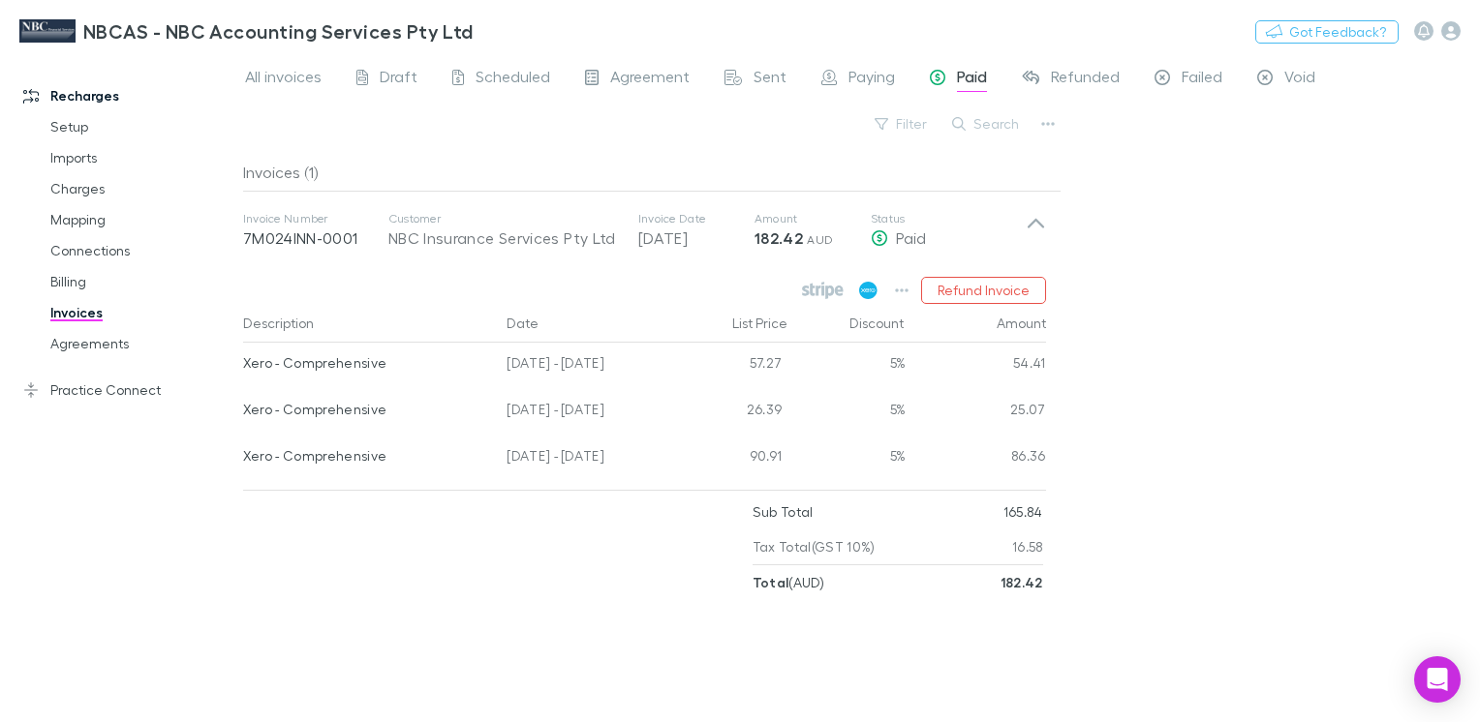
click at [868, 292] on icon at bounding box center [868, 290] width 18 height 17
click at [78, 130] on link "Setup" at bounding box center [142, 126] width 223 height 31
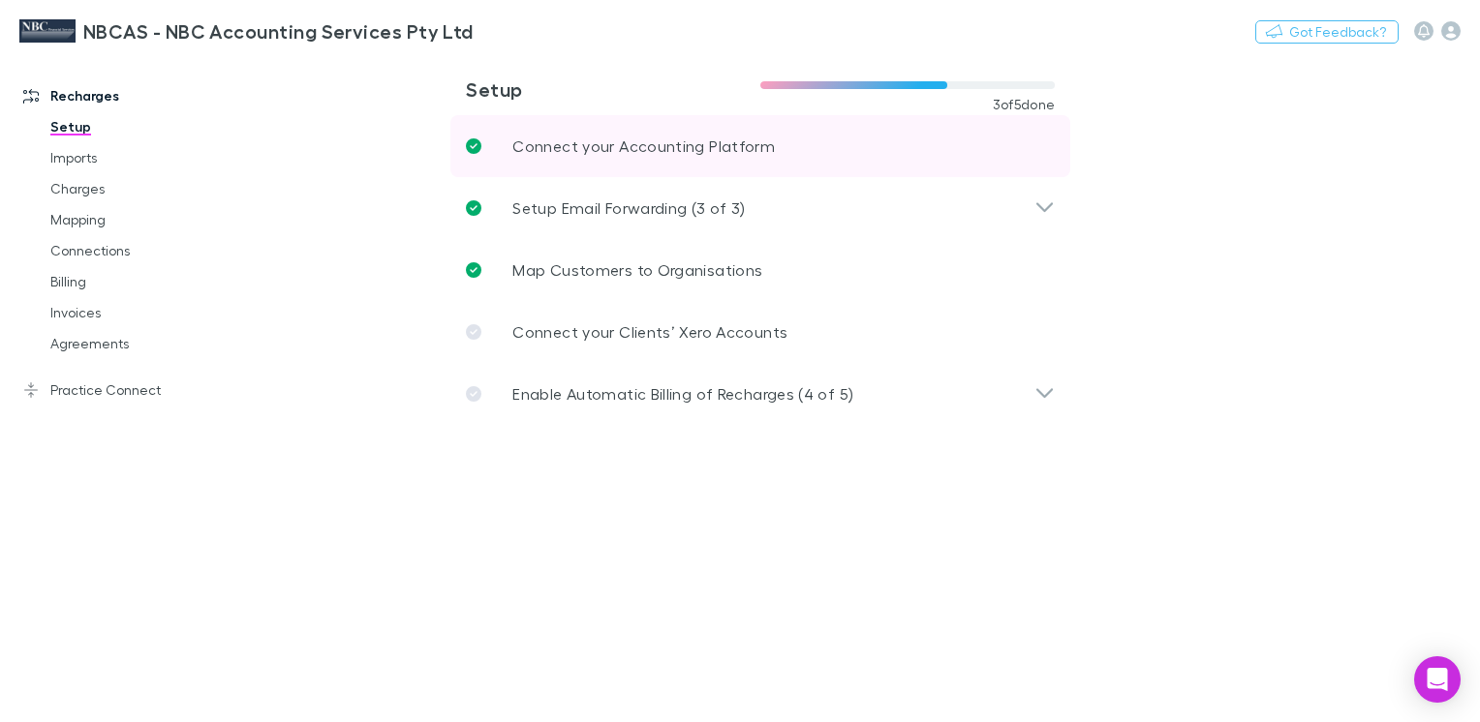
click at [646, 147] on p "Connect your Accounting Platform" at bounding box center [643, 146] width 262 height 23
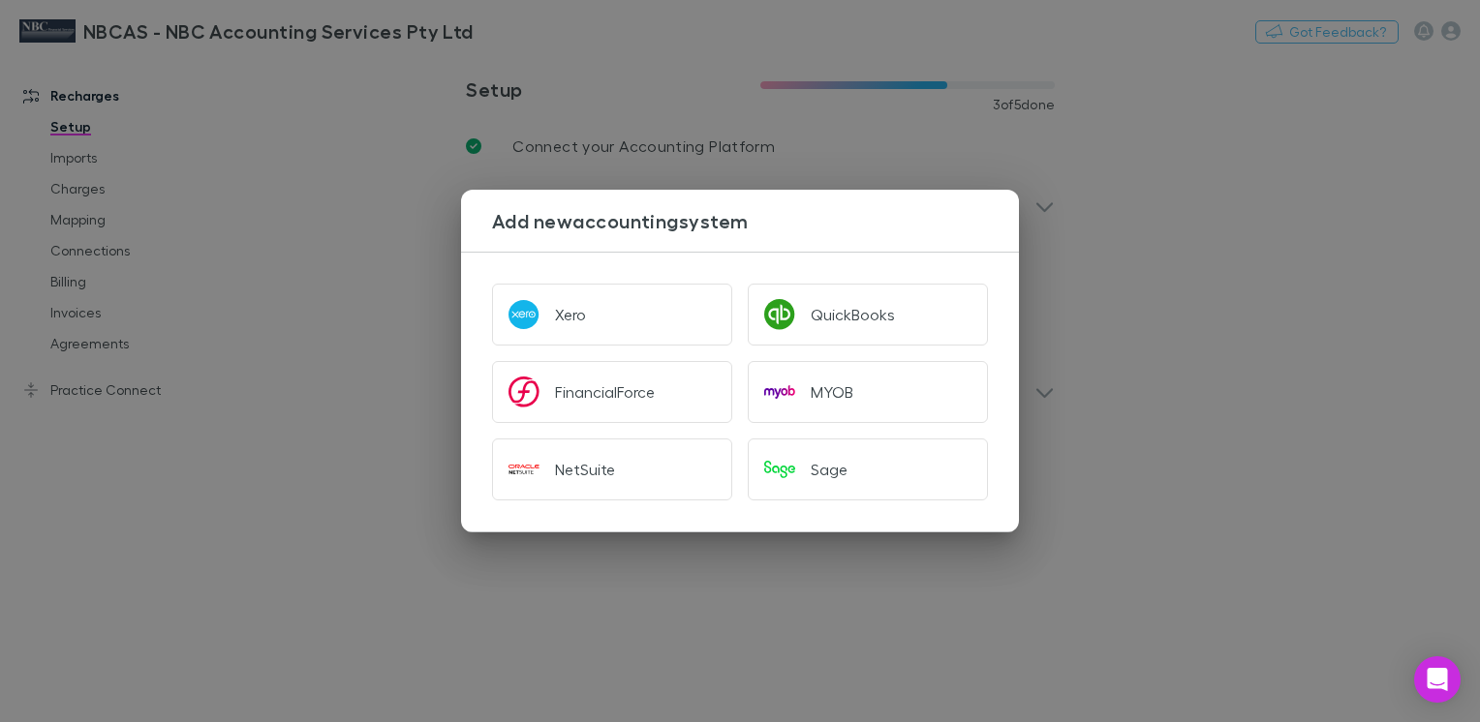
click at [346, 184] on div "Add new accounting system Xero QuickBooks FinancialForce MYOB NetSuite Sage" at bounding box center [740, 361] width 1480 height 722
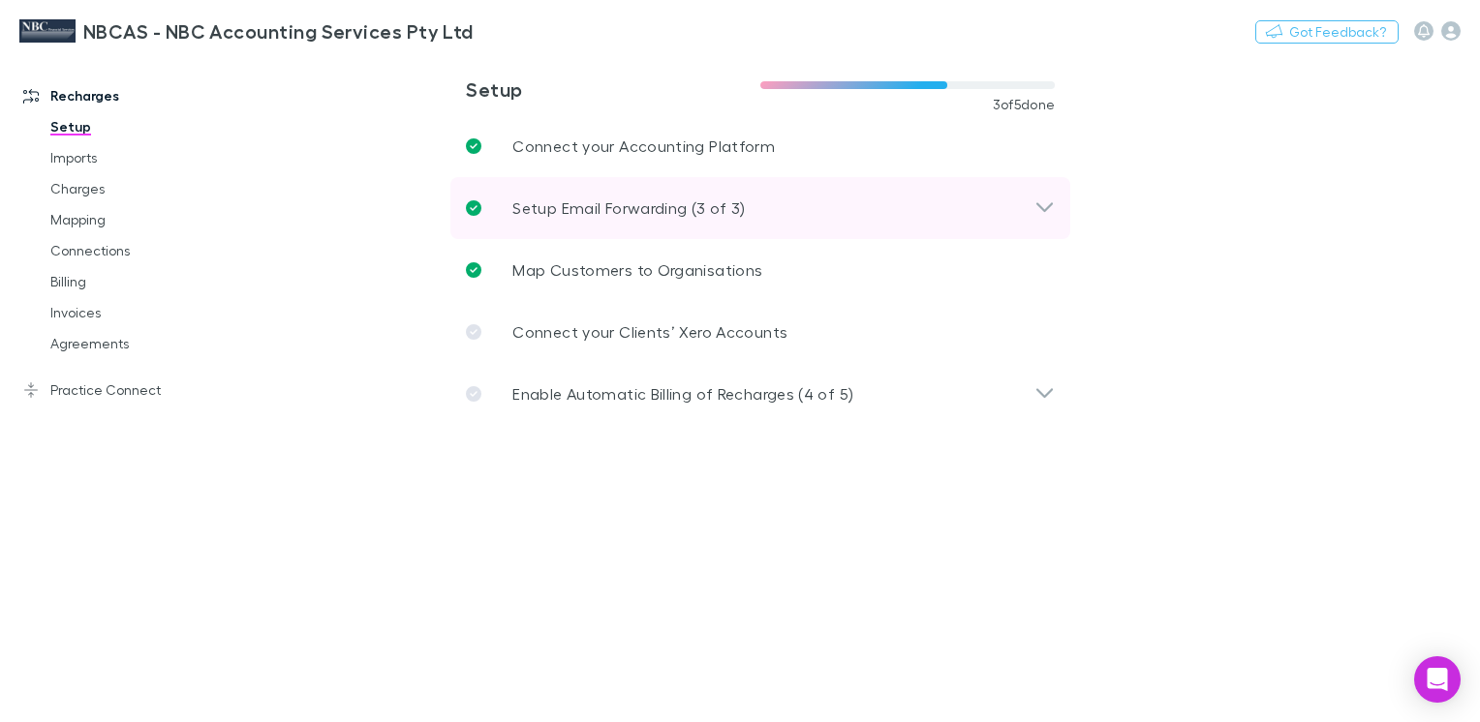
click at [588, 211] on p "Setup Email Forwarding (3 of 3)" at bounding box center [628, 208] width 232 height 23
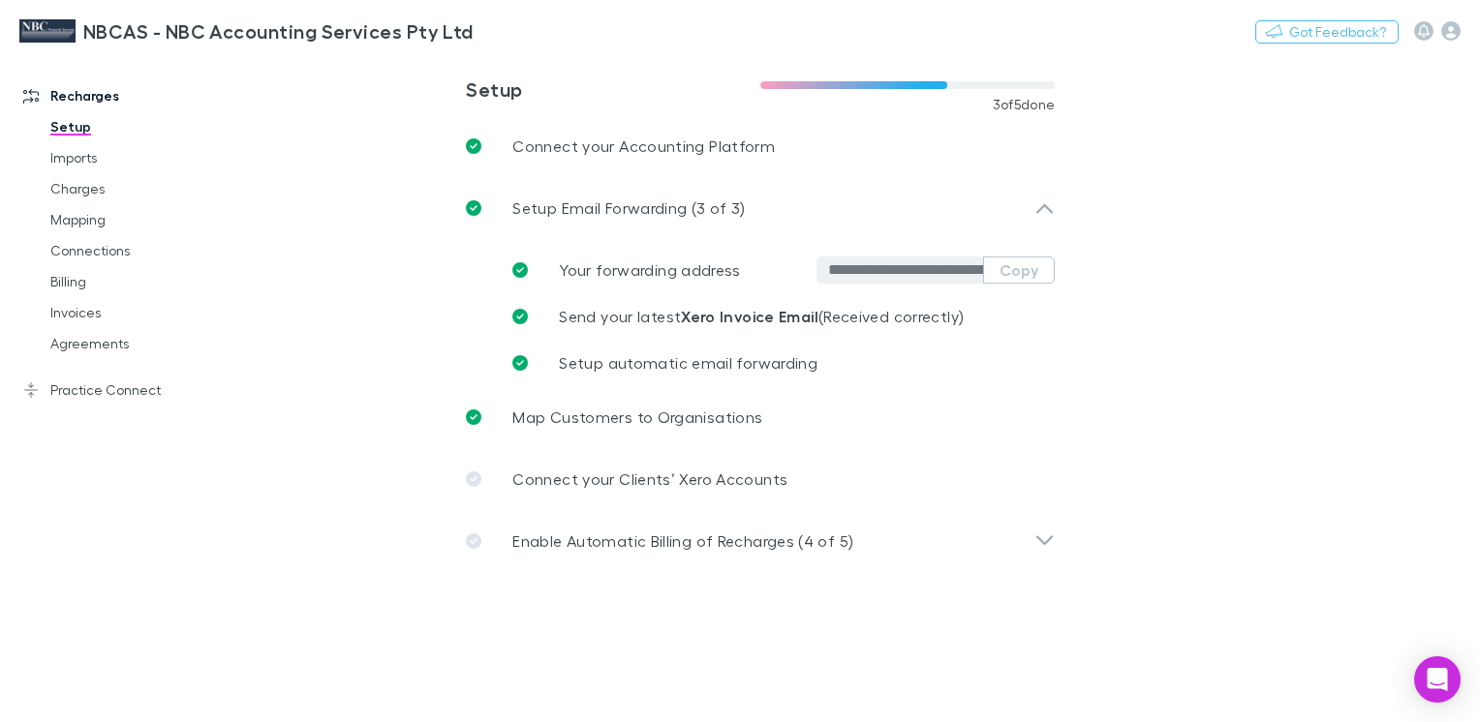
click at [368, 182] on main "**********" at bounding box center [861, 388] width 1237 height 668
click at [368, 430] on main "**********" at bounding box center [861, 388] width 1237 height 668
click at [396, 165] on main "**********" at bounding box center [861, 388] width 1237 height 668
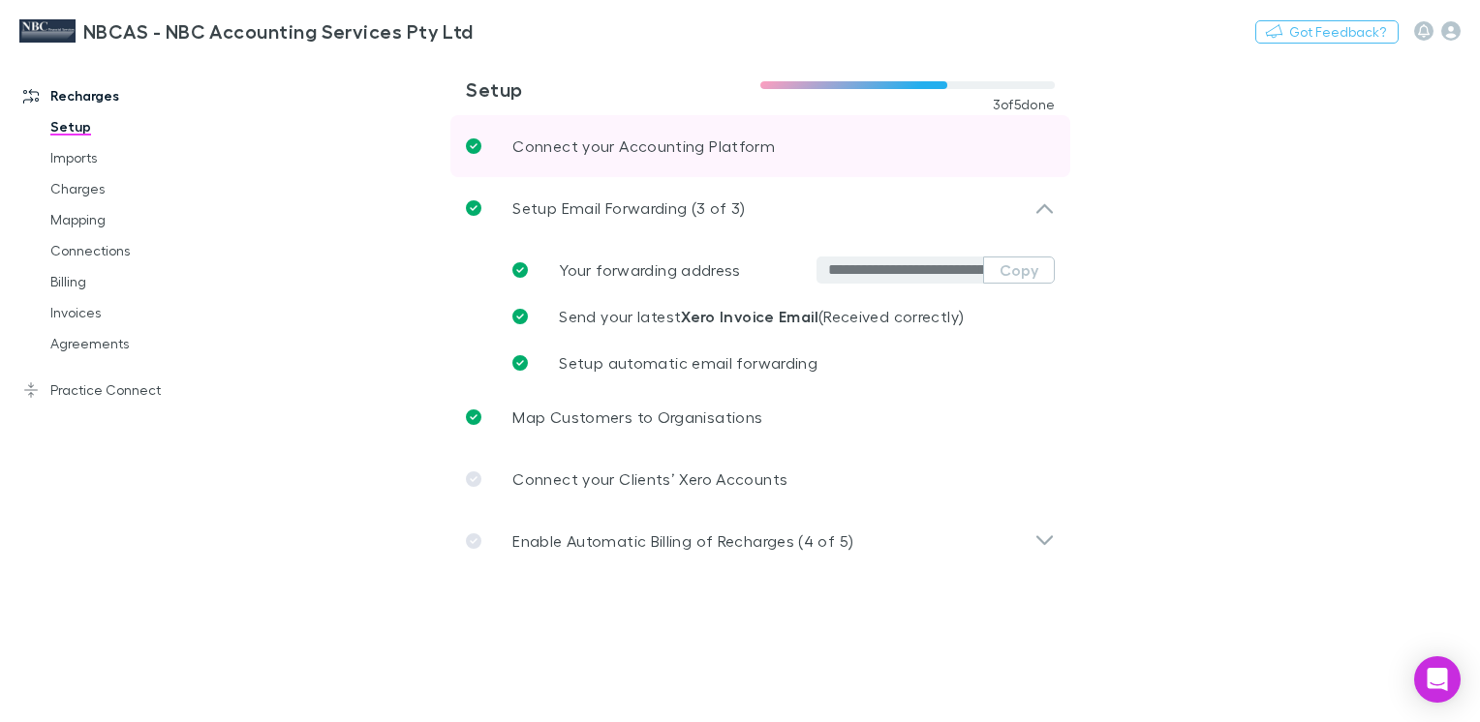
click at [619, 149] on p "Connect your Accounting Platform" at bounding box center [643, 146] width 262 height 23
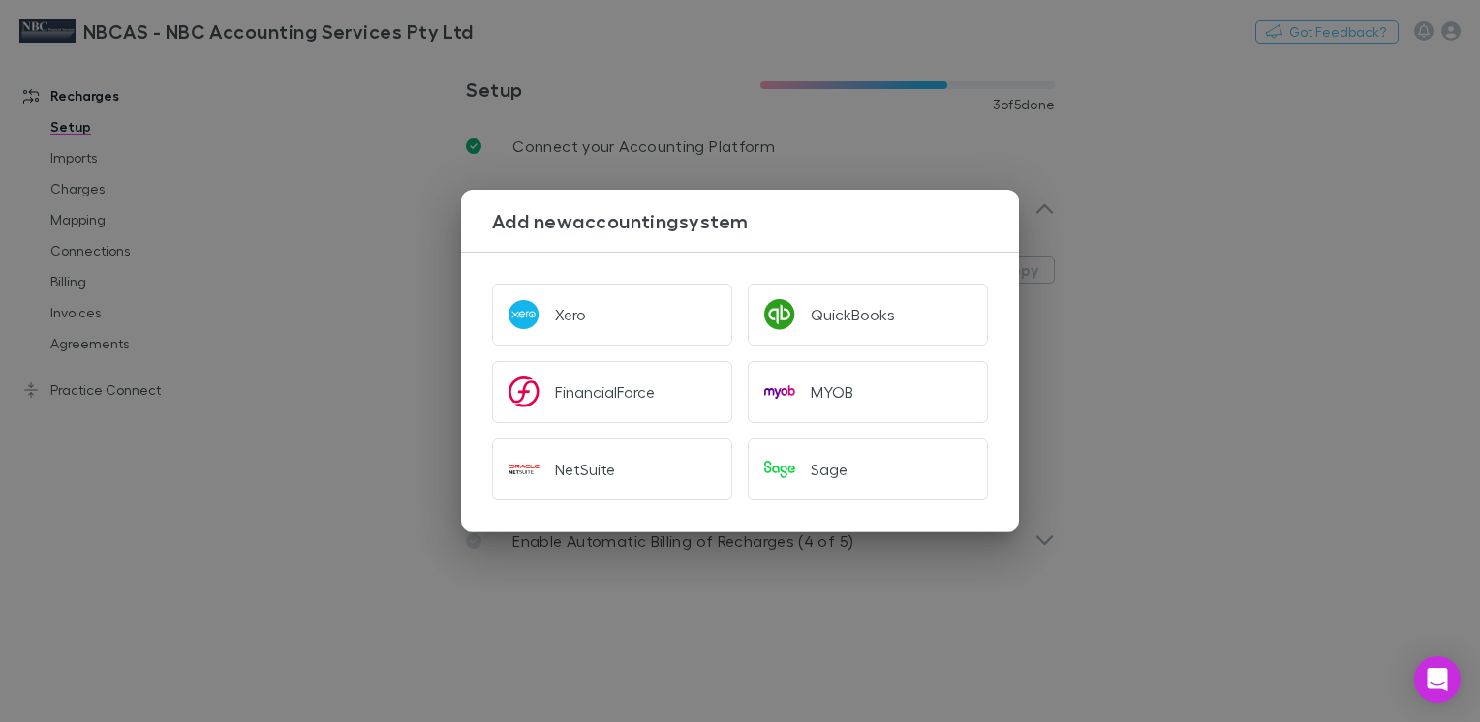
click at [278, 180] on div "Add new accounting system Xero QuickBooks FinancialForce MYOB NetSuite Sage" at bounding box center [740, 361] width 1480 height 722
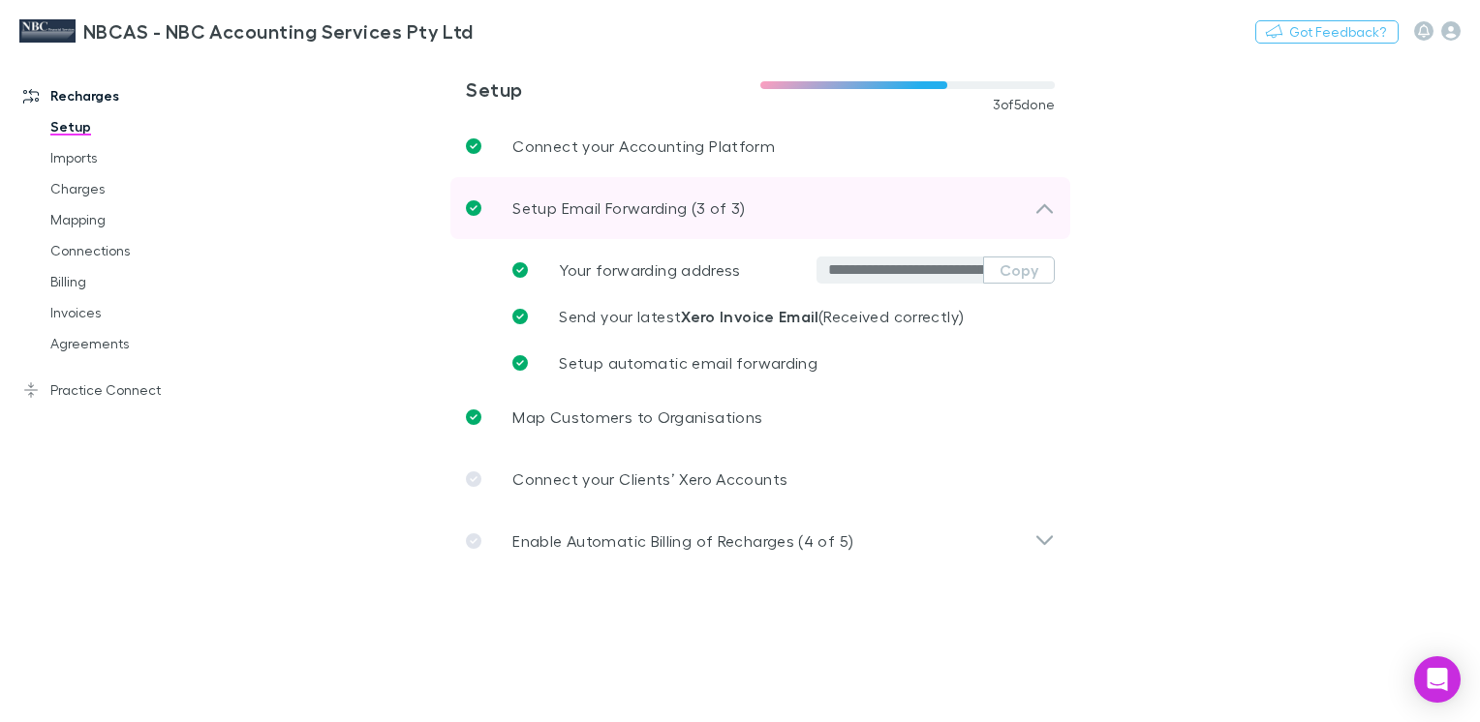
click at [569, 201] on p "Setup Email Forwarding (3 of 3)" at bounding box center [628, 208] width 232 height 23
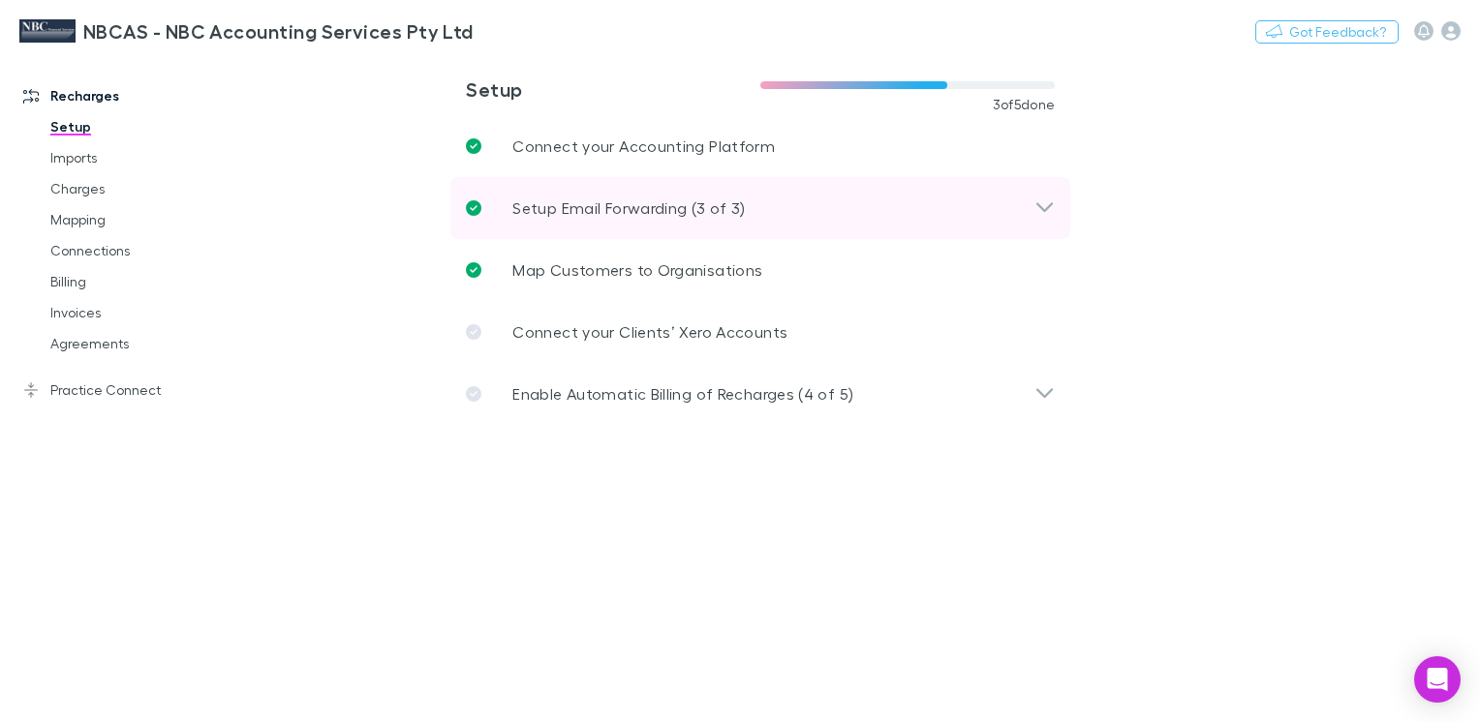
click at [569, 201] on p "Setup Email Forwarding (3 of 3)" at bounding box center [628, 208] width 232 height 23
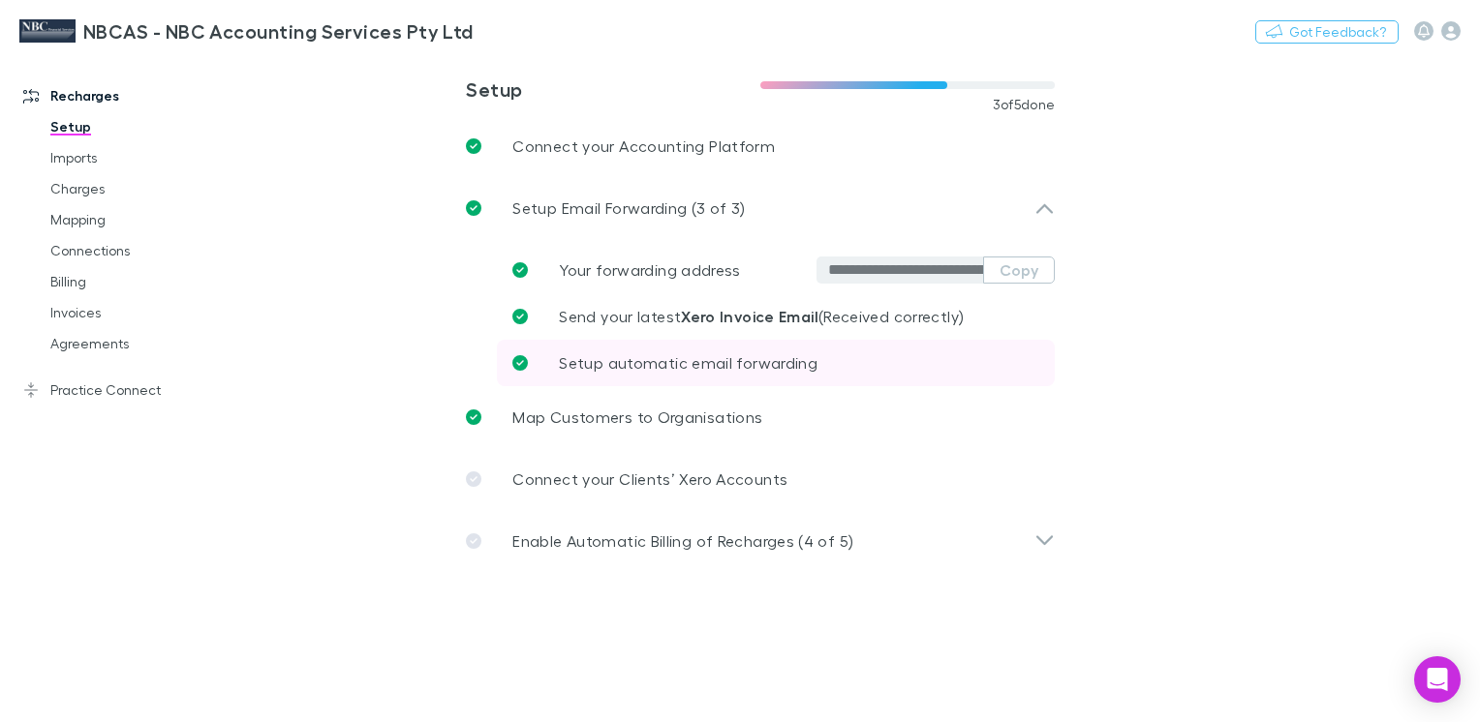
click at [663, 362] on span "Setup automatic email forwarding" at bounding box center [688, 362] width 259 height 18
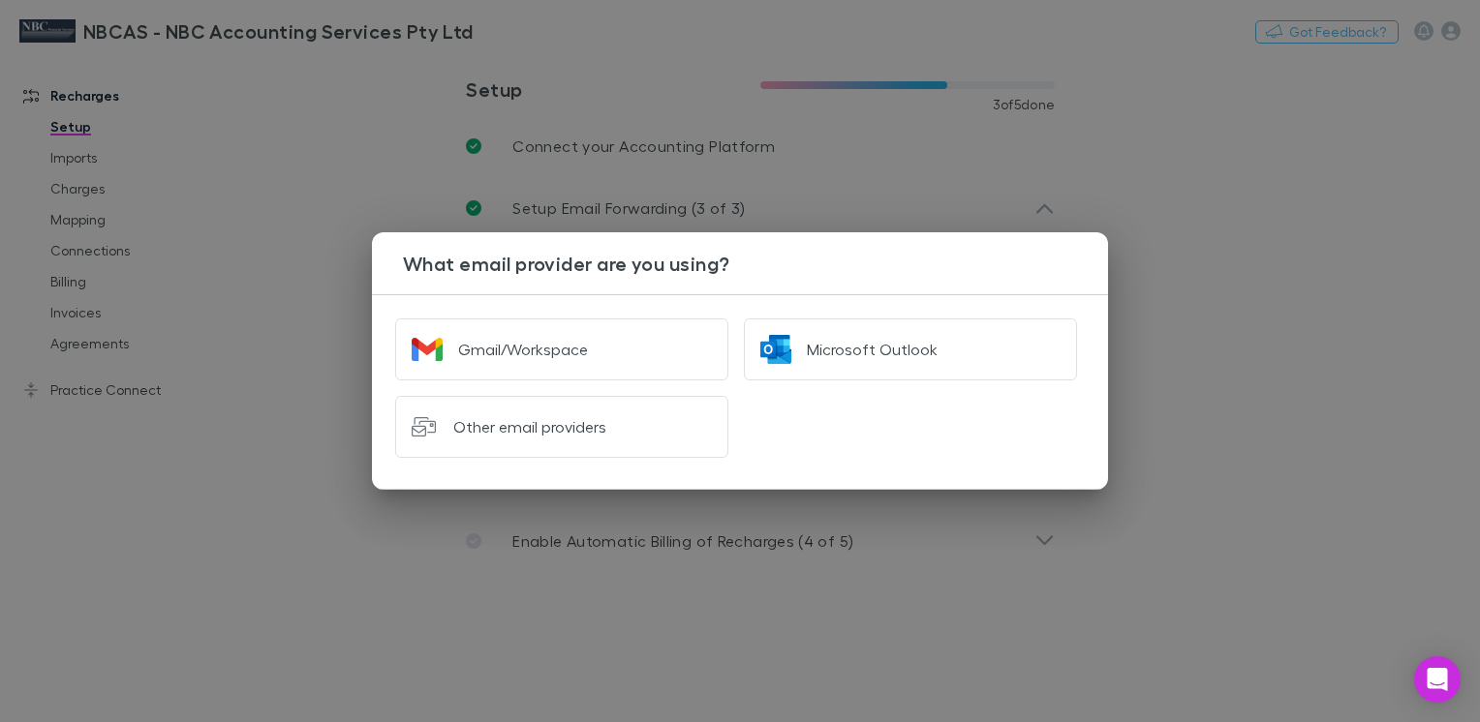
click at [209, 477] on div "What email provider are you using? Gmail/Workspace Microsoft Outlook Other emai…" at bounding box center [740, 361] width 1480 height 722
